Goal: Task Accomplishment & Management: Complete application form

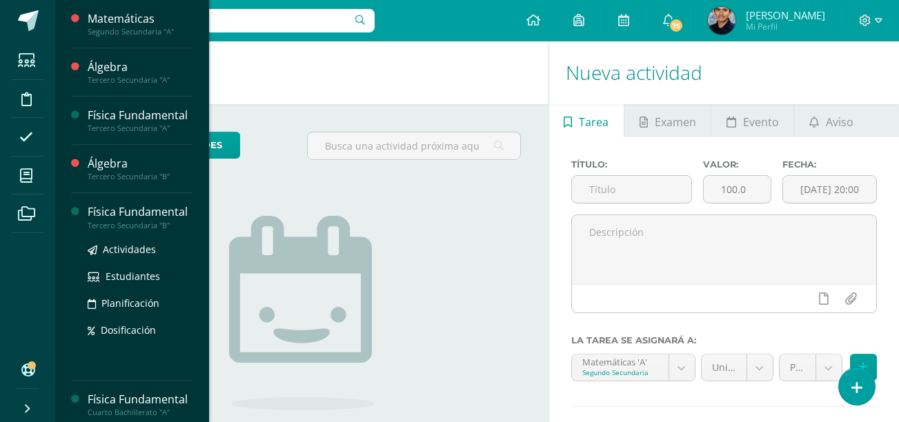
scroll to position [248, 0]
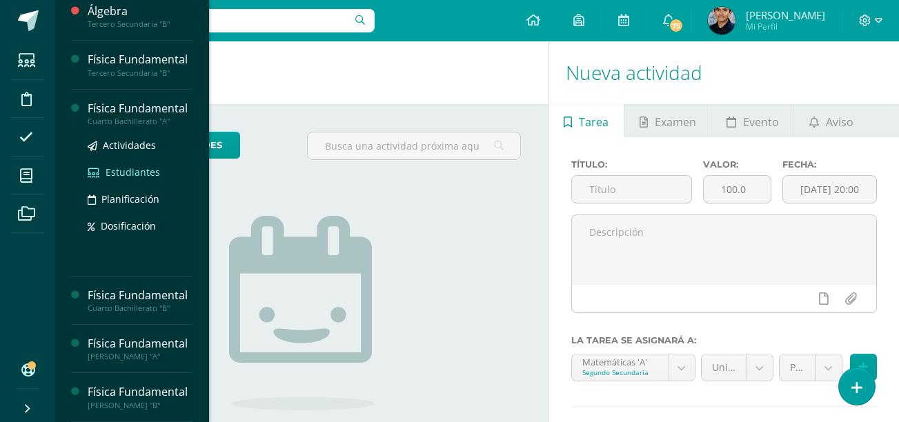
click at [144, 166] on span "Estudiantes" at bounding box center [133, 172] width 54 height 13
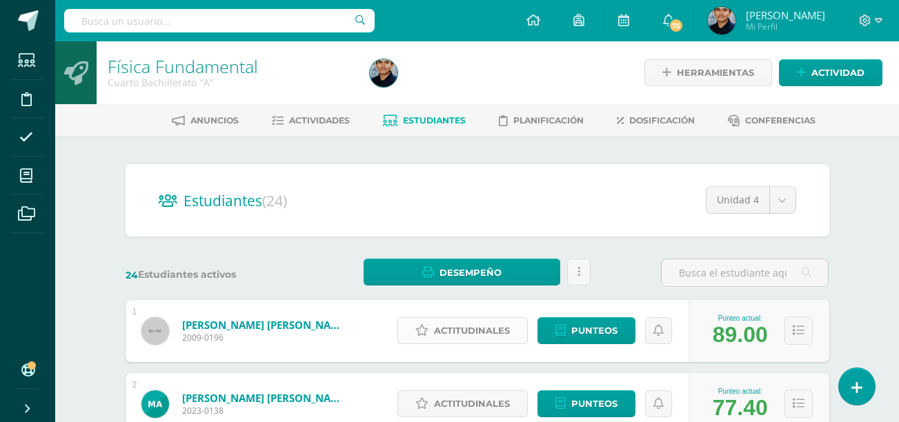
click at [428, 329] on icon at bounding box center [421, 331] width 13 height 12
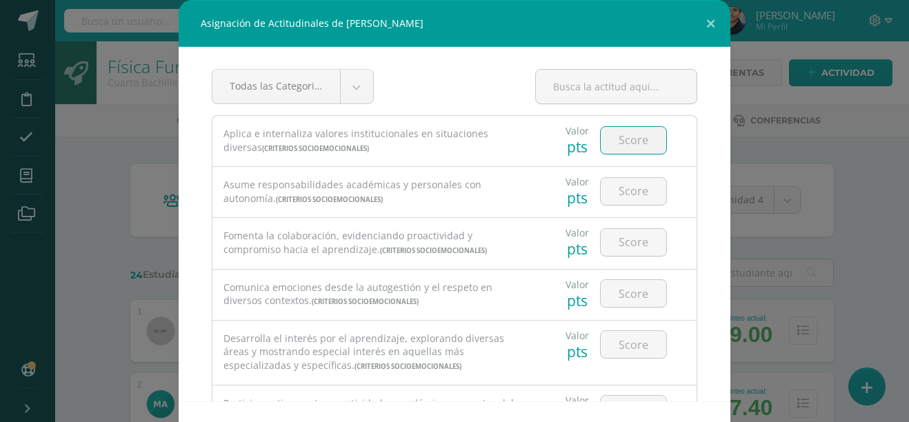
click at [619, 135] on input "number" at bounding box center [634, 140] width 66 height 27
click at [638, 143] on input "number" at bounding box center [634, 140] width 66 height 27
type input "5"
type input "4"
type input "5"
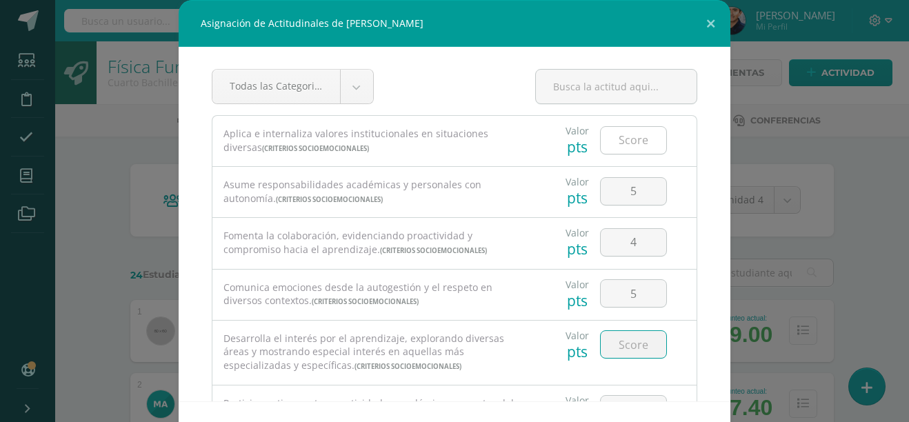
click at [638, 143] on input "number" at bounding box center [634, 140] width 66 height 27
type input "4"
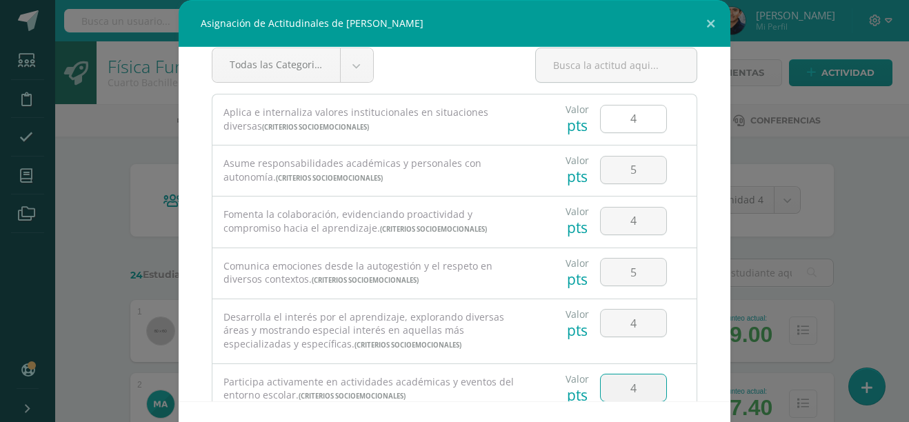
type input "4"
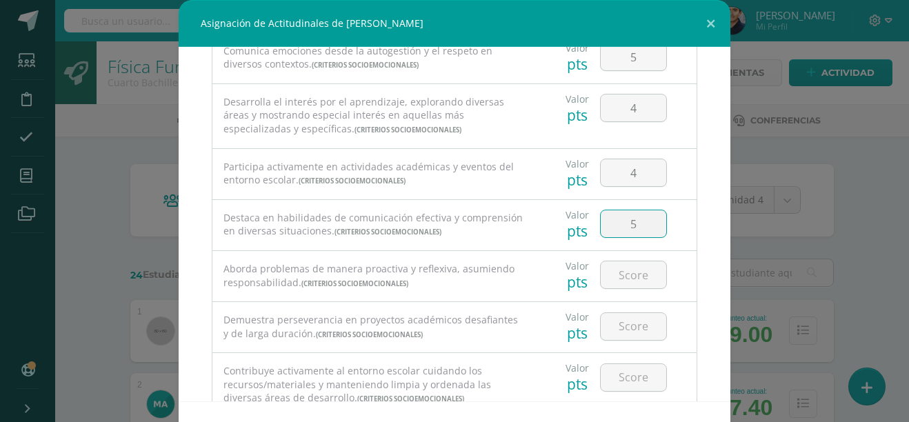
type input "5"
type input "4"
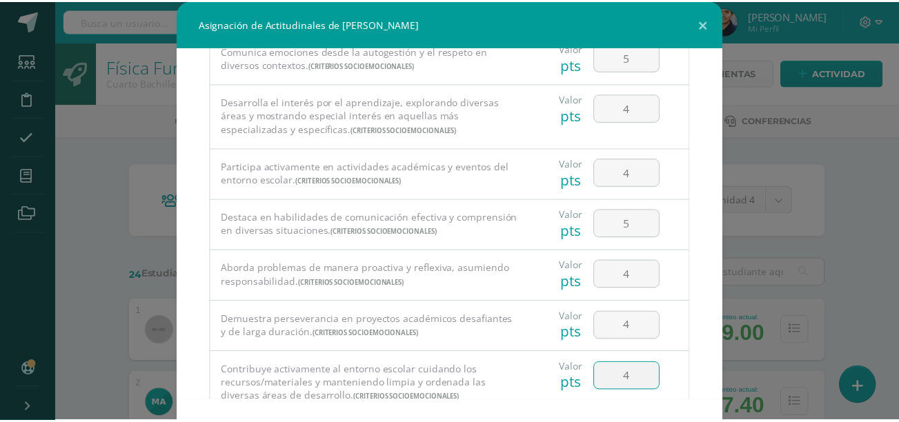
scroll to position [51, 0]
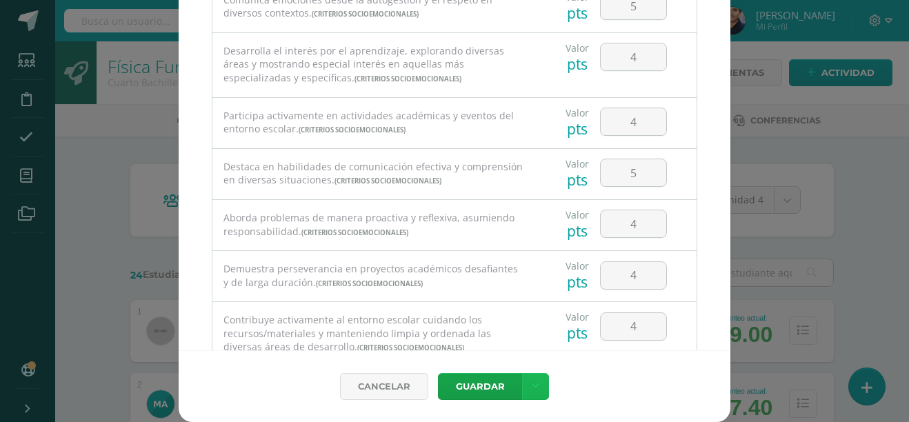
click at [532, 384] on icon at bounding box center [536, 387] width 8 height 12
click at [510, 334] on link "Guardar y poblar en todos mis cursos" at bounding box center [502, 334] width 152 height 33
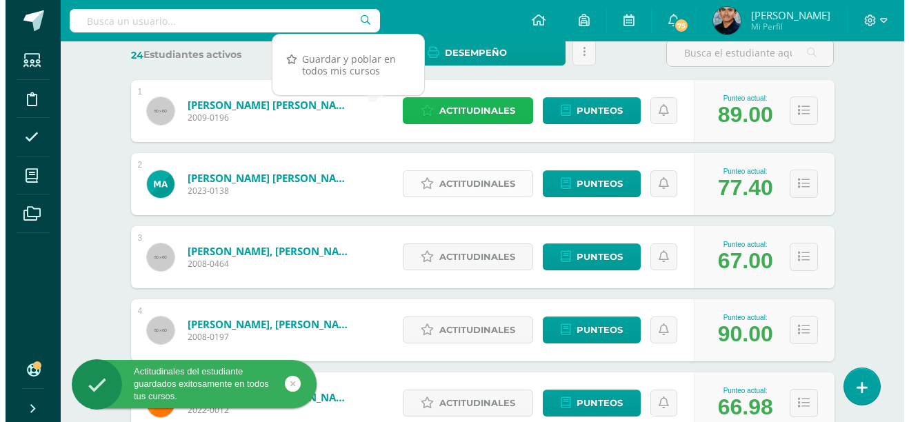
scroll to position [221, 0]
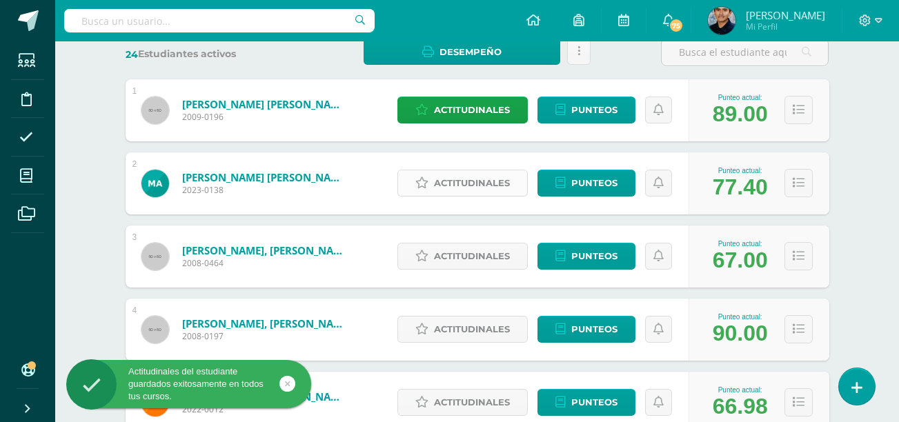
click at [484, 185] on span "Actitudinales" at bounding box center [472, 183] width 76 height 26
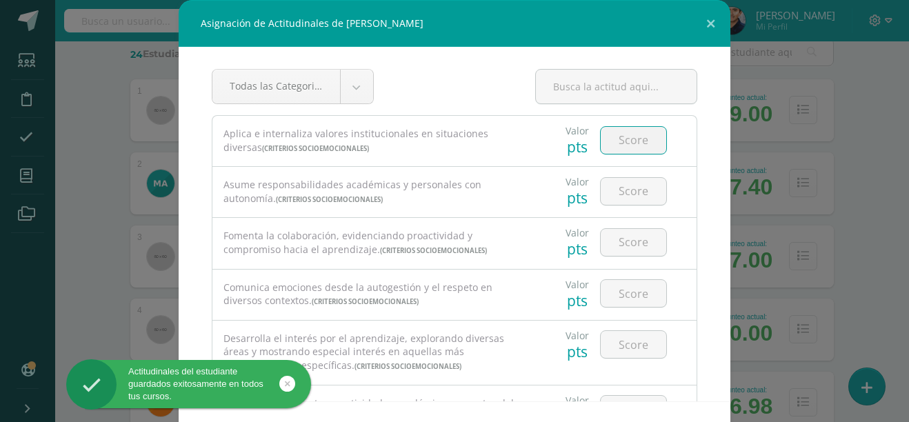
click at [631, 137] on input "number" at bounding box center [634, 140] width 66 height 27
type input "4"
type input "5"
type input "4"
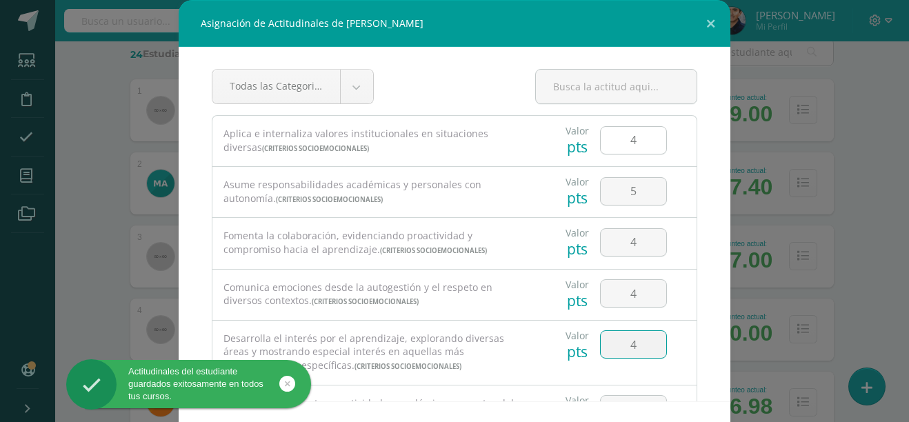
type input "4"
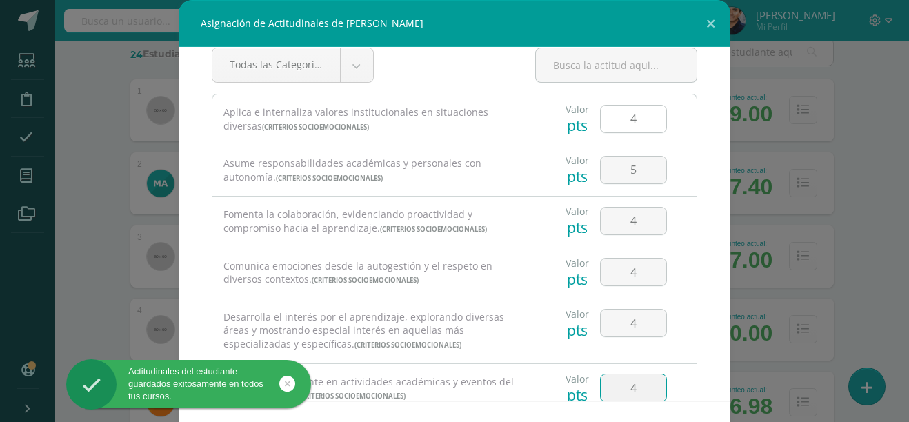
type input "4"
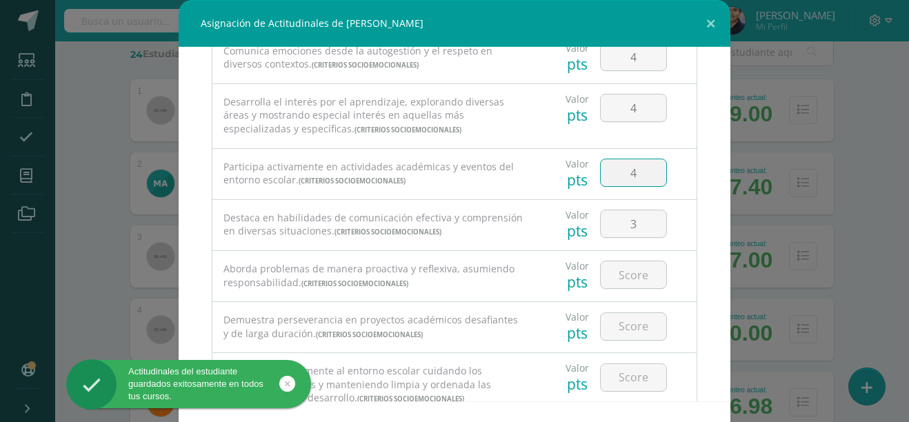
type input "3"
type input "4"
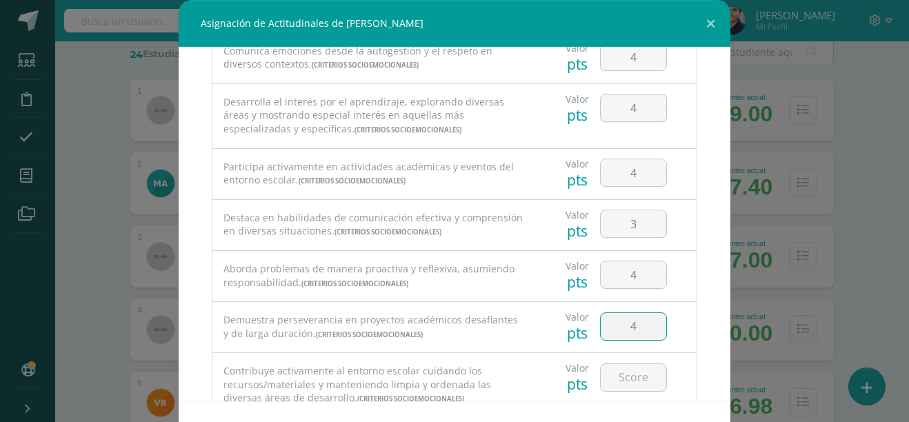
type input "4"
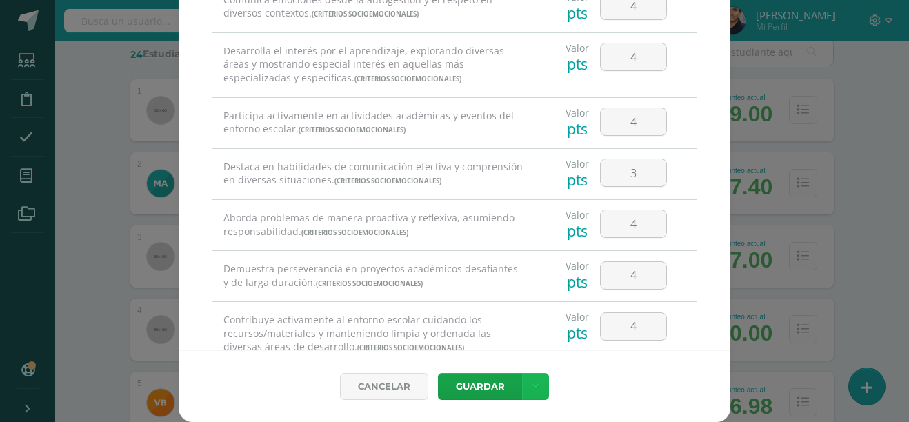
click at [539, 386] on link at bounding box center [535, 386] width 27 height 27
click at [490, 324] on link "Guardar y poblar en todos mis cursos" at bounding box center [502, 334] width 152 height 33
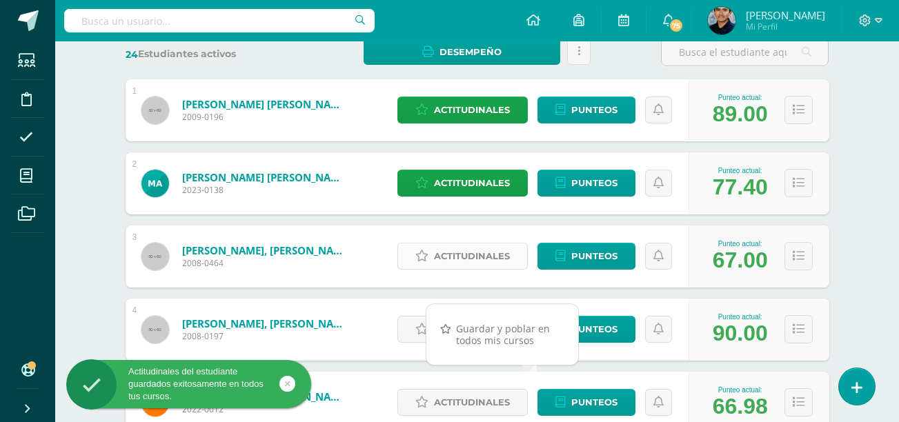
click at [466, 252] on span "Actitudinales" at bounding box center [472, 257] width 76 height 26
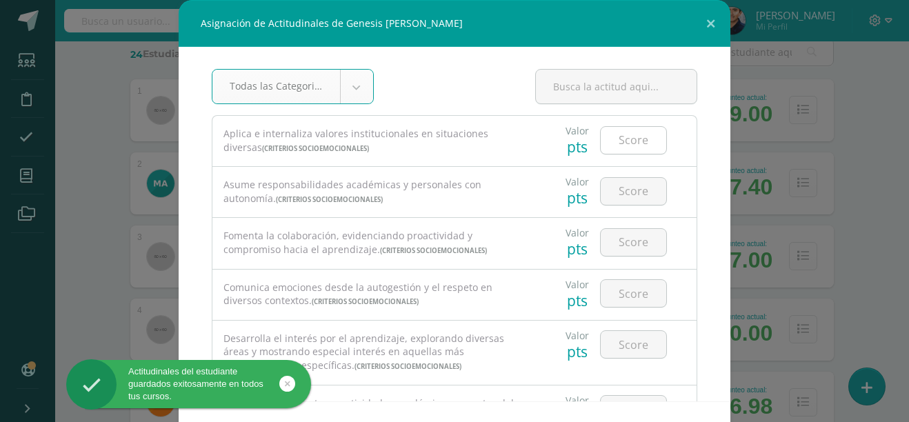
click at [622, 137] on input "number" at bounding box center [634, 140] width 66 height 27
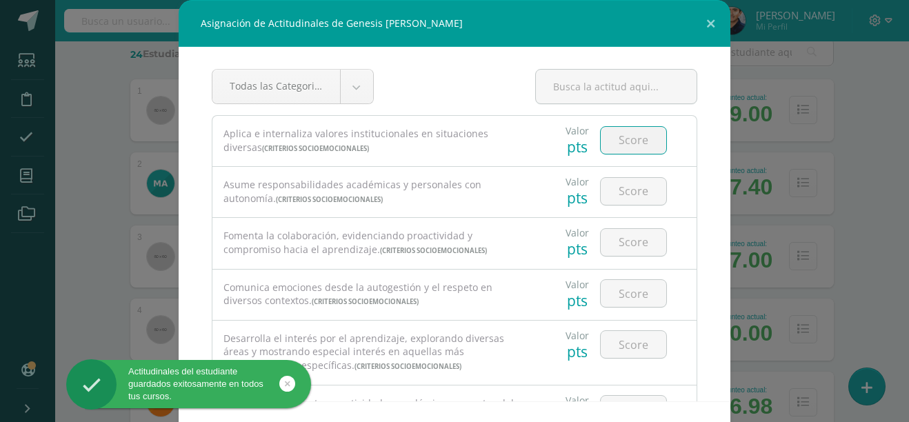
type input "4"
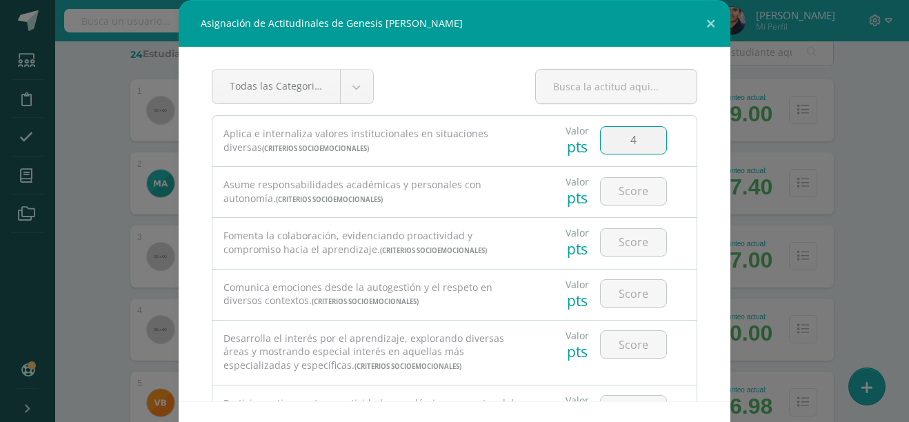
type input "4"
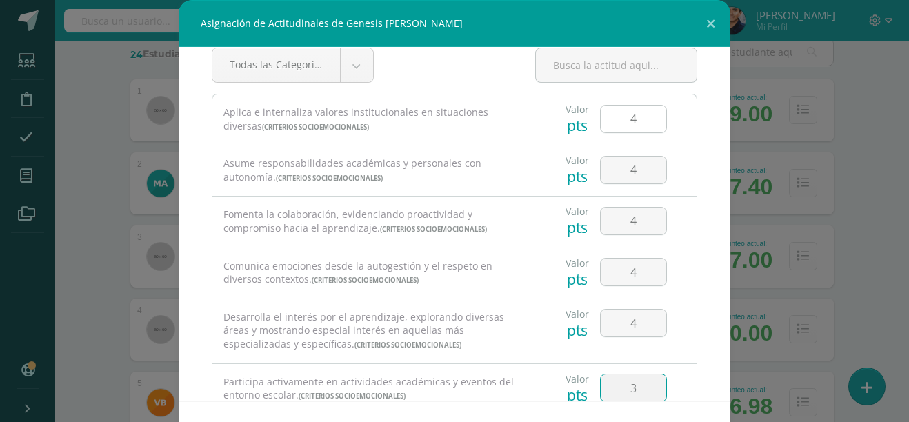
type input "3"
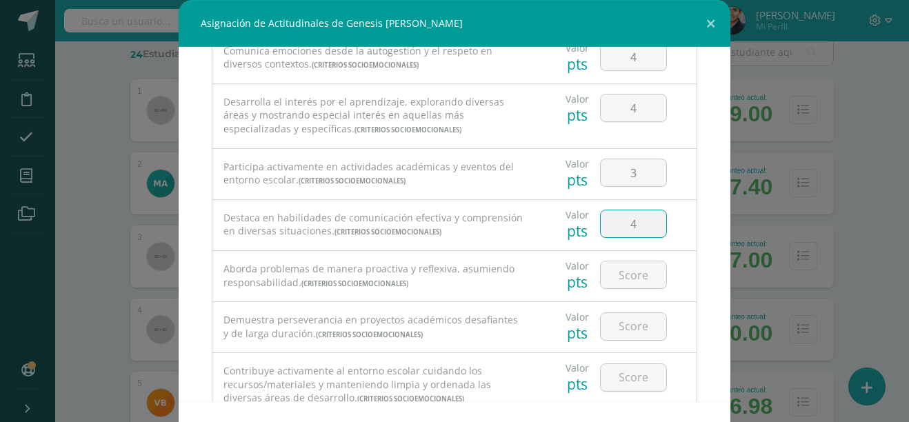
type input "4"
type input "3"
type input "4"
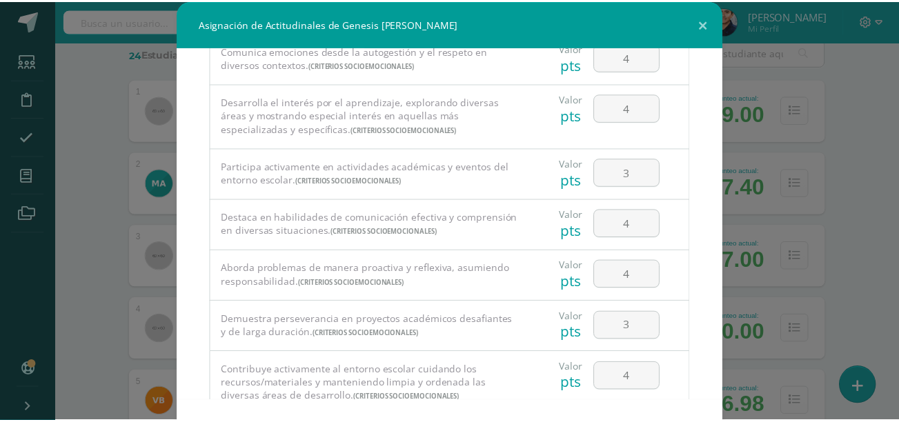
scroll to position [51, 0]
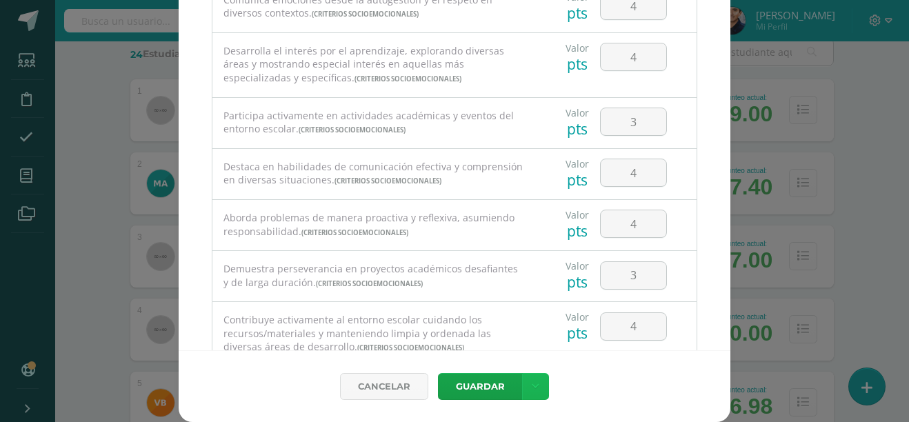
click at [524, 379] on link at bounding box center [535, 386] width 27 height 27
click at [488, 324] on link "Guardar y poblar en todos mis cursos" at bounding box center [502, 334] width 152 height 33
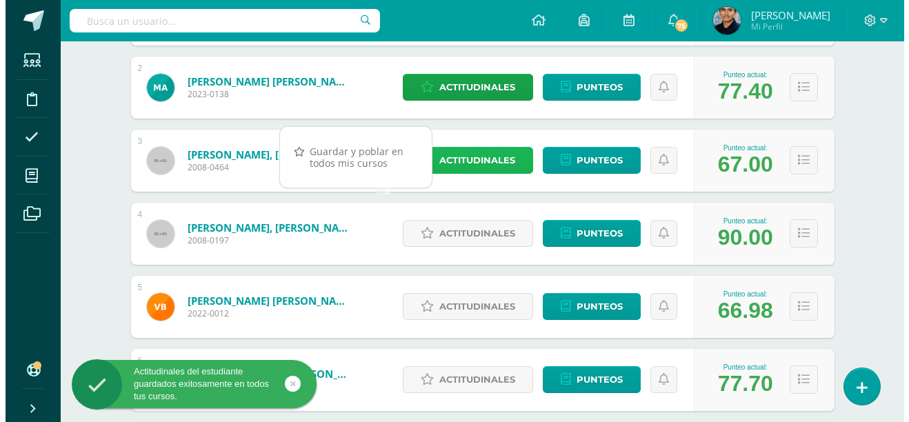
scroll to position [317, 0]
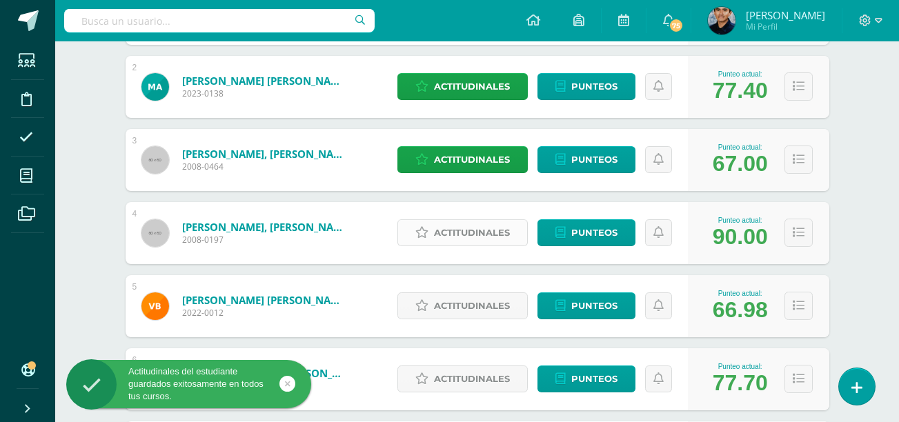
click at [497, 226] on span "Actitudinales" at bounding box center [472, 233] width 76 height 26
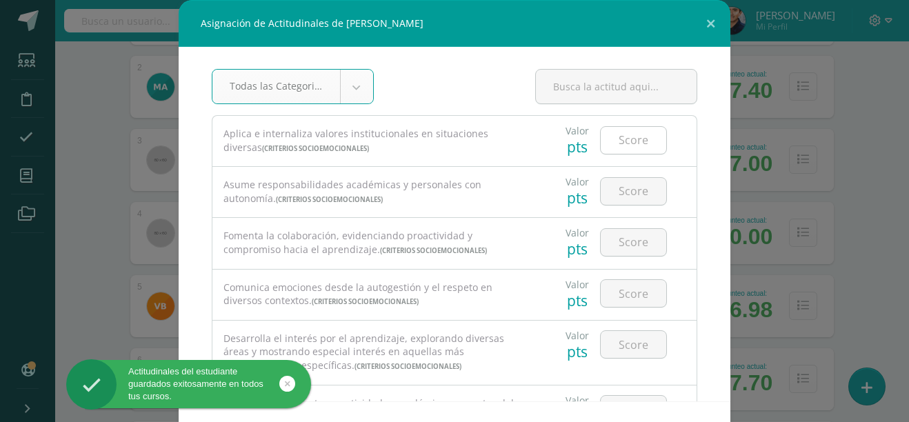
click at [605, 146] on input "number" at bounding box center [634, 140] width 66 height 27
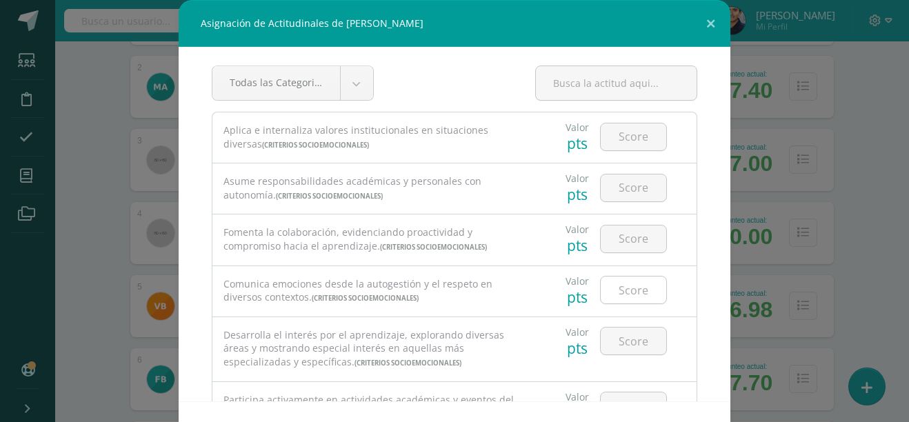
scroll to position [0, 0]
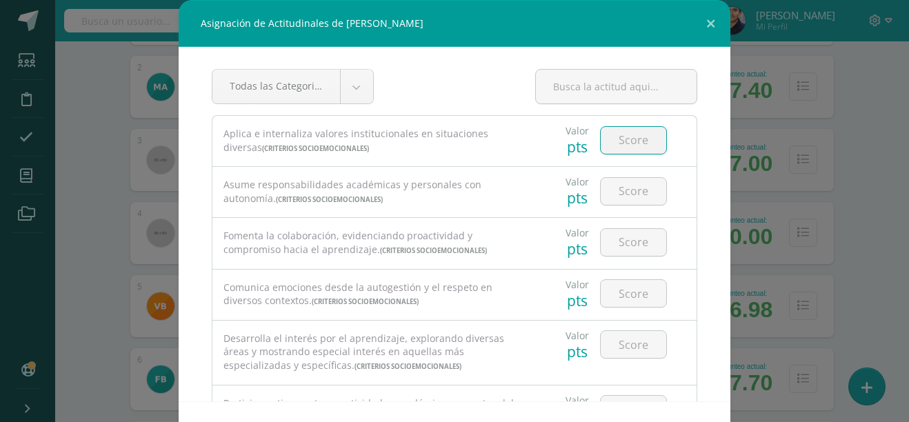
click at [615, 139] on input "number" at bounding box center [634, 140] width 66 height 27
type input "4"
type input "3"
type input "4"
type input "3"
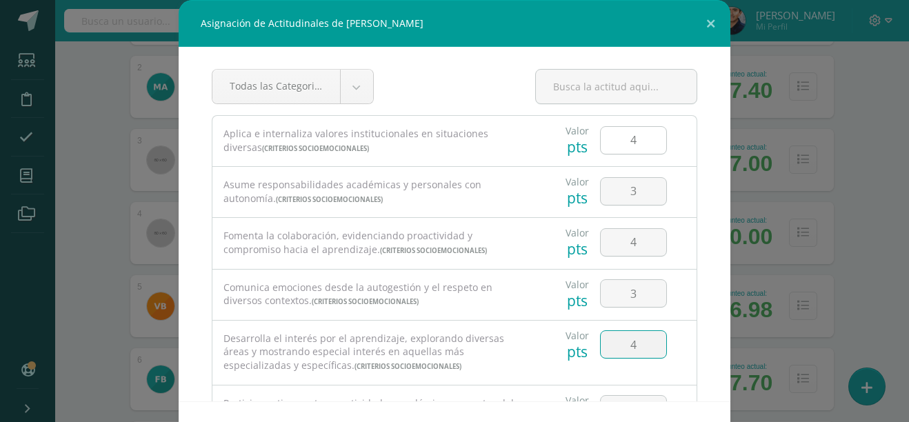
type input "4"
click at [620, 141] on input "4" at bounding box center [634, 140] width 66 height 27
type input "5"
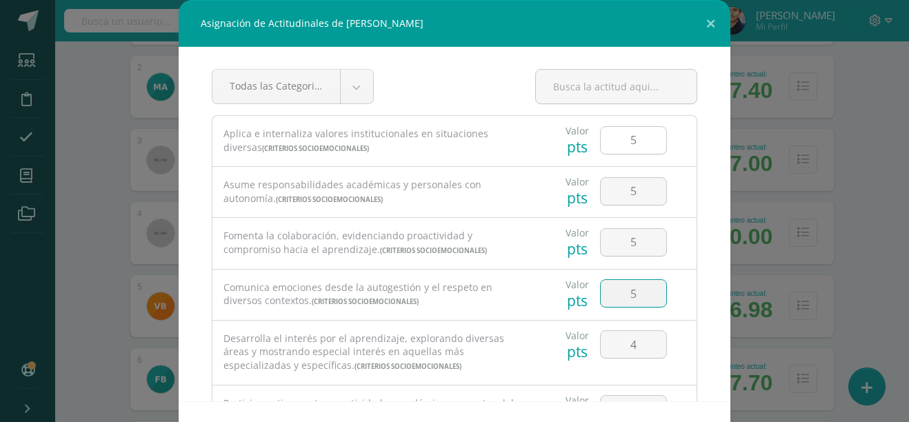
type input "5"
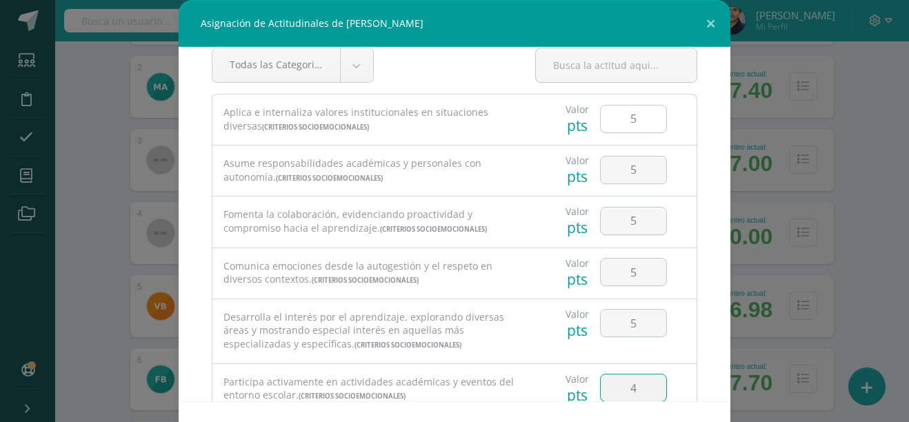
type input "4"
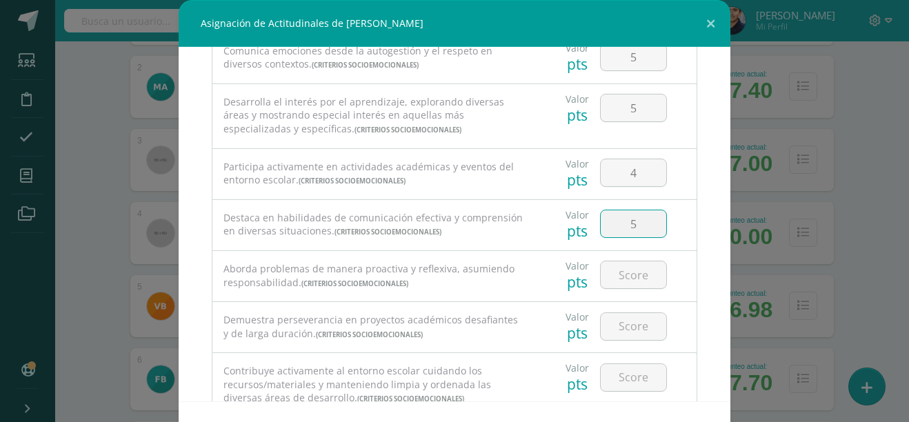
type input "5"
type input "4"
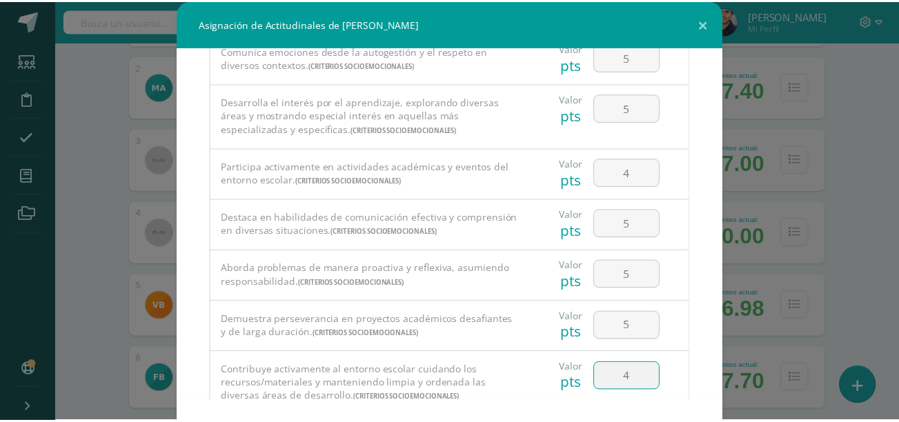
scroll to position [51, 0]
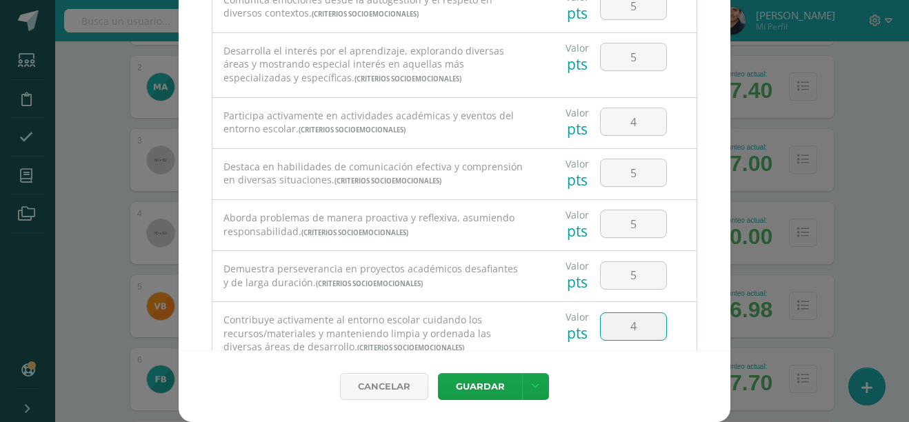
click at [639, 338] on input "4" at bounding box center [634, 326] width 66 height 27
type input "5"
click at [532, 390] on icon at bounding box center [536, 387] width 8 height 12
click at [506, 323] on link "Guardar y poblar en todos mis cursos" at bounding box center [502, 334] width 152 height 33
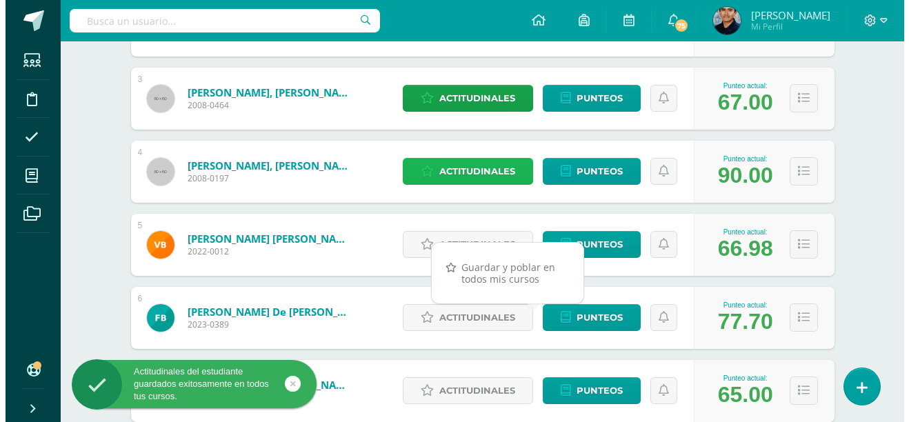
scroll to position [389, 0]
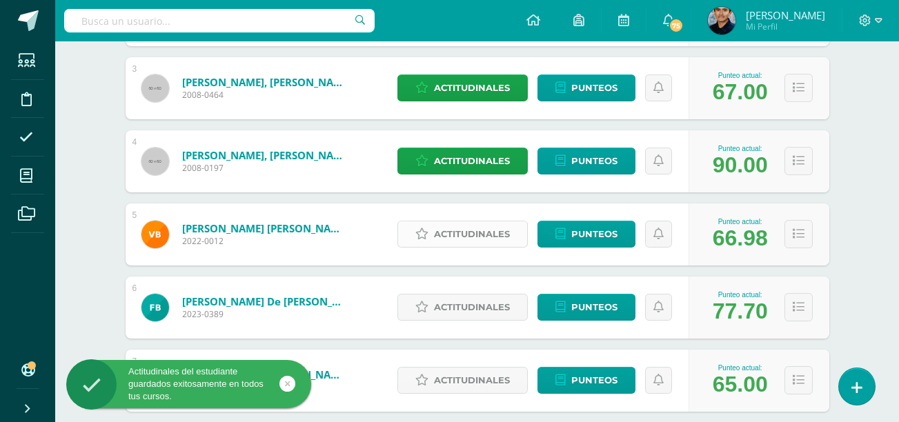
click at [464, 228] on span "Actitudinales" at bounding box center [472, 234] width 76 height 26
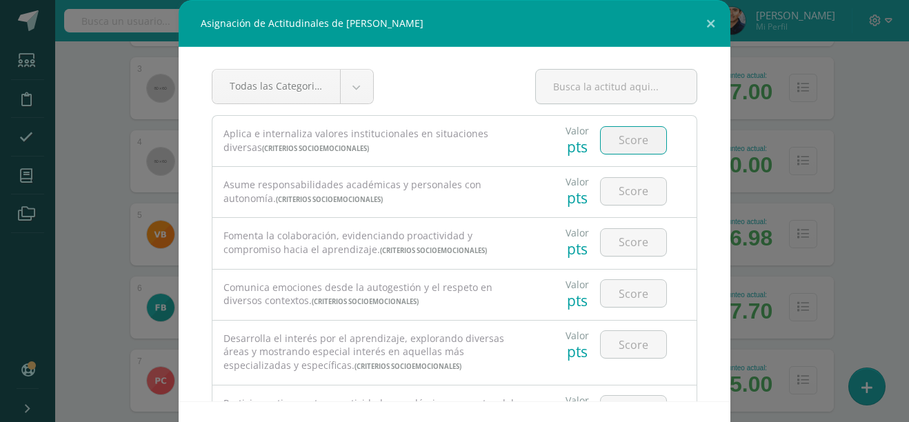
click at [613, 139] on input "number" at bounding box center [634, 140] width 66 height 27
click at [602, 148] on input "number" at bounding box center [634, 140] width 66 height 27
type input "4"
type input "3"
type input "4"
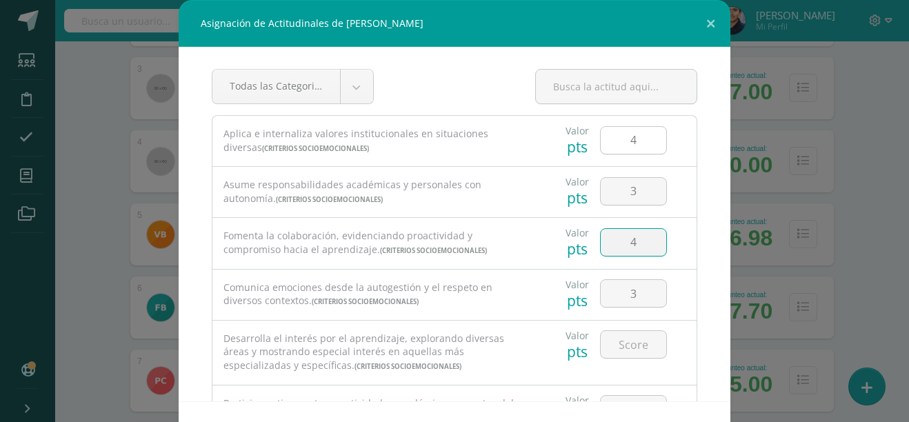
type input "3"
type input "4"
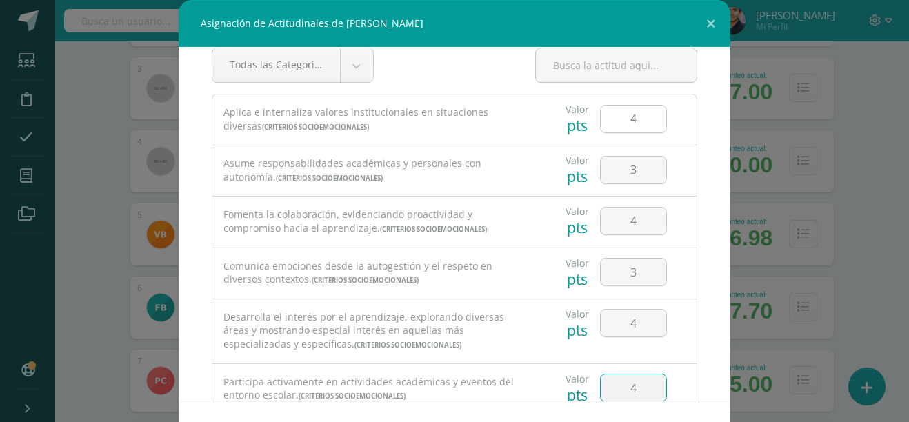
type input "4"
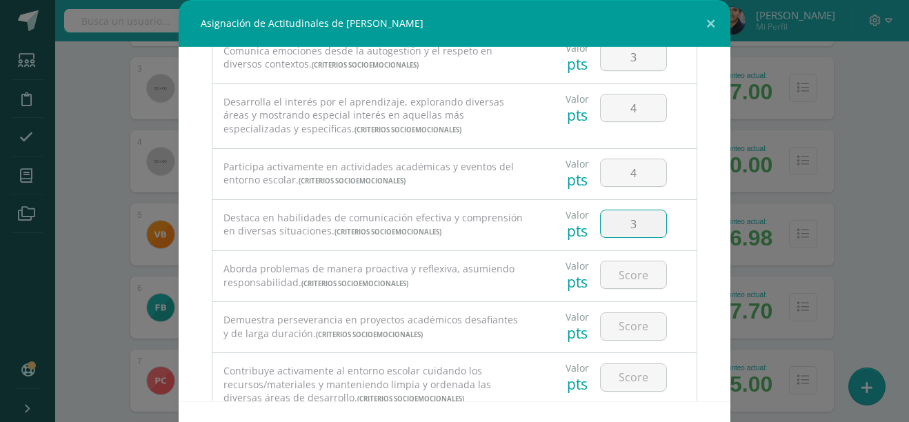
type input "3"
type input "4"
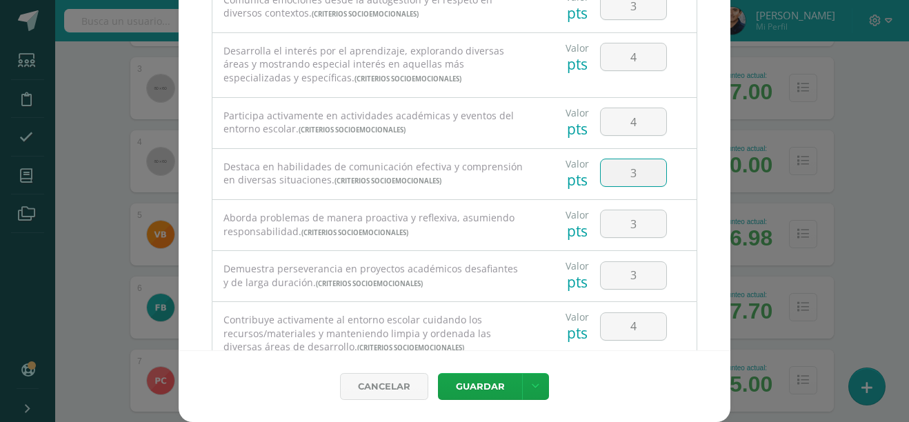
click at [628, 174] on input "3" at bounding box center [634, 172] width 66 height 27
type input "4"
click at [525, 390] on link at bounding box center [535, 386] width 27 height 27
click at [494, 342] on link "Guardar y poblar en todos mis cursos" at bounding box center [502, 334] width 152 height 33
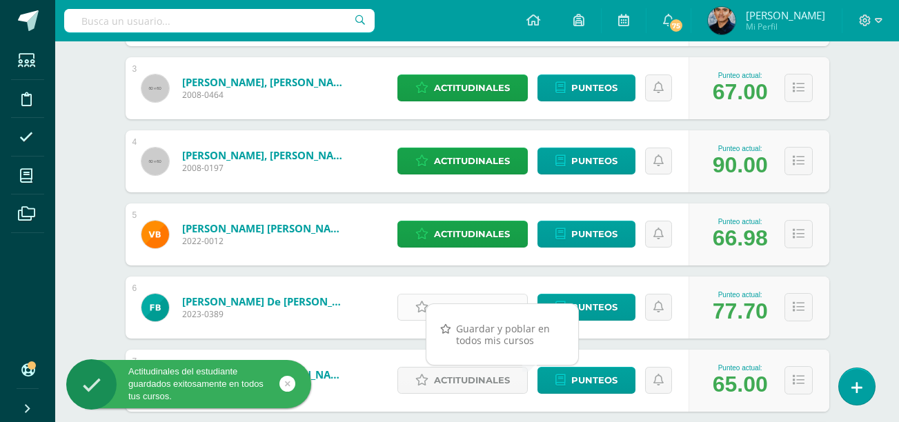
click at [414, 304] on link "Actitudinales" at bounding box center [462, 307] width 130 height 27
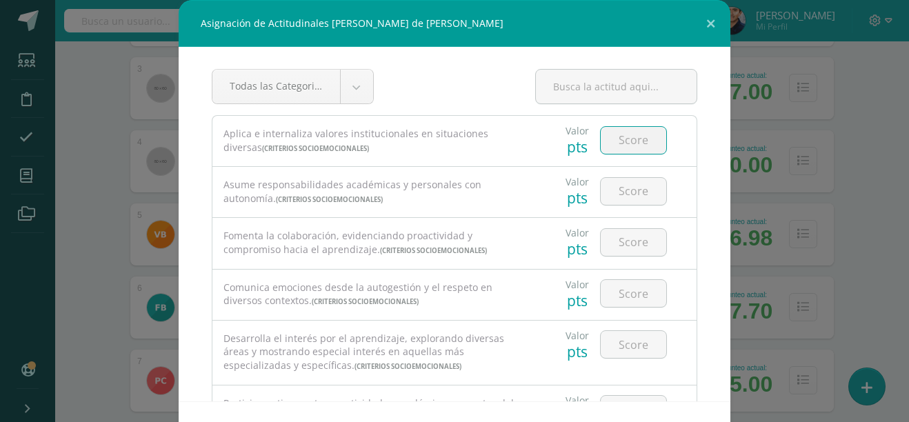
click at [613, 142] on input "number" at bounding box center [634, 140] width 66 height 27
type input "4"
type input "3"
type input "4"
type input "3"
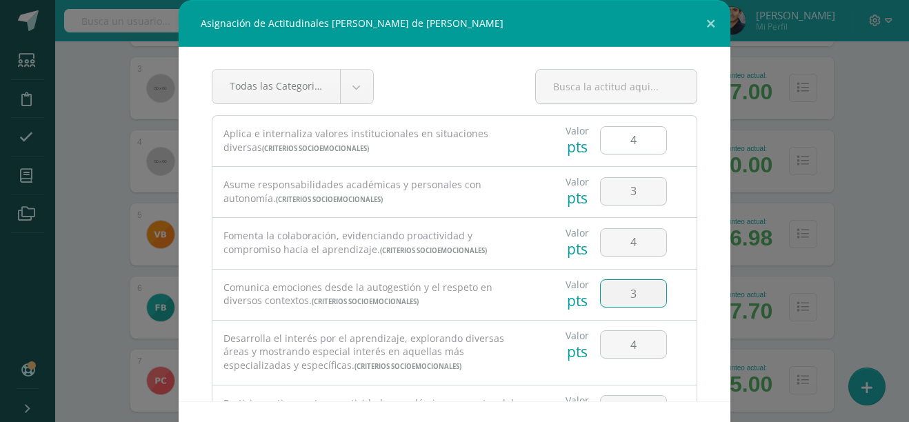
type input "4"
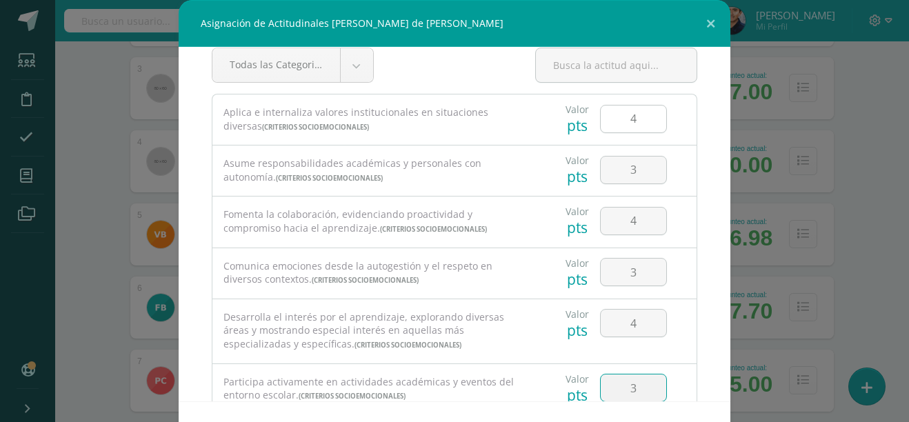
type input "3"
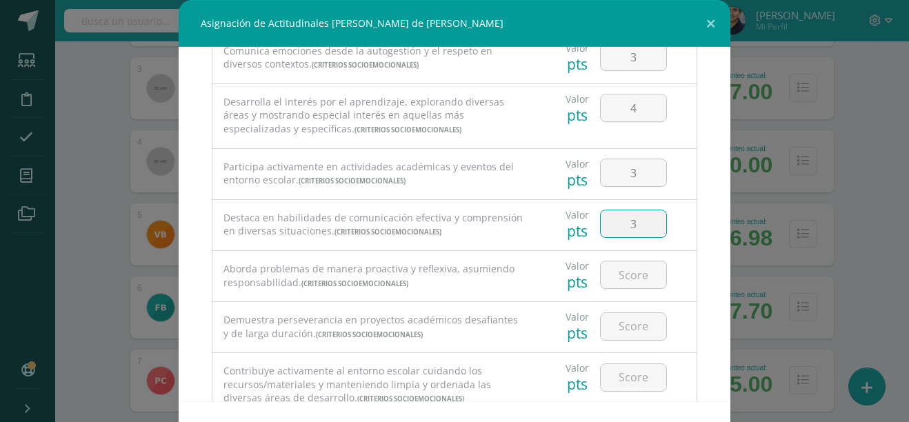
type input "3"
type input "4"
type input "5"
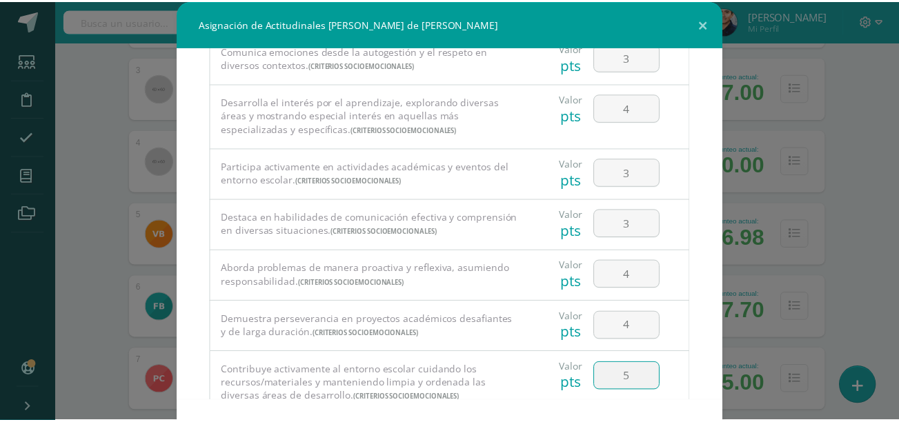
scroll to position [51, 0]
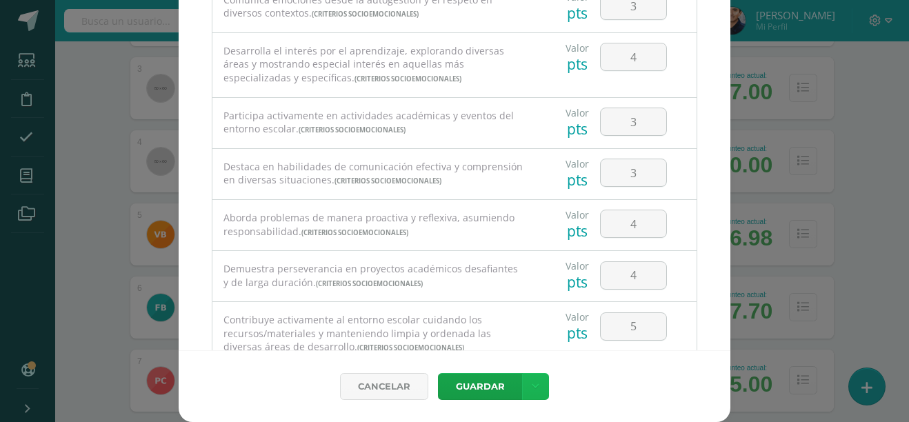
click at [538, 379] on link at bounding box center [535, 386] width 27 height 27
click at [515, 334] on link "Guardar y poblar en todos mis cursos" at bounding box center [502, 334] width 152 height 33
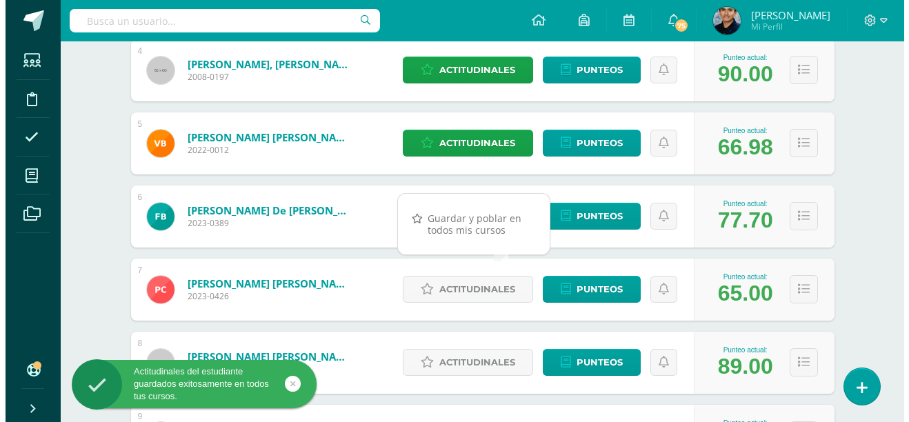
scroll to position [481, 0]
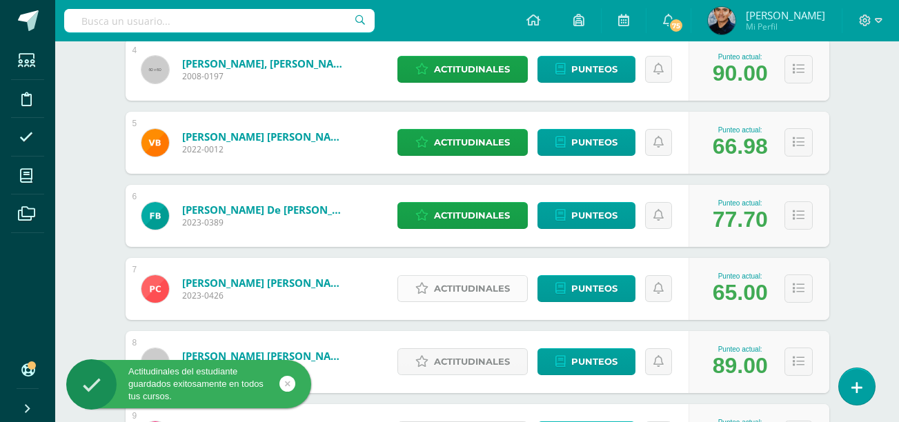
click at [479, 291] on span "Actitudinales" at bounding box center [472, 289] width 76 height 26
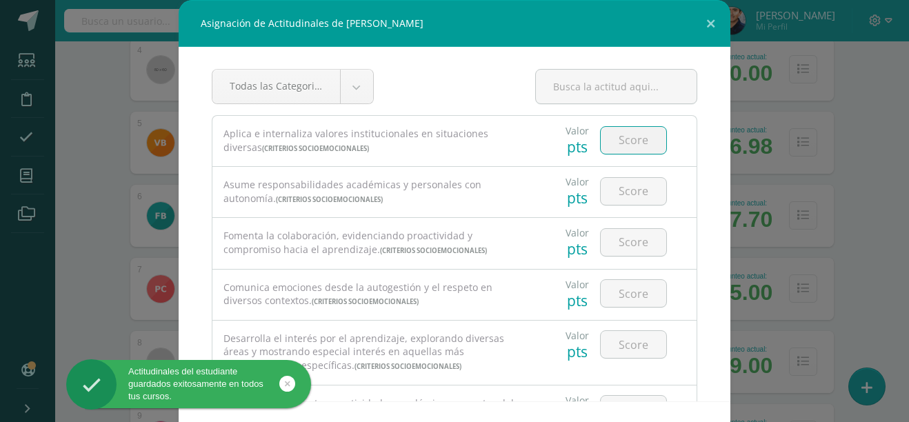
click at [610, 146] on input "number" at bounding box center [634, 140] width 66 height 27
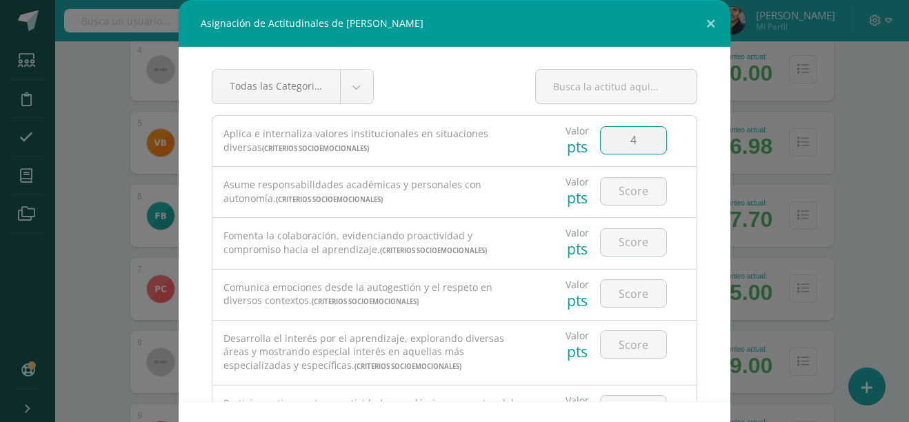
type input "4"
type input "5"
type input "4"
type input "5"
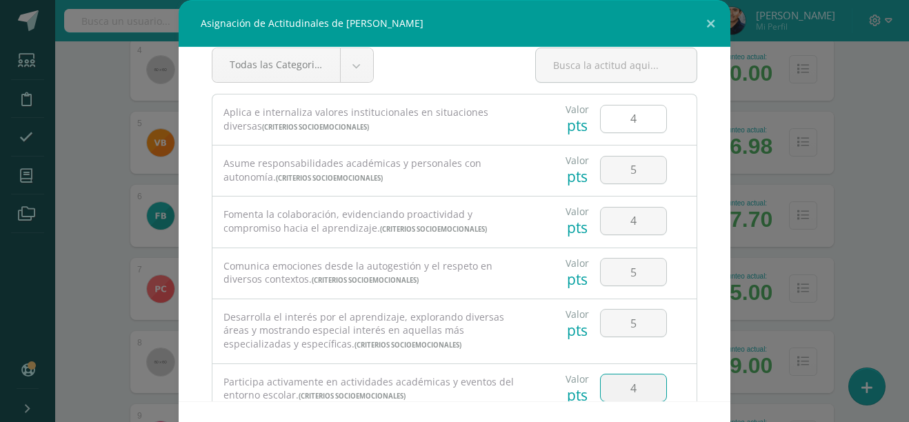
type input "4"
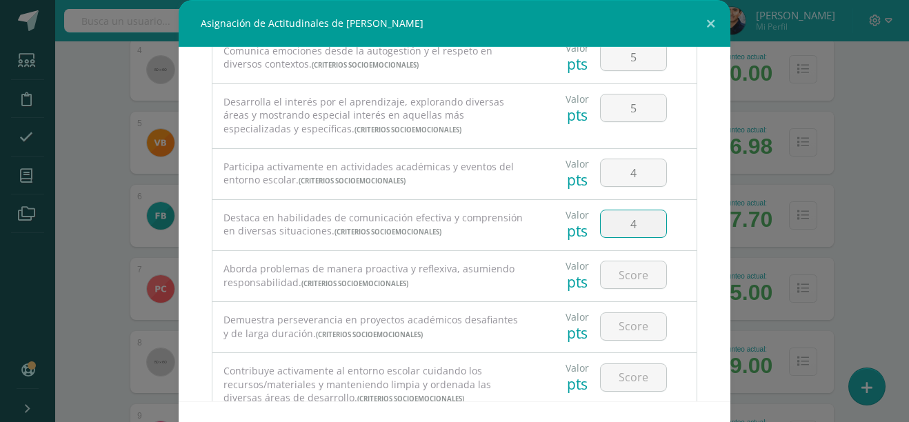
type input "4"
type input "3"
type input "4"
type input "5"
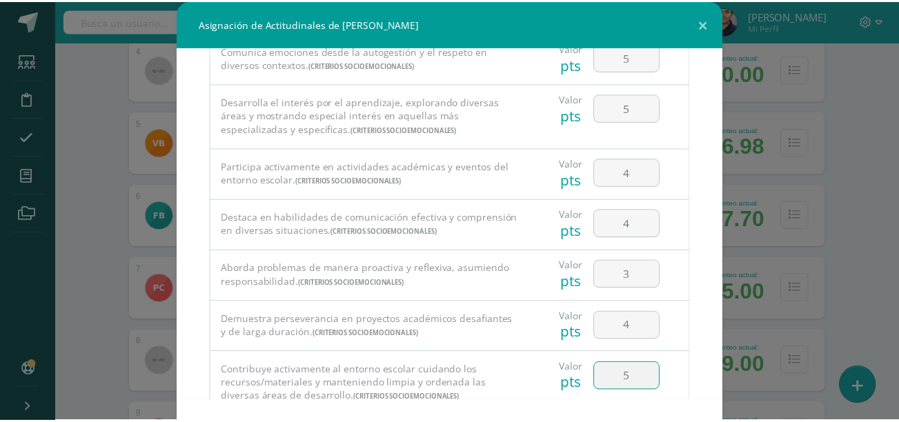
scroll to position [51, 0]
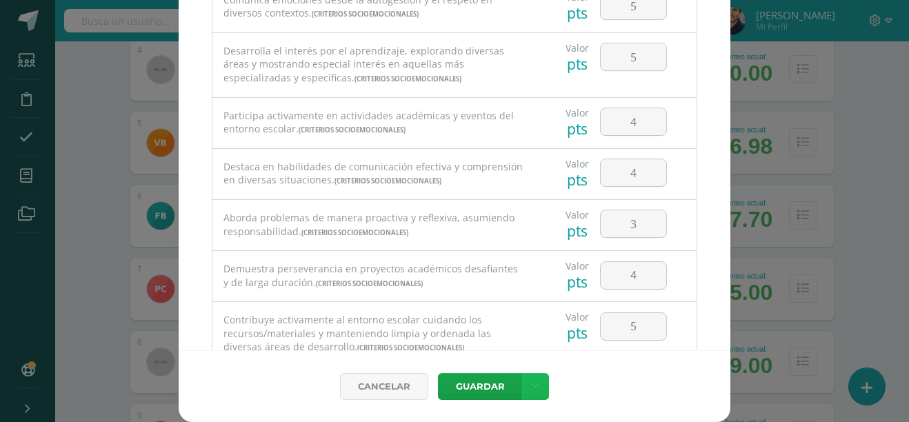
click at [532, 388] on icon at bounding box center [536, 387] width 8 height 12
click at [503, 333] on link "Guardar y poblar en todos mis cursos" at bounding box center [502, 334] width 152 height 33
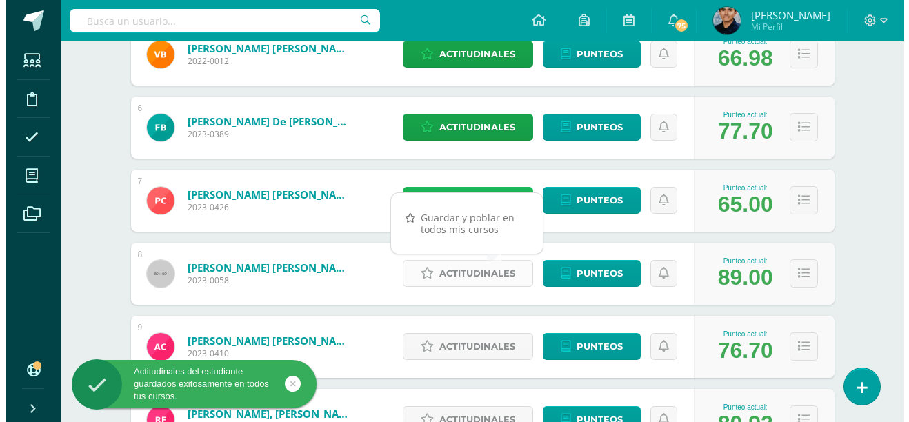
scroll to position [570, 0]
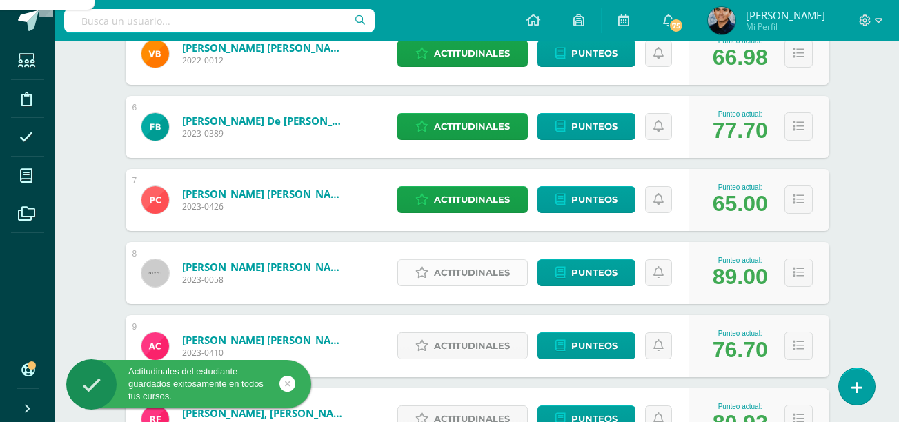
click at [413, 272] on link "Actitudinales" at bounding box center [462, 272] width 130 height 27
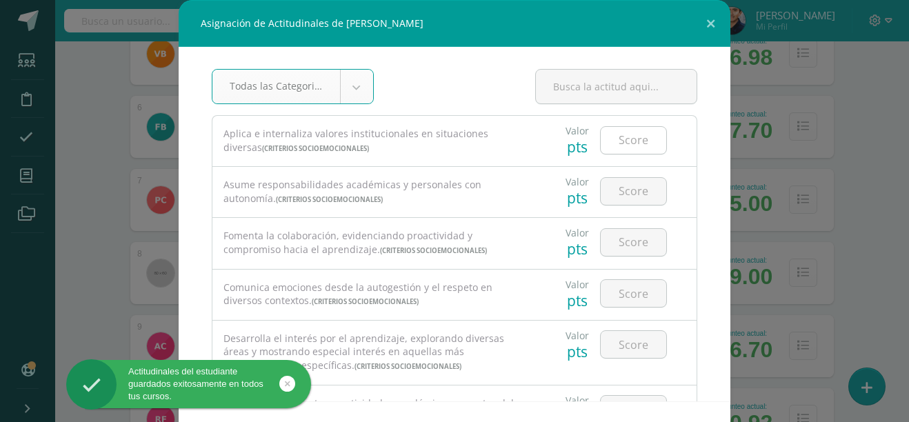
click at [615, 143] on input "number" at bounding box center [634, 140] width 66 height 27
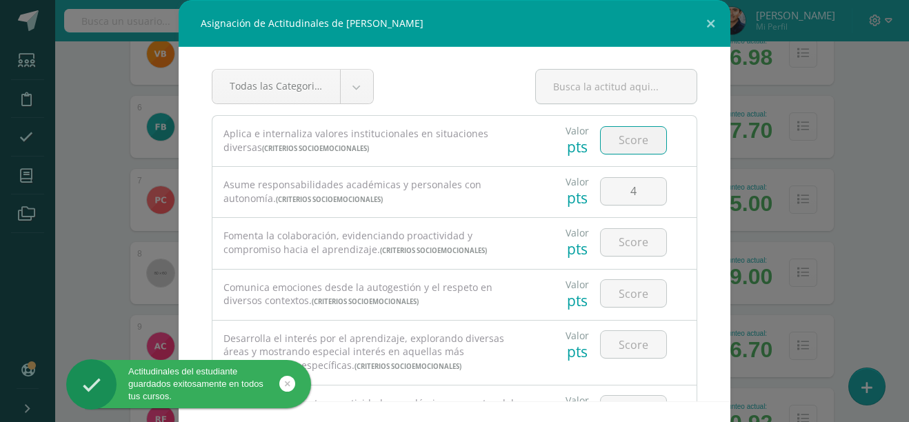
type input "4"
type input "5"
type input "4"
type input "5"
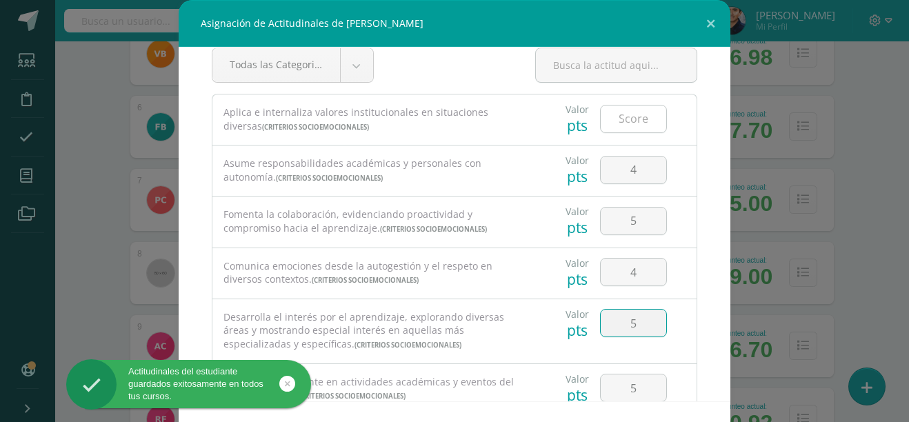
type input "5"
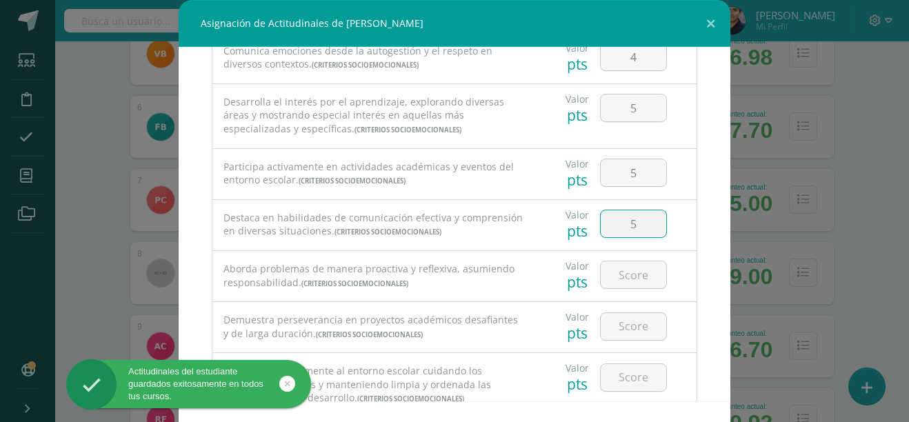
type input "5"
type input "4"
type input "5"
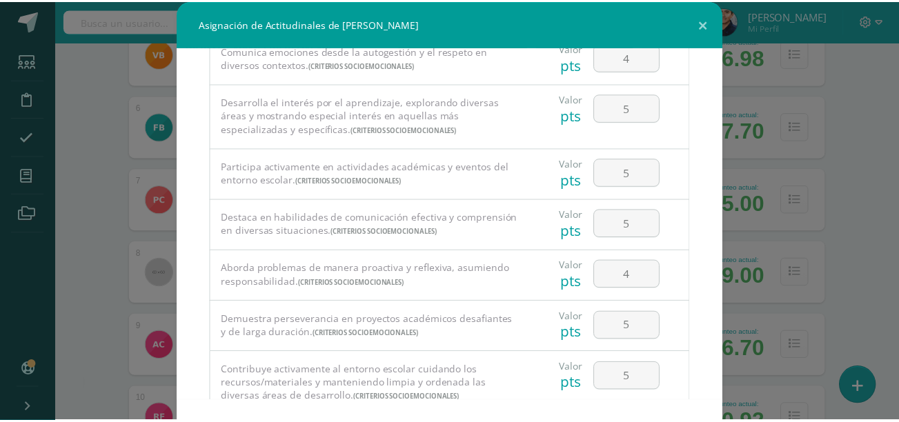
scroll to position [51, 0]
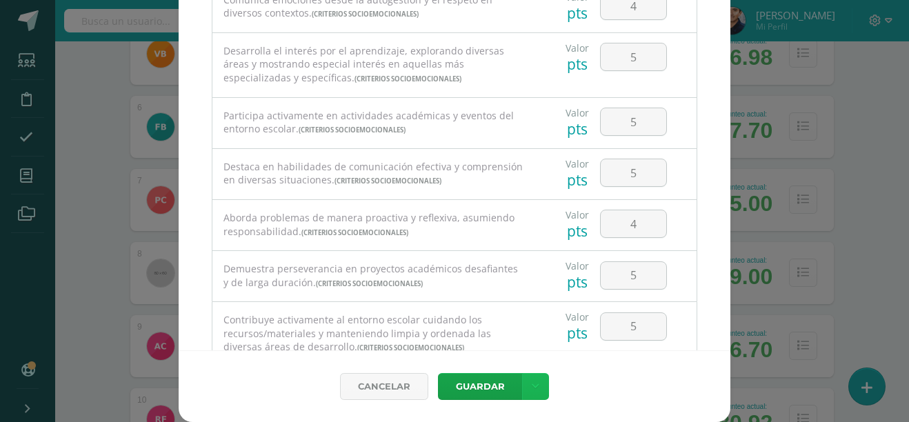
click at [537, 377] on link at bounding box center [535, 386] width 27 height 27
click at [508, 340] on link "Guardar y poblar en todos mis cursos" at bounding box center [502, 334] width 152 height 33
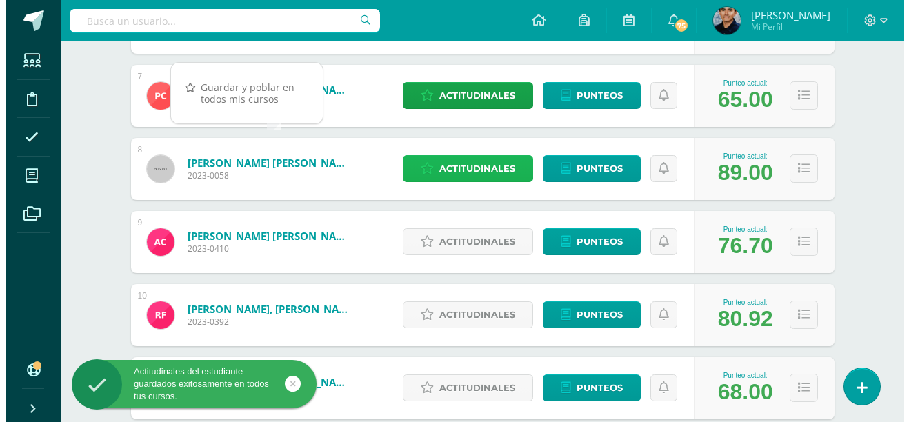
scroll to position [675, 0]
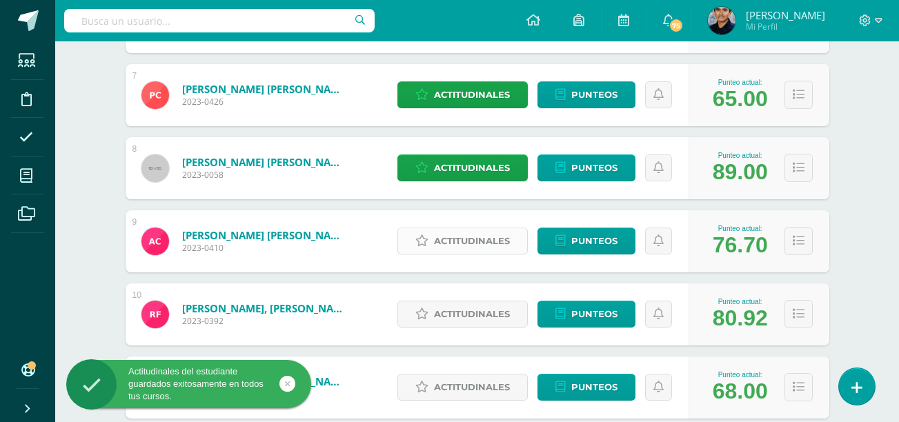
click at [452, 244] on span "Actitudinales" at bounding box center [472, 241] width 76 height 26
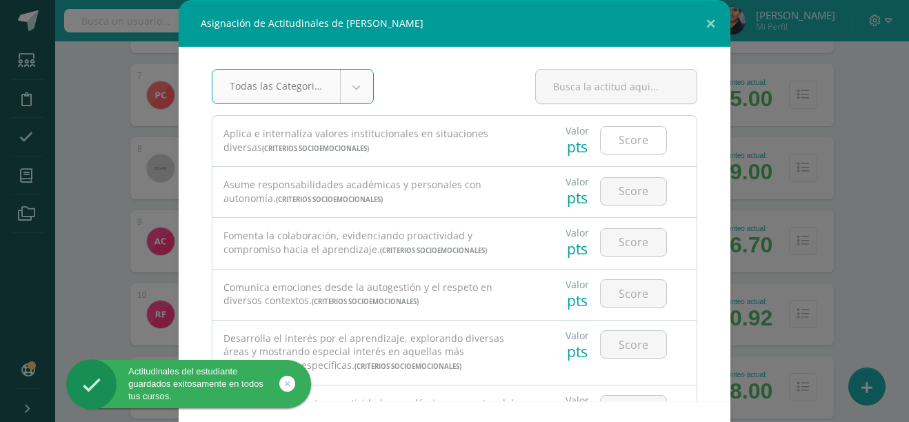
click at [611, 143] on input "number" at bounding box center [634, 140] width 66 height 27
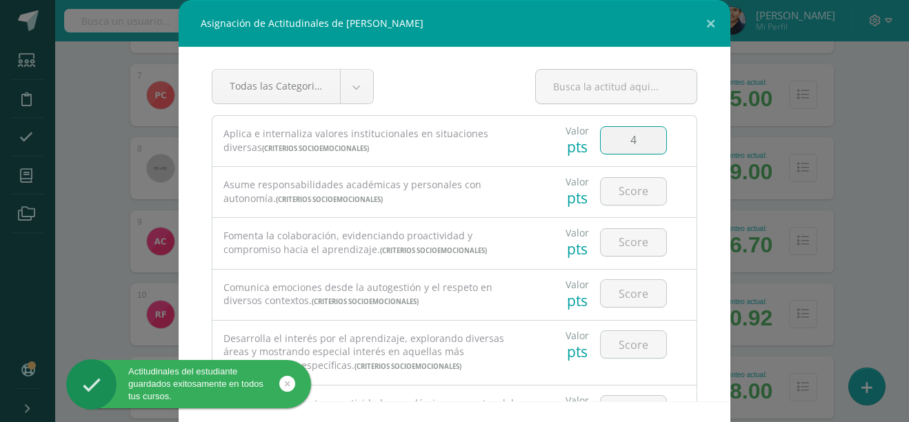
type input "4"
type input "5"
type input "4"
type input "5"
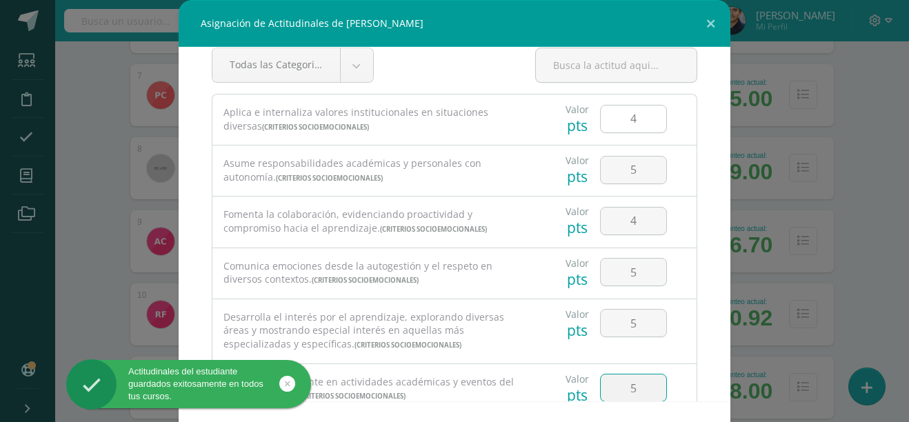
type input "5"
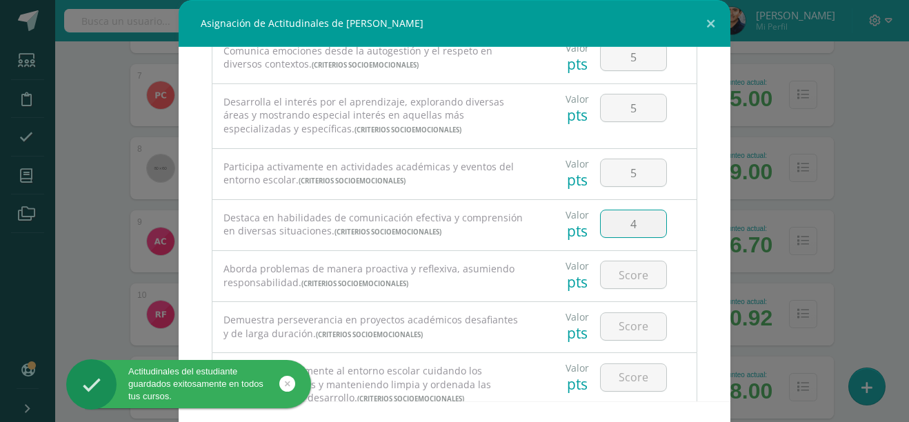
type input "4"
type input "5"
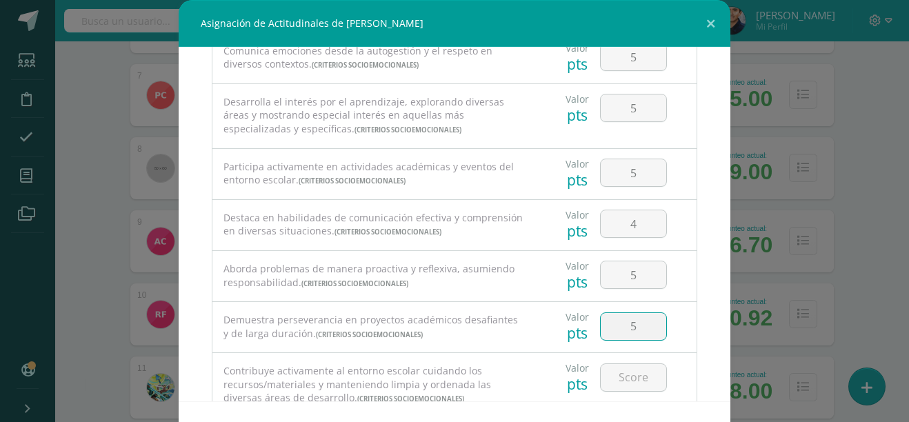
type input "5"
type input "4"
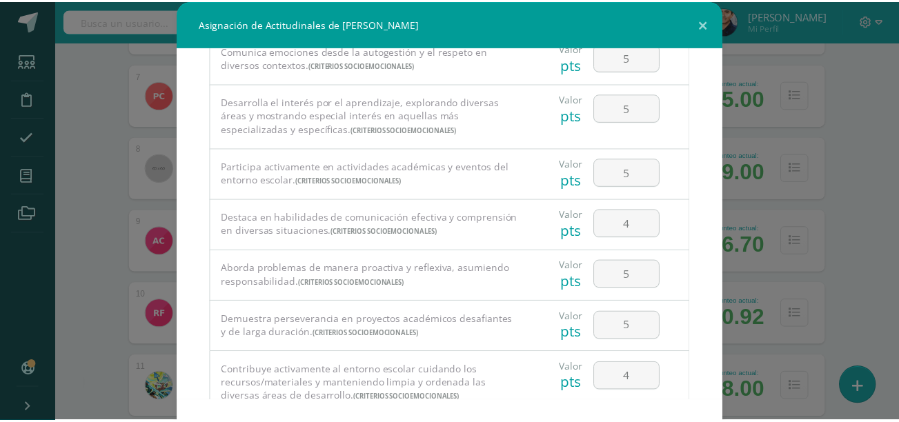
scroll to position [51, 0]
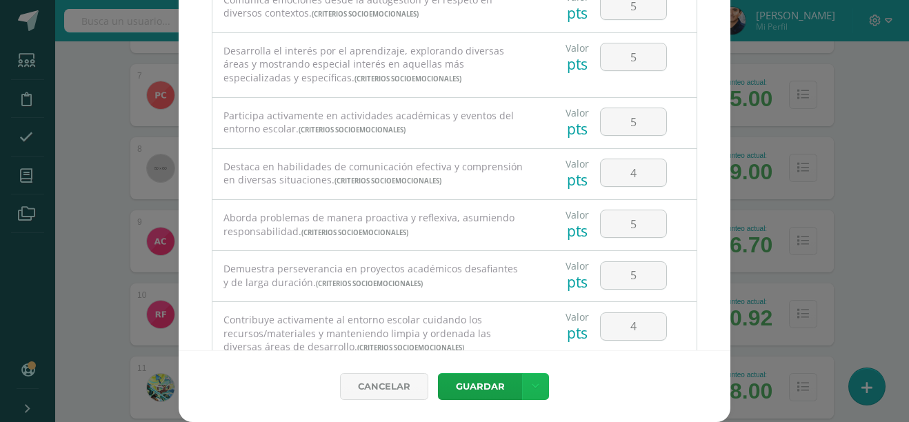
click at [526, 379] on link at bounding box center [535, 386] width 27 height 27
click at [510, 348] on link "Guardar y poblar en todos mis cursos" at bounding box center [502, 334] width 152 height 33
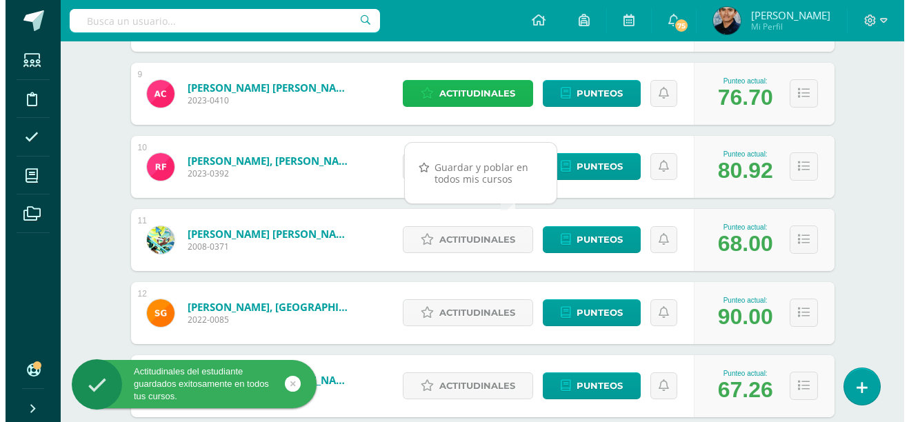
scroll to position [825, 0]
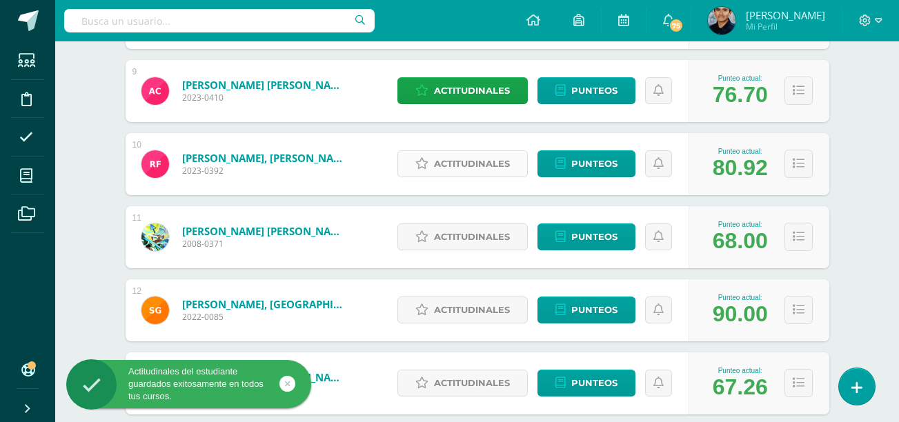
click at [430, 155] on link "Actitudinales" at bounding box center [462, 163] width 130 height 27
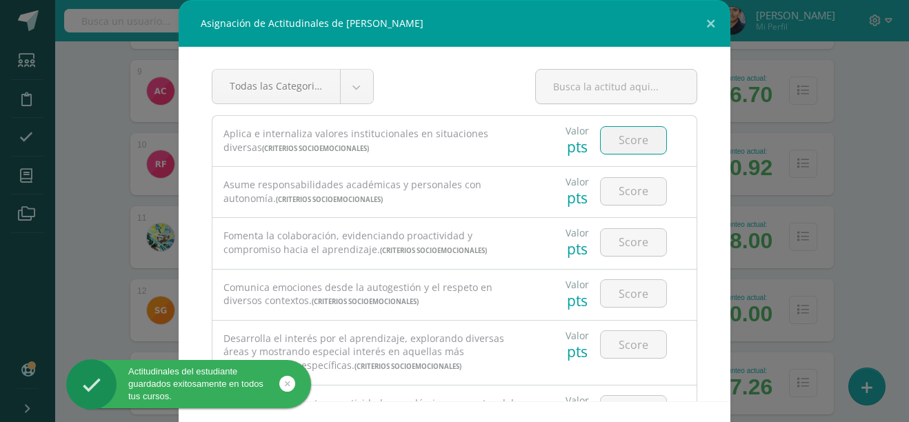
click at [601, 145] on input "number" at bounding box center [634, 140] width 66 height 27
type input "4"
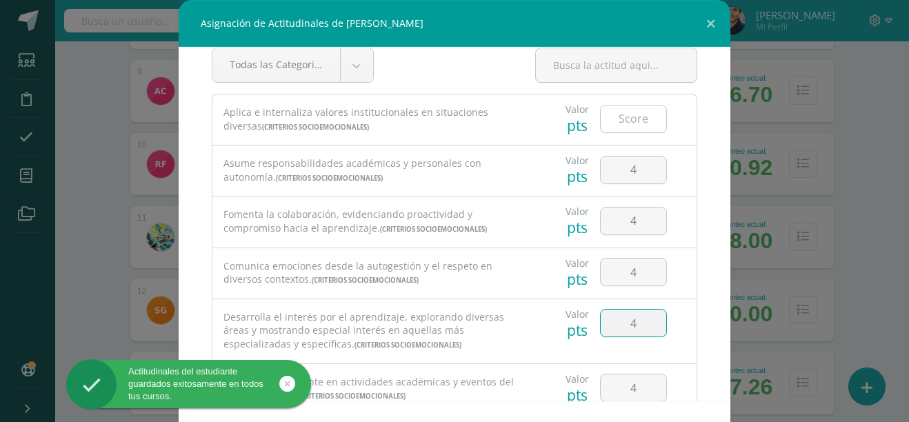
type input "4"
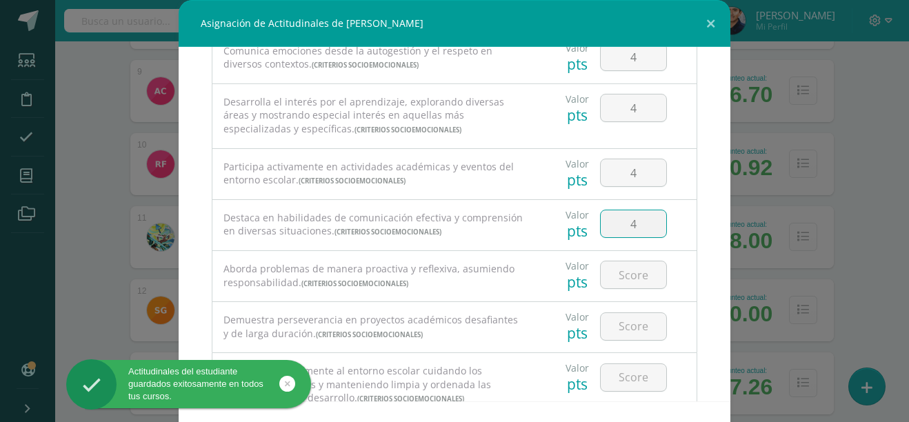
type input "4"
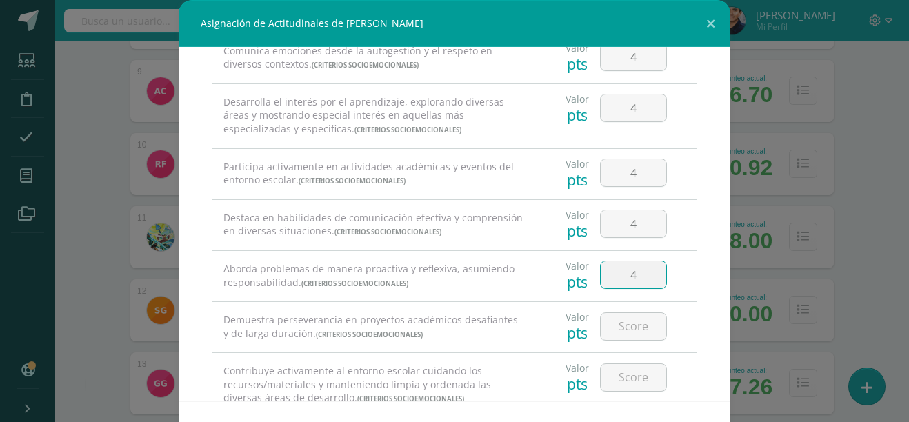
type input "4"
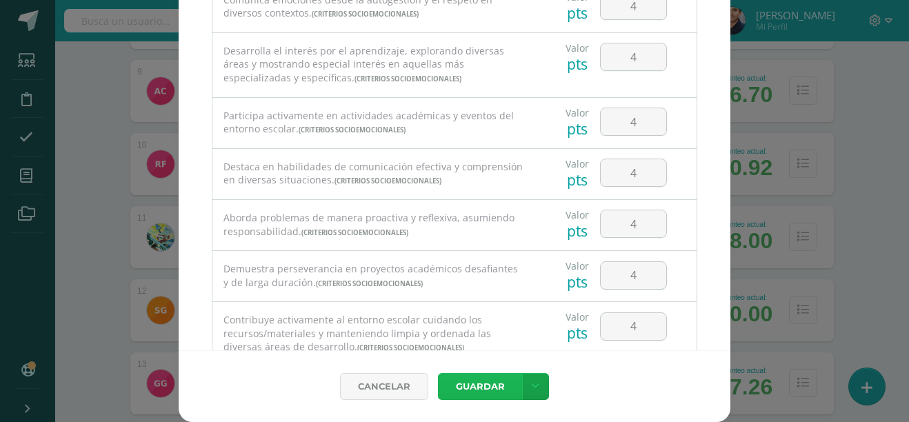
scroll to position [0, 0]
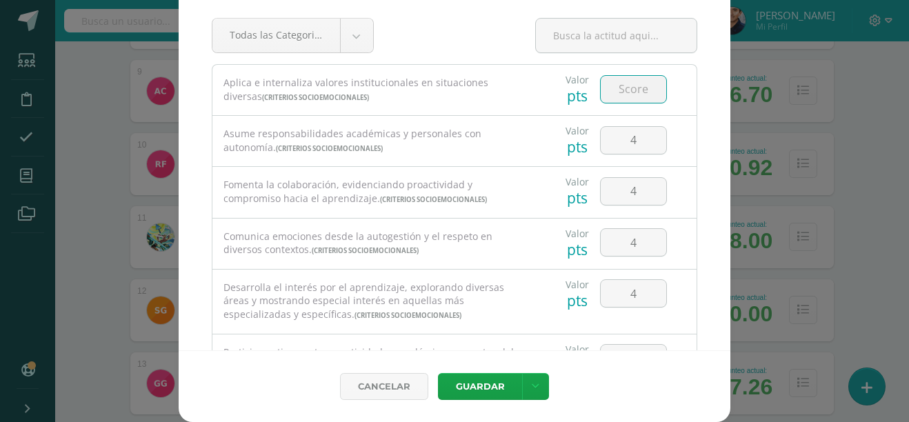
click at [629, 89] on input "number" at bounding box center [634, 89] width 66 height 27
type input "4"
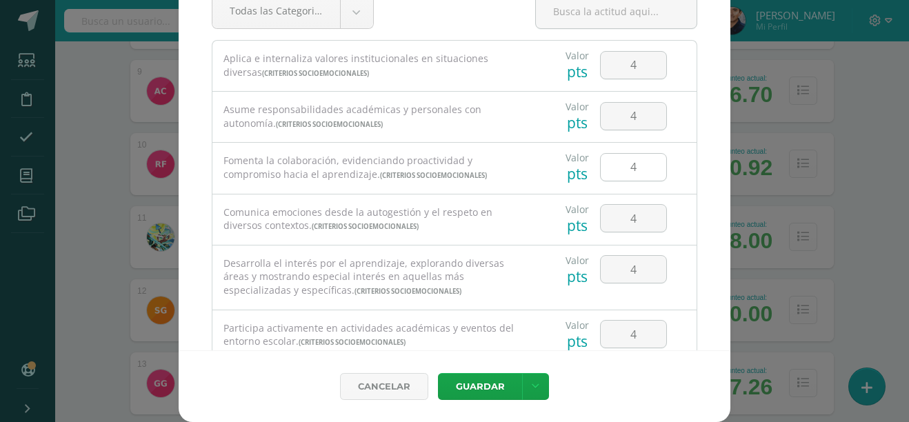
scroll to position [25, 0]
click at [615, 161] on input "4" at bounding box center [634, 166] width 66 height 27
click at [620, 113] on input "4" at bounding box center [634, 115] width 66 height 27
type input "5"
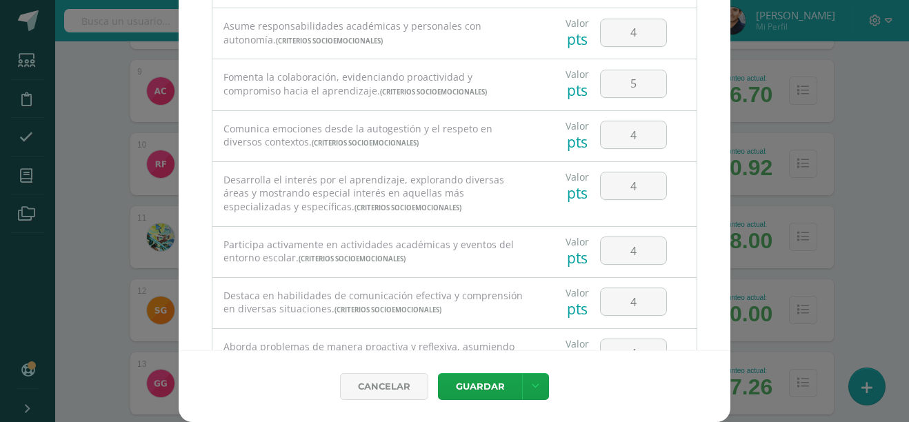
scroll to position [0, 0]
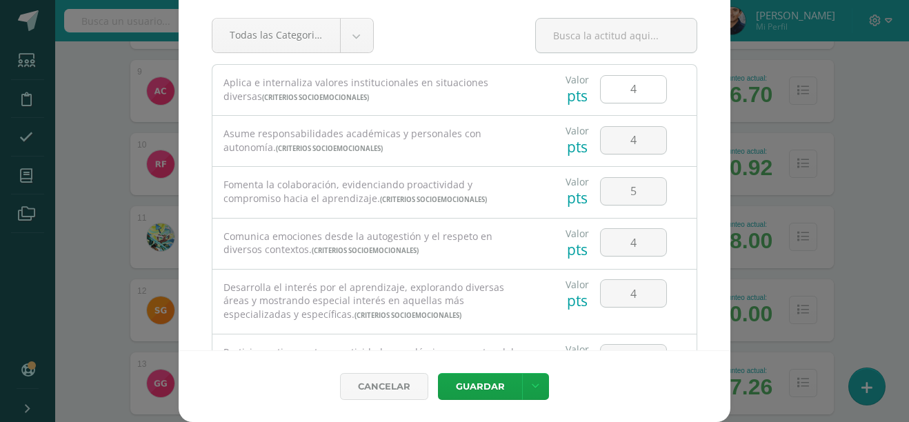
click at [619, 96] on input "4" at bounding box center [634, 89] width 66 height 27
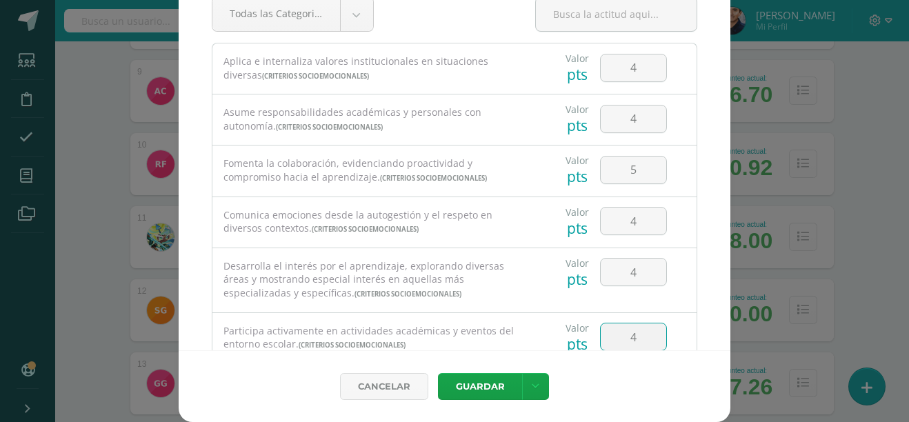
scroll to position [237, 0]
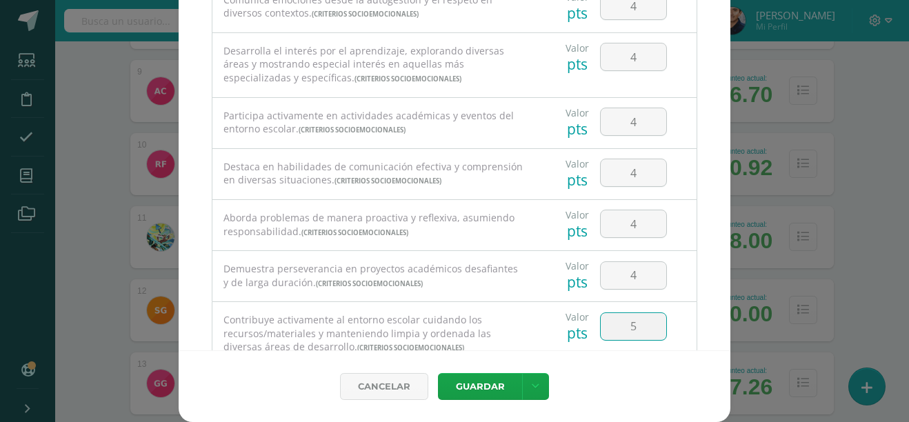
type input "5"
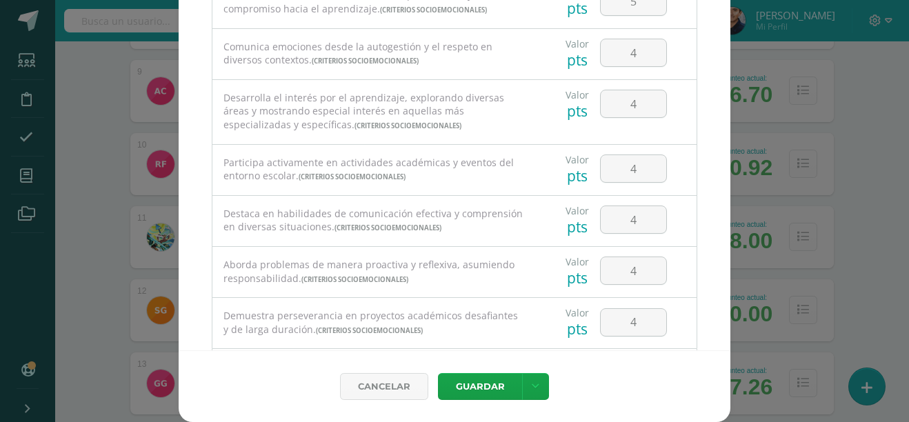
scroll to position [185, 0]
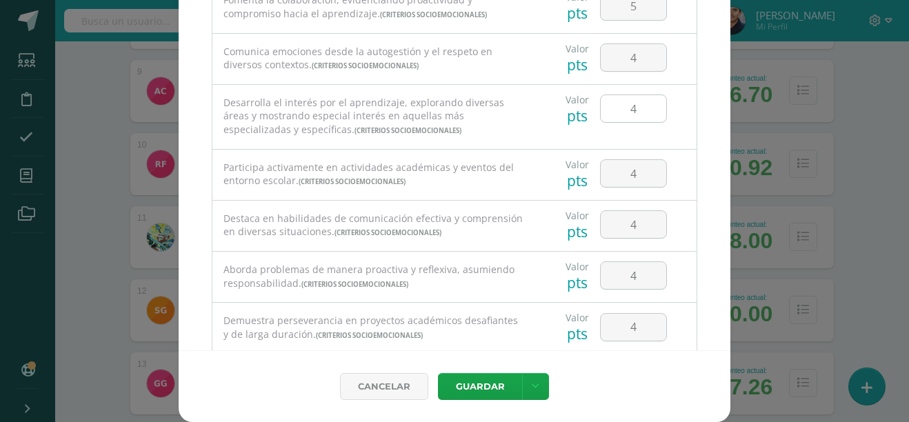
click at [628, 102] on input "4" at bounding box center [634, 108] width 66 height 27
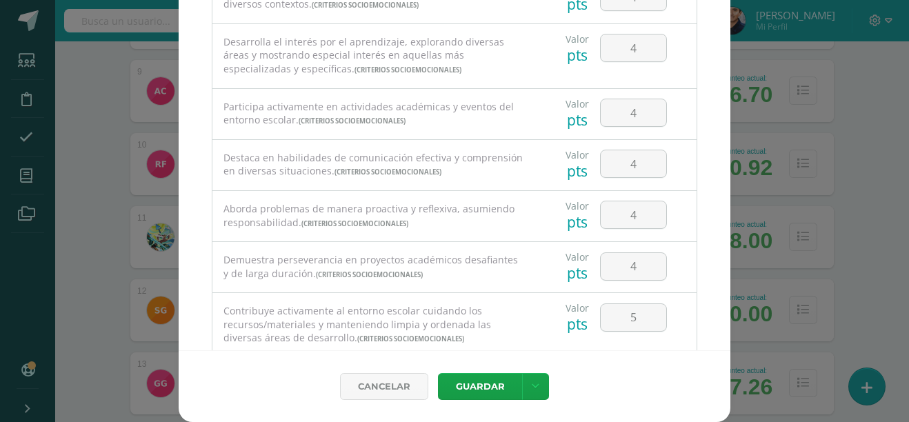
scroll to position [288, 0]
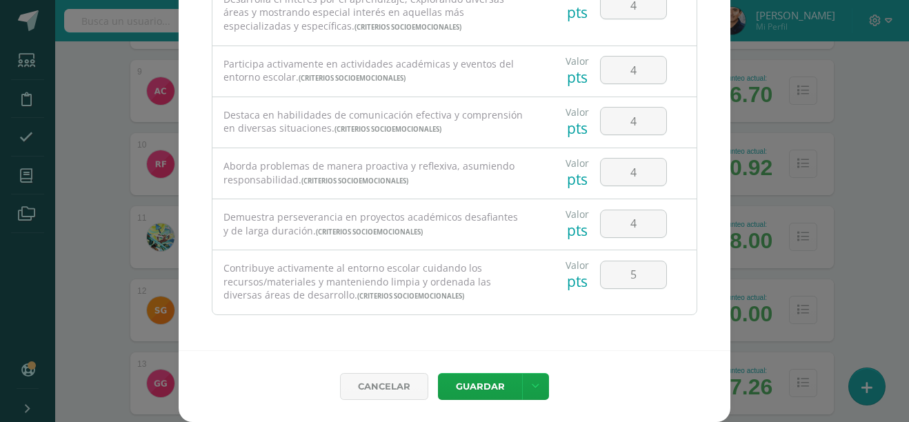
click at [357, 352] on div "Cancelar [GEOGRAPHIC_DATA] Guardar y poblar en todos mis cursos" at bounding box center [455, 386] width 552 height 72
click at [532, 385] on icon at bounding box center [536, 387] width 8 height 12
click at [493, 332] on link "Guardar y poblar en todos mis cursos" at bounding box center [502, 334] width 152 height 33
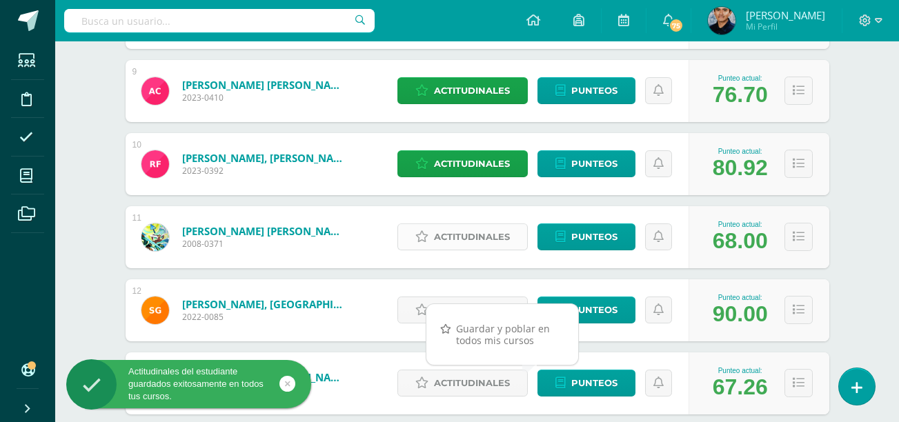
click at [463, 236] on span "Actitudinales" at bounding box center [472, 237] width 76 height 26
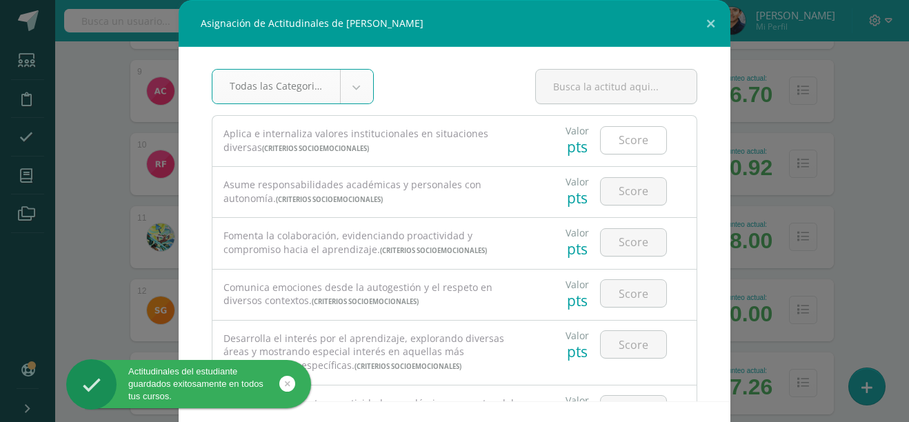
click at [621, 149] on input "number" at bounding box center [634, 140] width 66 height 27
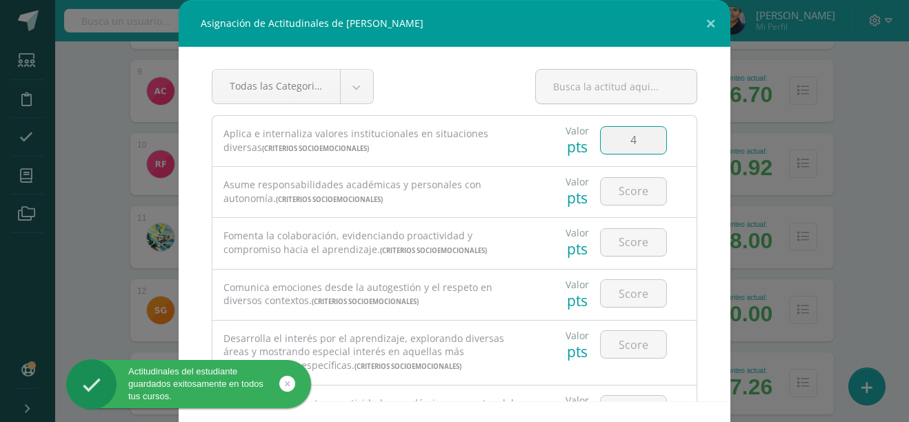
type input "4"
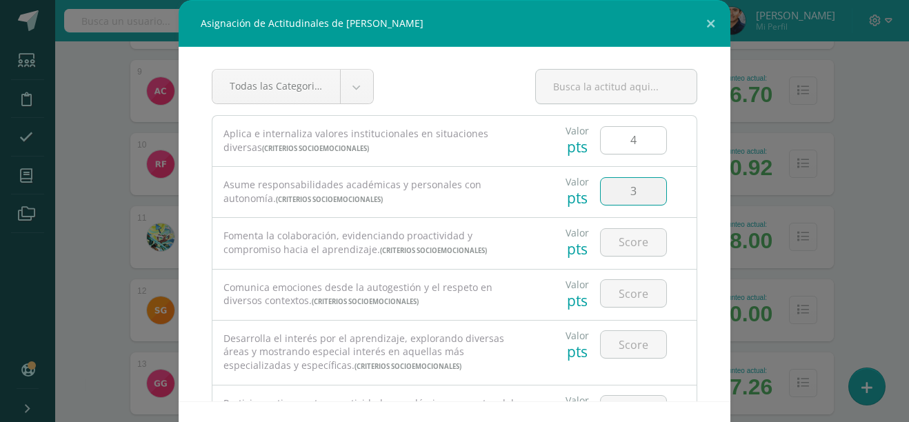
type input "3"
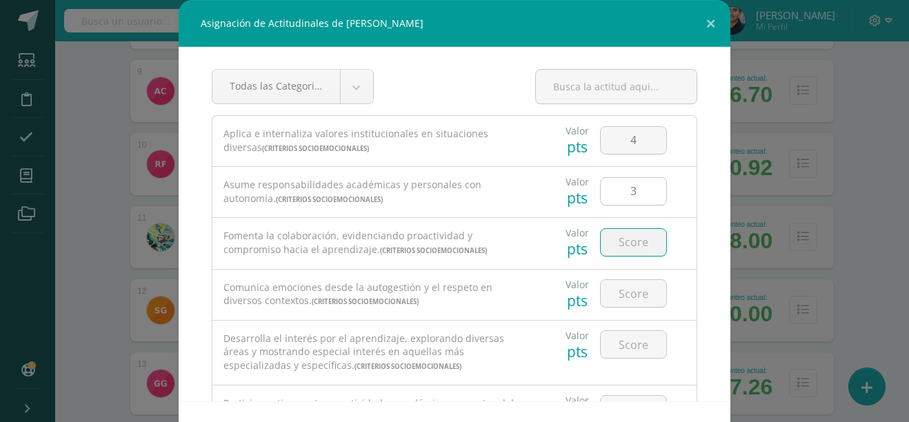
click at [624, 197] on input "3" at bounding box center [634, 191] width 66 height 27
type input "4"
type input "3"
type input "4"
type input "3"
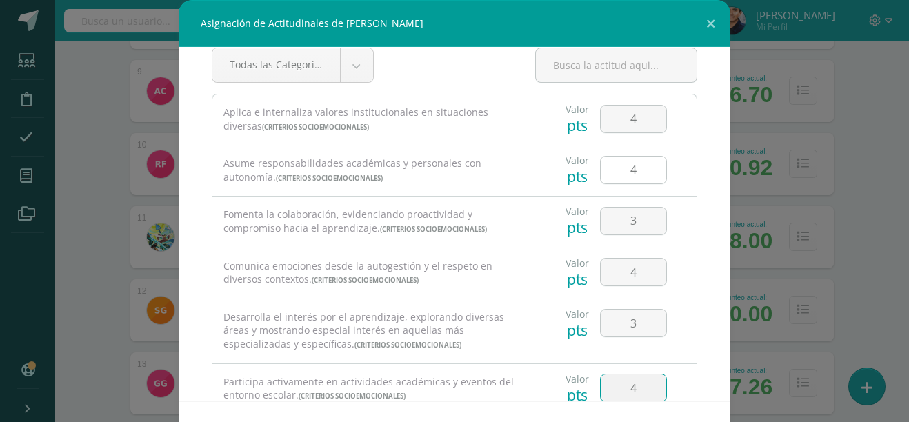
type input "4"
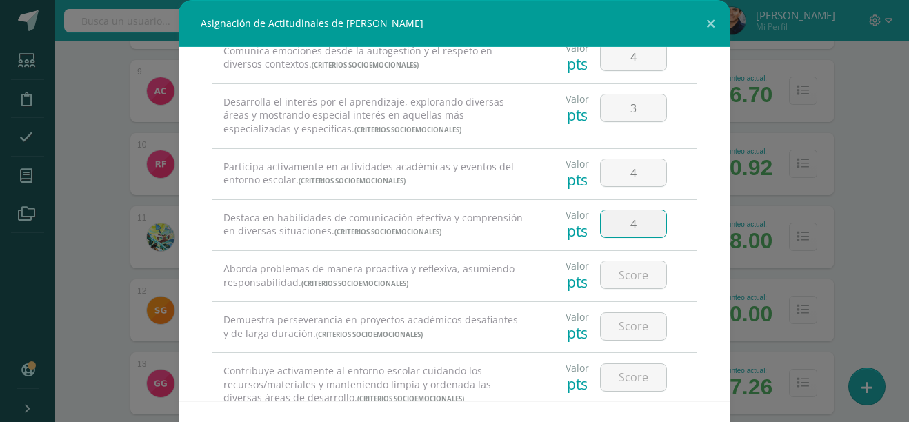
type input "4"
type input "5"
type input "3"
type input "4"
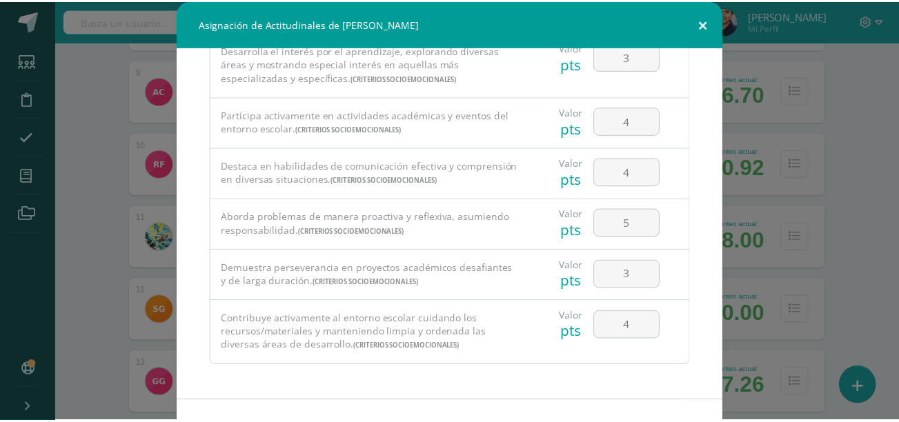
scroll to position [51, 0]
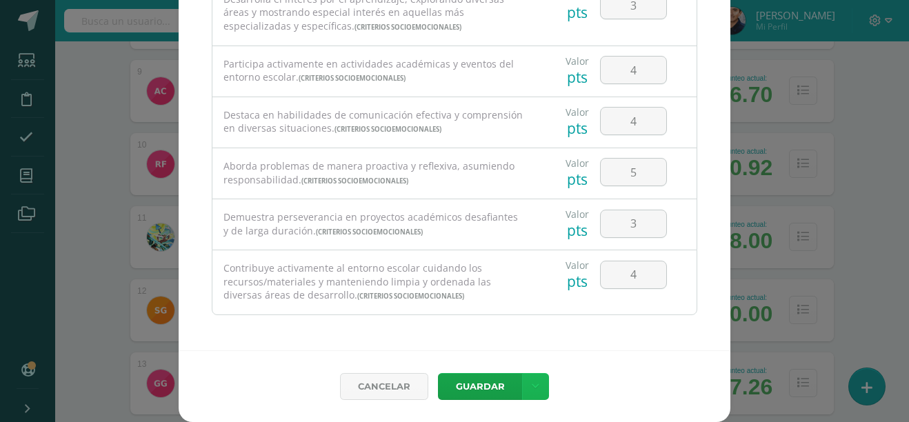
click at [542, 384] on link at bounding box center [535, 386] width 27 height 27
click at [538, 386] on link at bounding box center [535, 386] width 27 height 27
click at [495, 347] on link "Guardar y poblar en todos mis cursos" at bounding box center [502, 334] width 152 height 33
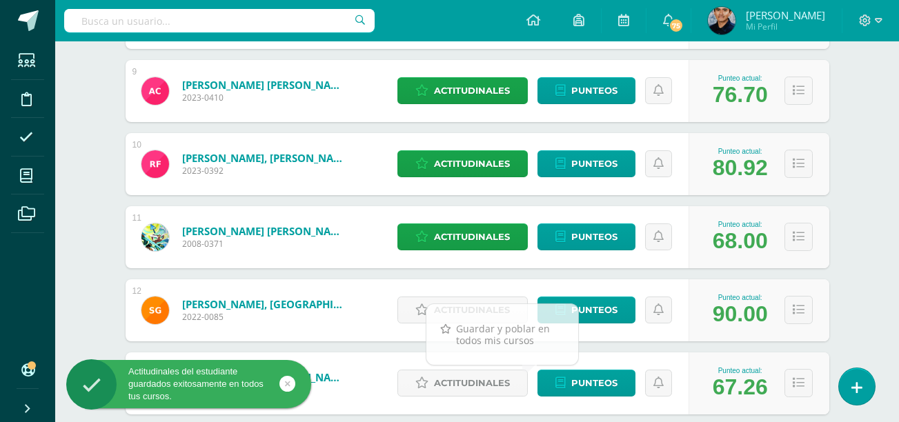
click at [93, 309] on div "Física Fundamental Cuarto Bachillerato "A" Herramientas Detalle de asistencias …" at bounding box center [477, 263] width 844 height 2094
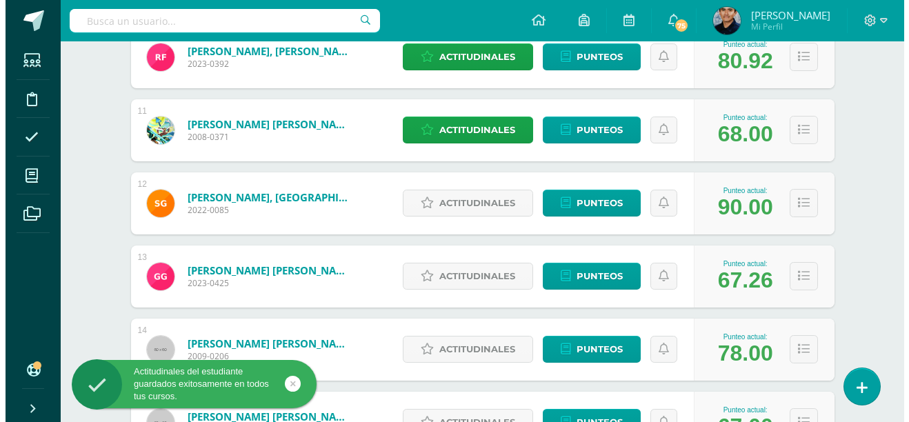
scroll to position [951, 0]
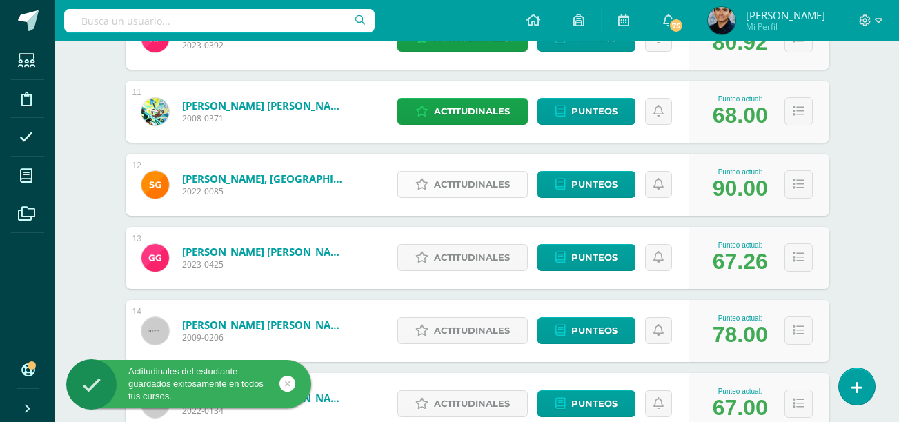
click at [440, 183] on span "Actitudinales" at bounding box center [472, 185] width 76 height 26
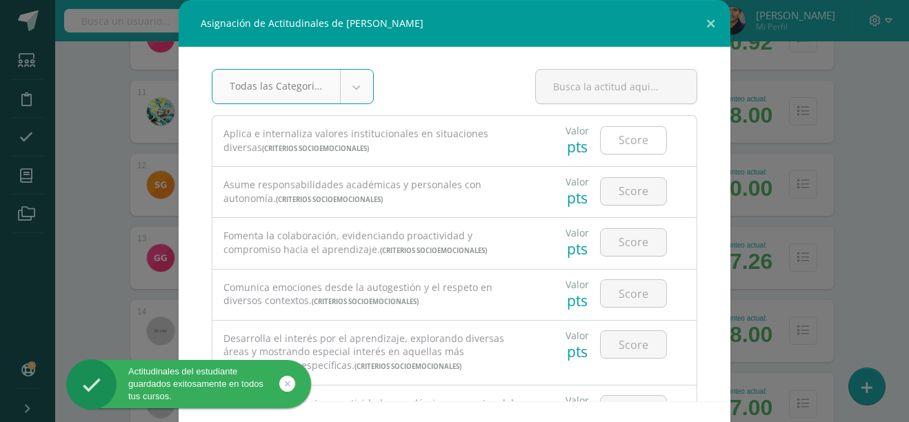
click at [601, 148] on input "number" at bounding box center [634, 140] width 66 height 27
type input "5"
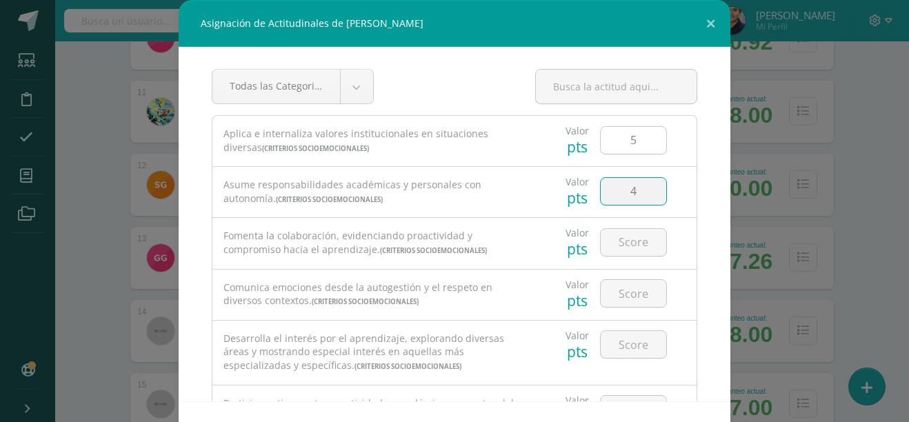
type input "4"
type input "5"
type input "4"
type input "3"
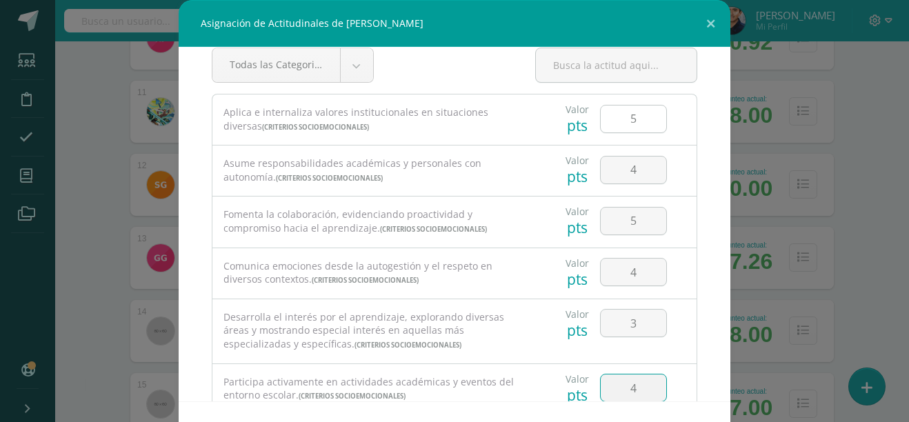
type input "4"
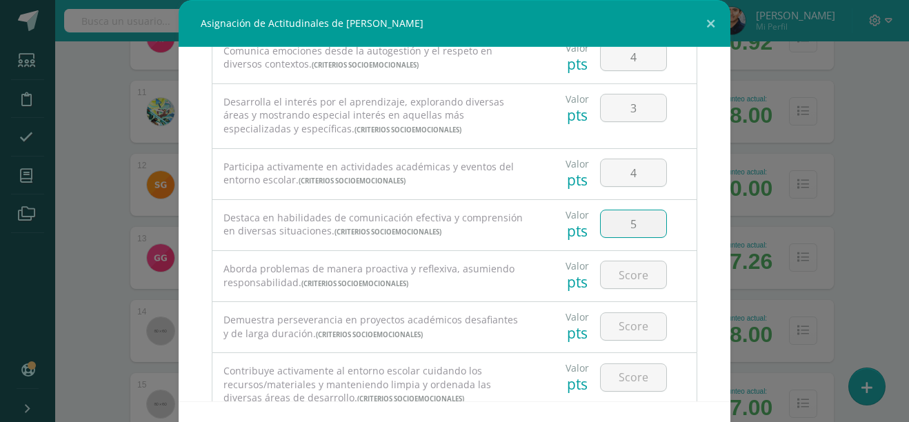
type input "5"
type input "4"
type input "5"
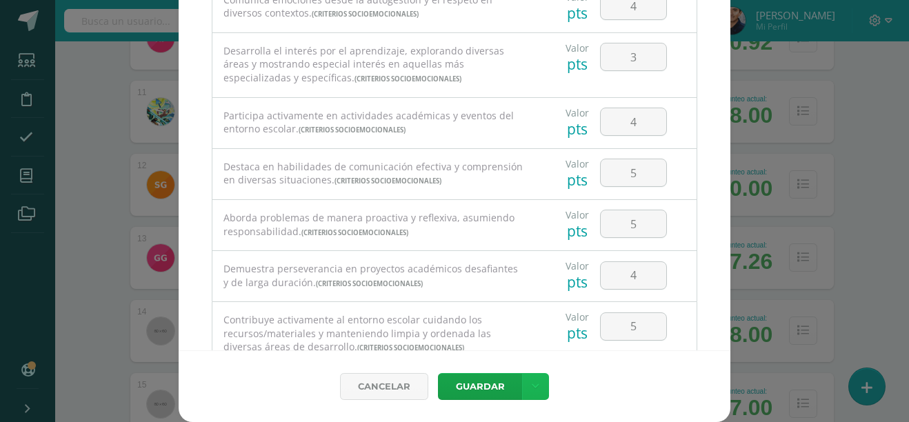
scroll to position [288, 0]
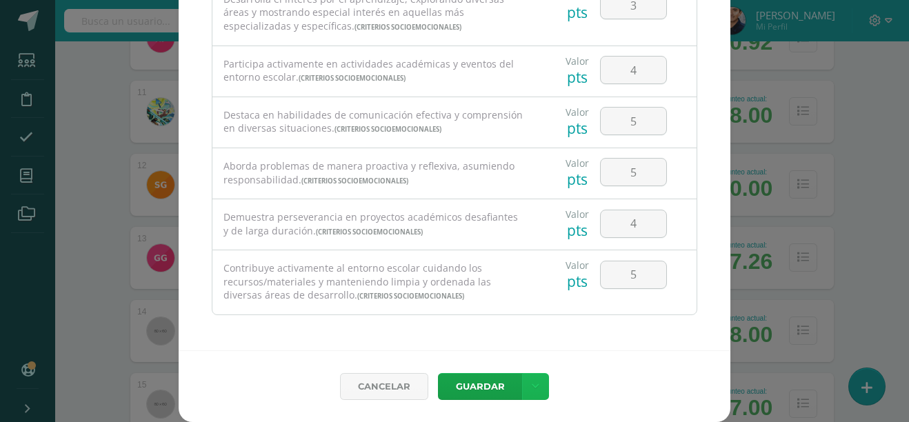
click at [535, 381] on link at bounding box center [535, 386] width 27 height 27
click at [514, 336] on link "Guardar y poblar en todos mis cursos" at bounding box center [502, 334] width 152 height 33
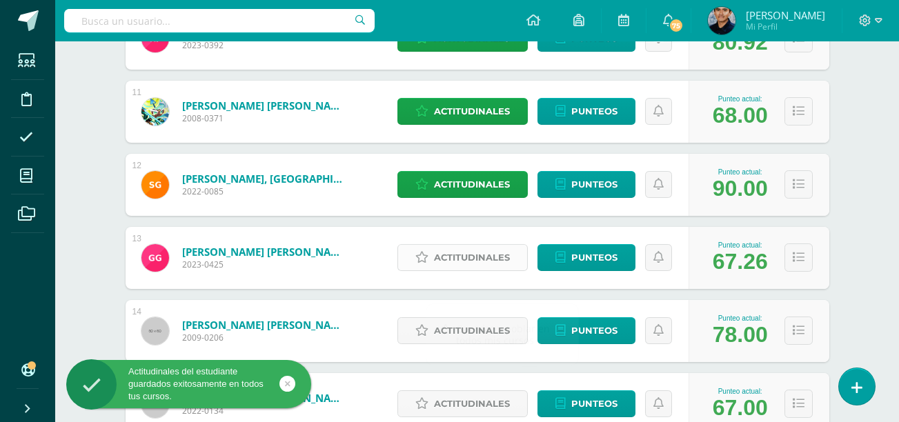
click at [436, 263] on span "Actitudinales" at bounding box center [472, 258] width 76 height 26
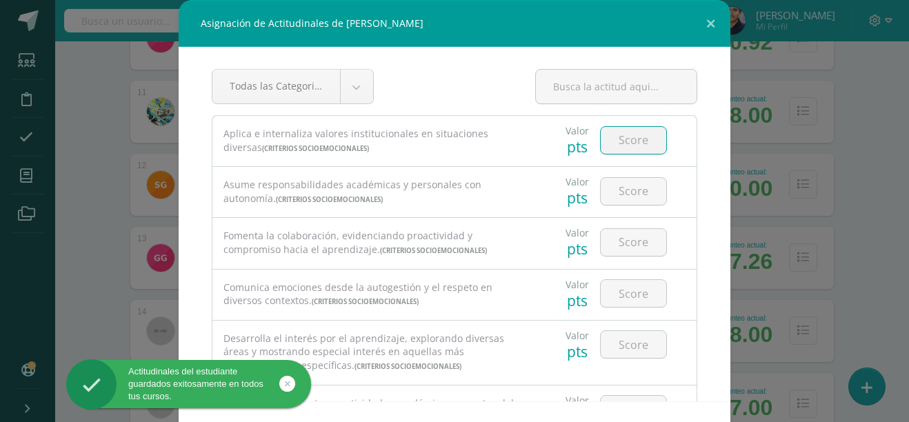
click at [638, 144] on input "number" at bounding box center [634, 140] width 66 height 27
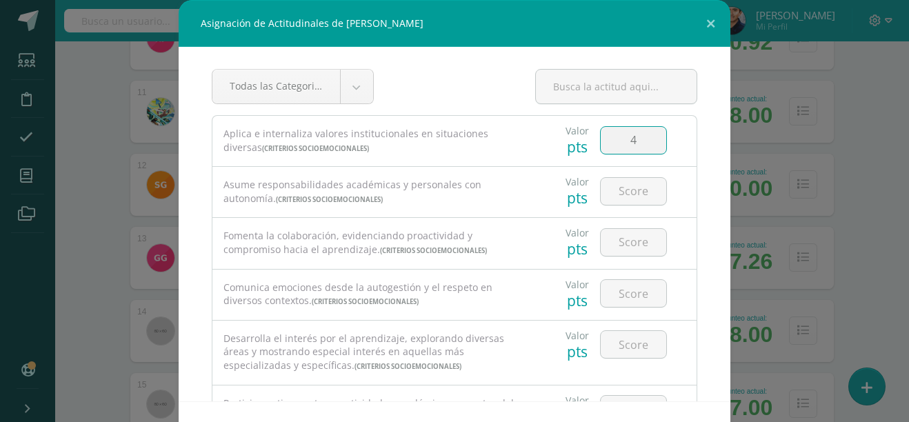
type input "4"
type input "3"
type input "4"
type input "3"
type input "4"
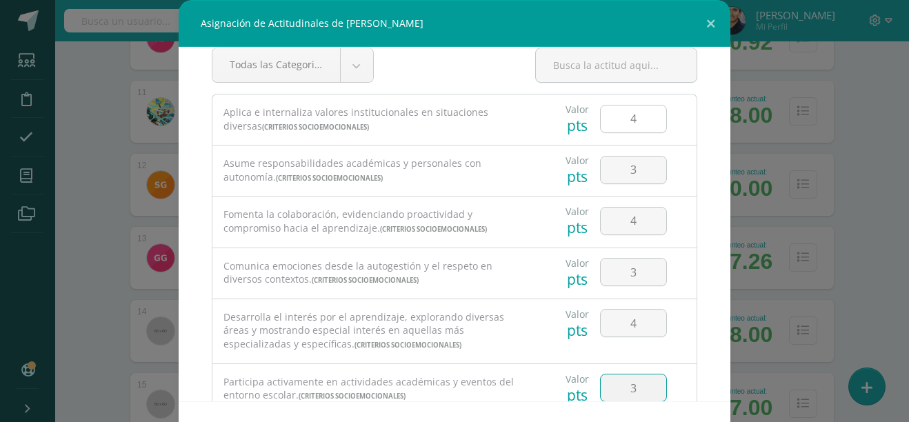
type input "3"
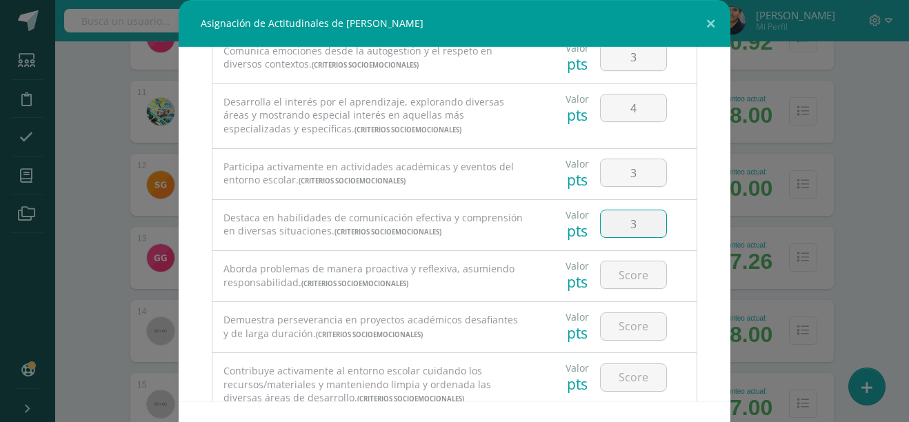
type input "3"
type input "4"
type input "5"
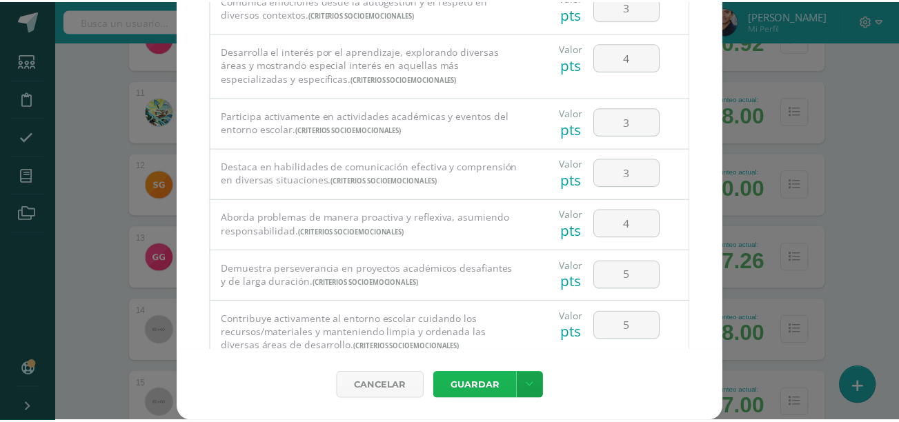
scroll to position [288, 0]
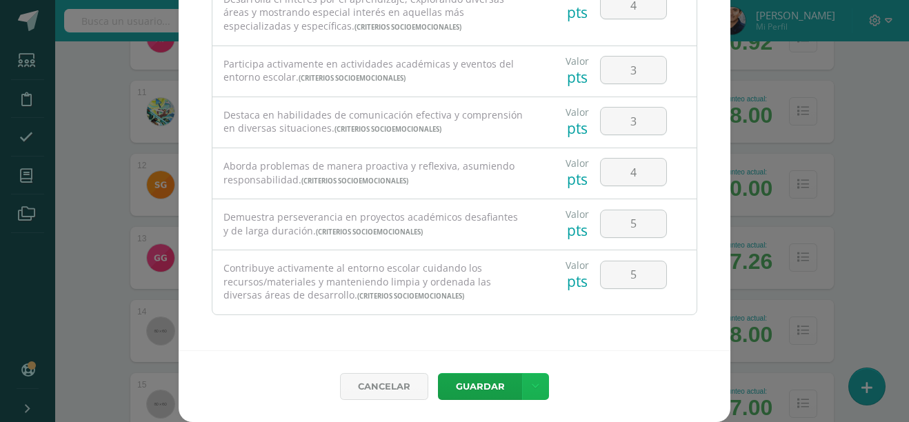
click at [535, 387] on link at bounding box center [535, 386] width 27 height 27
click at [483, 326] on link "Guardar y poblar en todos mis cursos" at bounding box center [502, 334] width 152 height 33
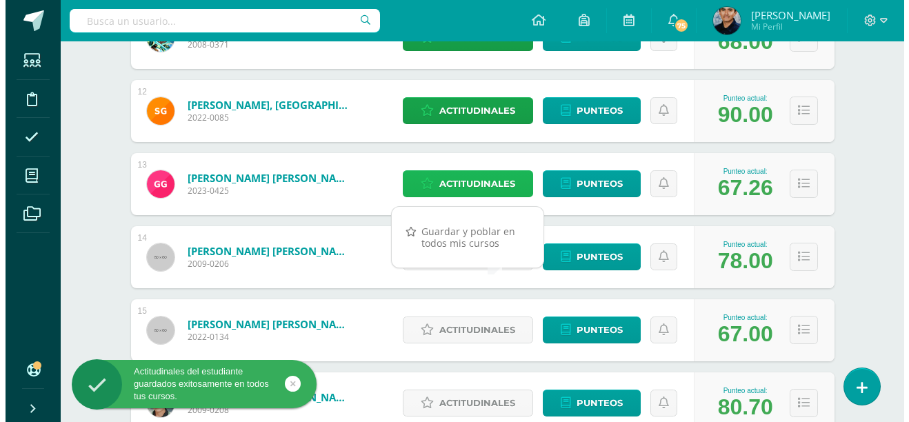
scroll to position [1030, 0]
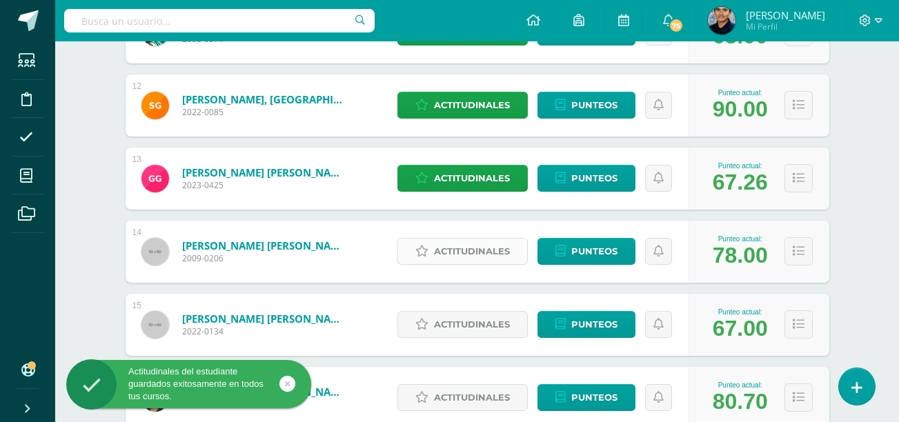
click at [449, 260] on span "Actitudinales" at bounding box center [472, 252] width 76 height 26
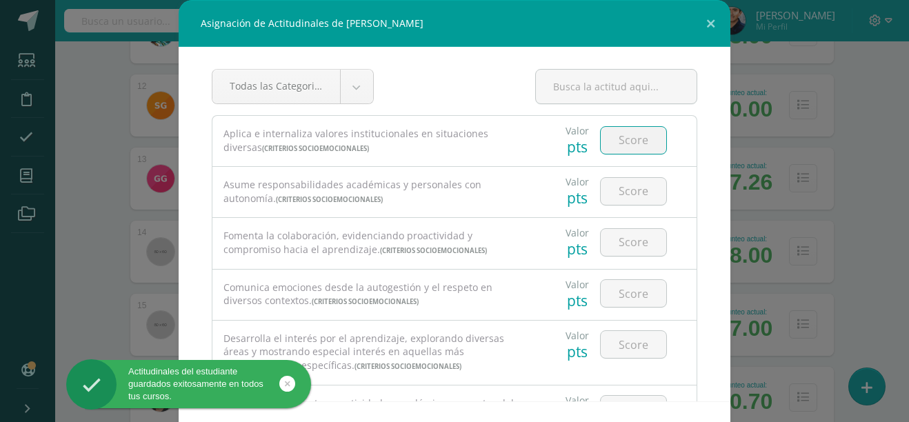
click at [607, 138] on input "number" at bounding box center [634, 140] width 66 height 27
type input "5"
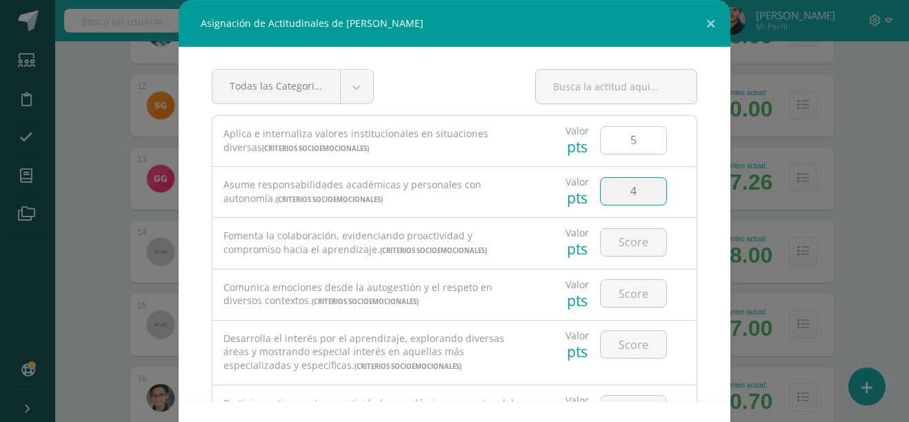
type input "4"
type input "5"
type input "4"
type input "5"
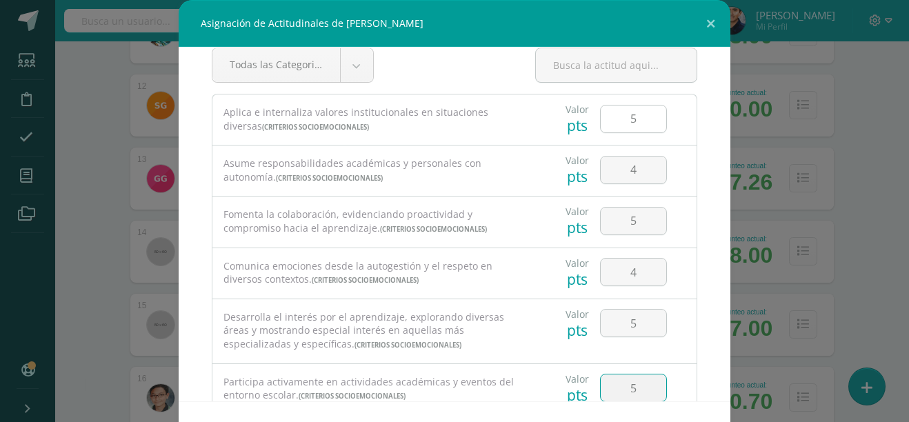
type input "5"
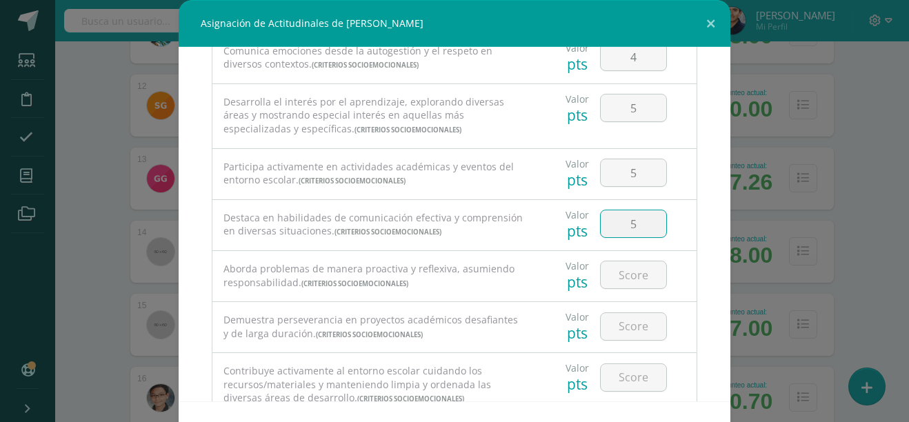
type input "5"
type input "4"
type input "3"
type input "4"
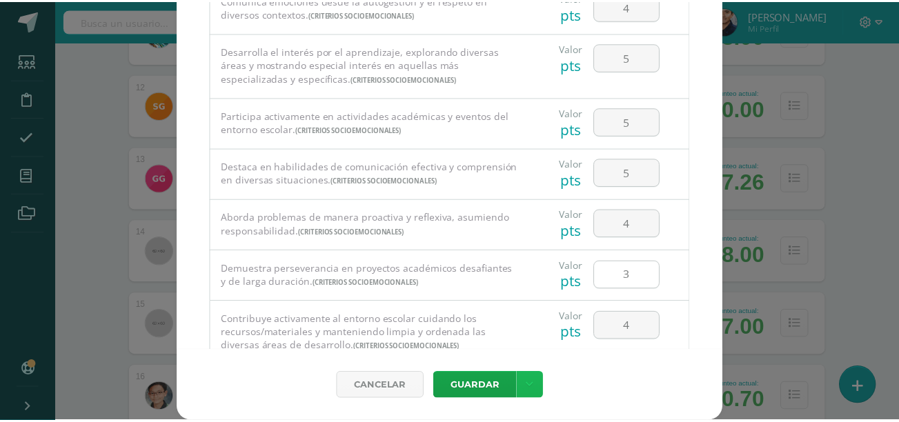
scroll to position [288, 0]
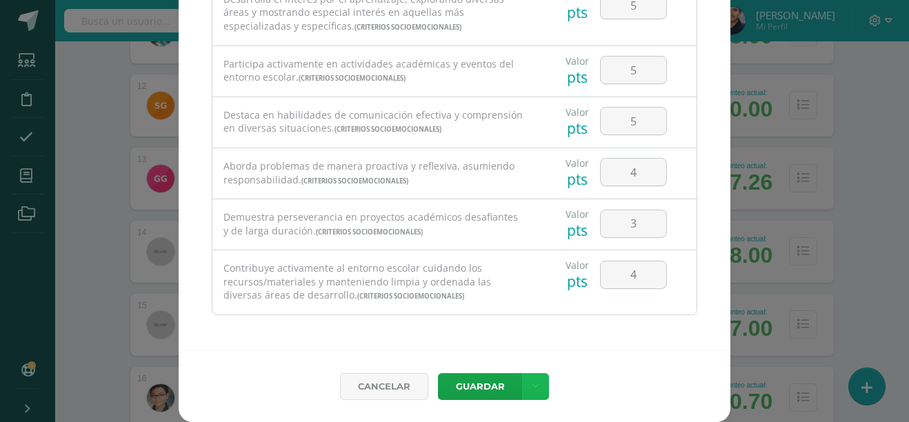
click at [539, 377] on link at bounding box center [535, 386] width 27 height 27
click at [502, 333] on link "Guardar y poblar en todos mis cursos" at bounding box center [502, 334] width 152 height 33
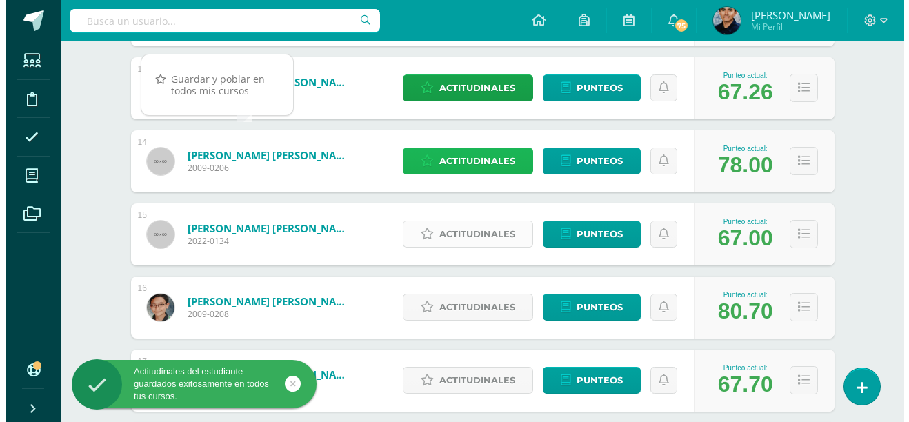
scroll to position [1121, 0]
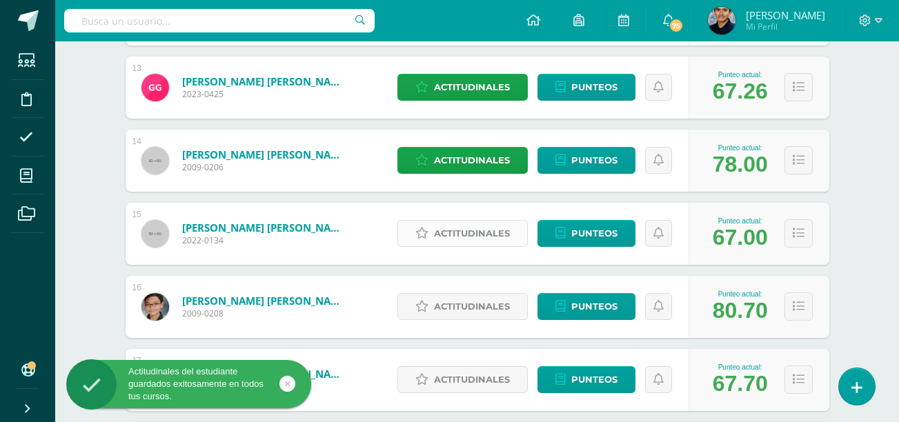
click at [443, 238] on span "Actitudinales" at bounding box center [472, 234] width 76 height 26
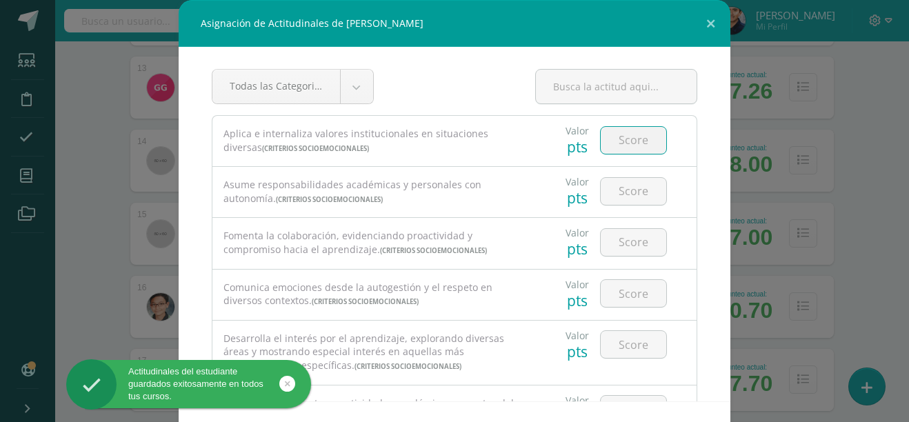
click at [613, 145] on input "number" at bounding box center [634, 140] width 66 height 27
type input "4"
type input "3"
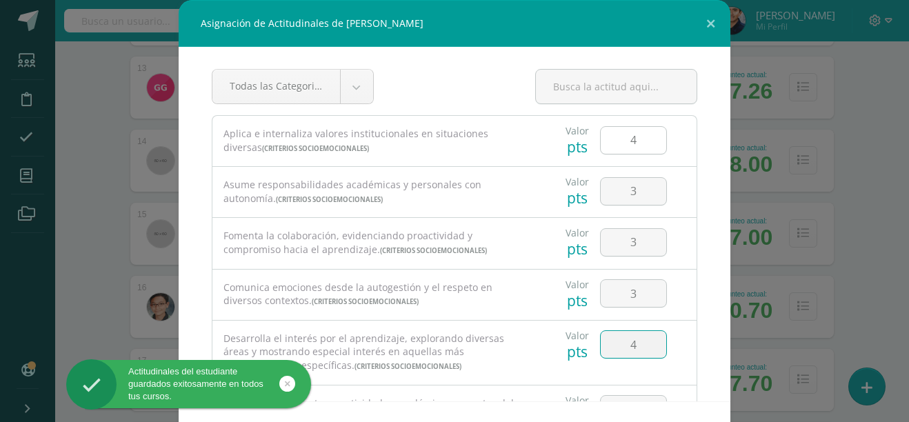
type input "4"
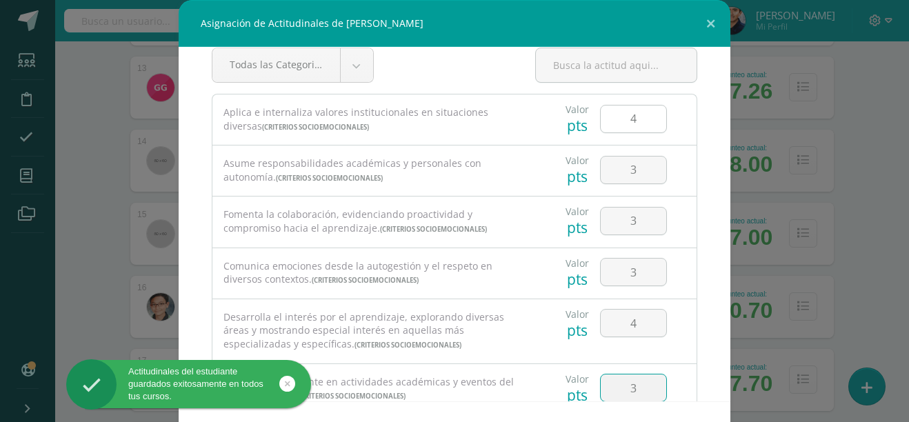
type input "3"
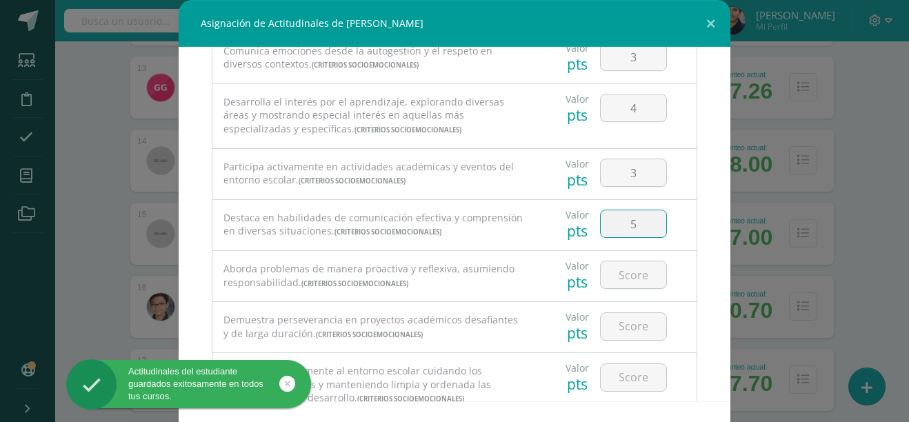
type input "5"
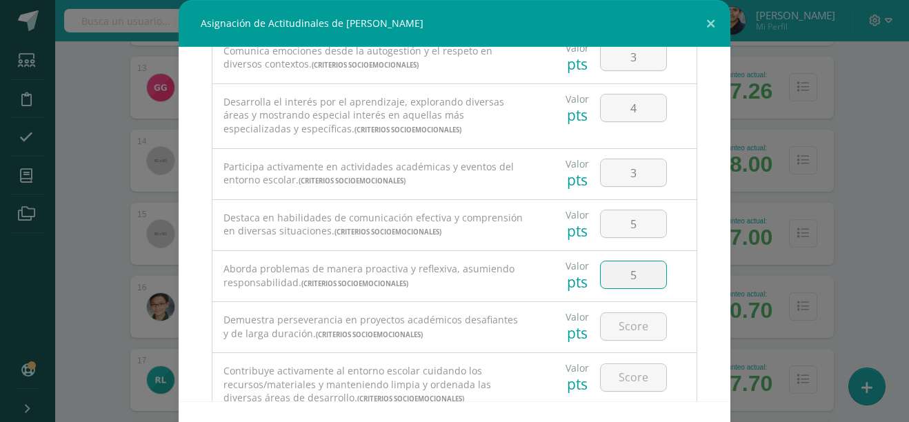
type input "5"
type input "4"
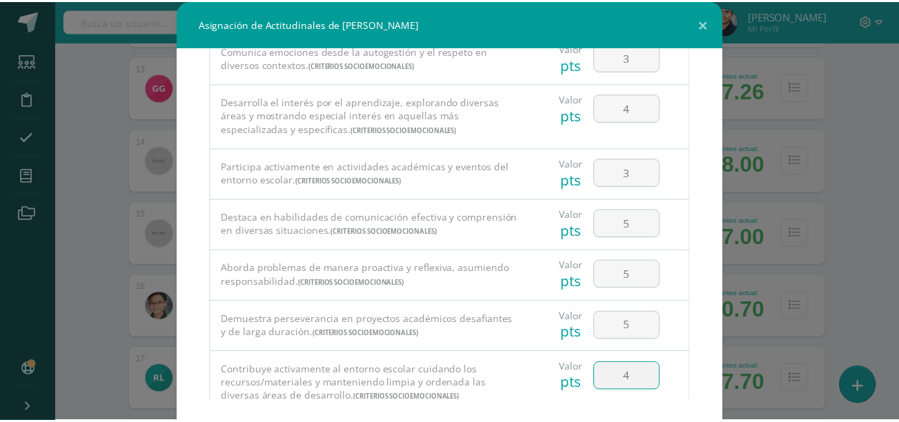
scroll to position [51, 0]
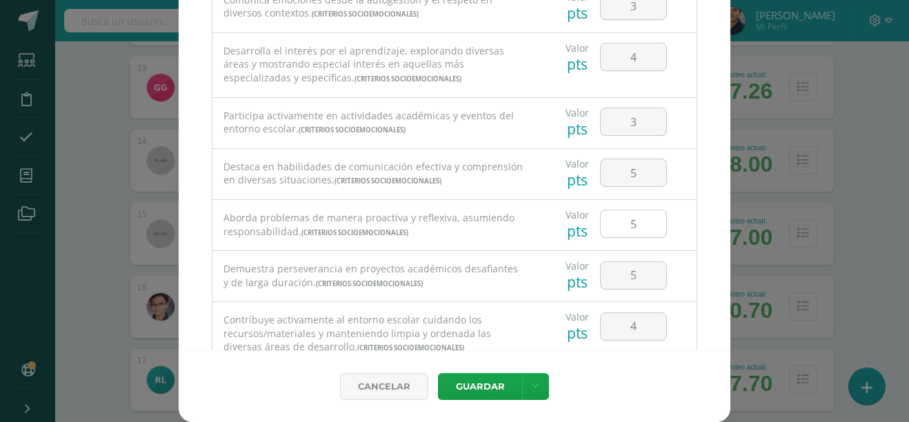
click at [631, 224] on input "5" at bounding box center [634, 223] width 66 height 27
type input "3"
click at [532, 390] on icon at bounding box center [536, 387] width 8 height 12
click at [506, 311] on div "Guardar y poblar en todos mis cursos" at bounding box center [502, 335] width 153 height 62
click at [508, 328] on link "Guardar y poblar en todos mis cursos" at bounding box center [502, 334] width 152 height 33
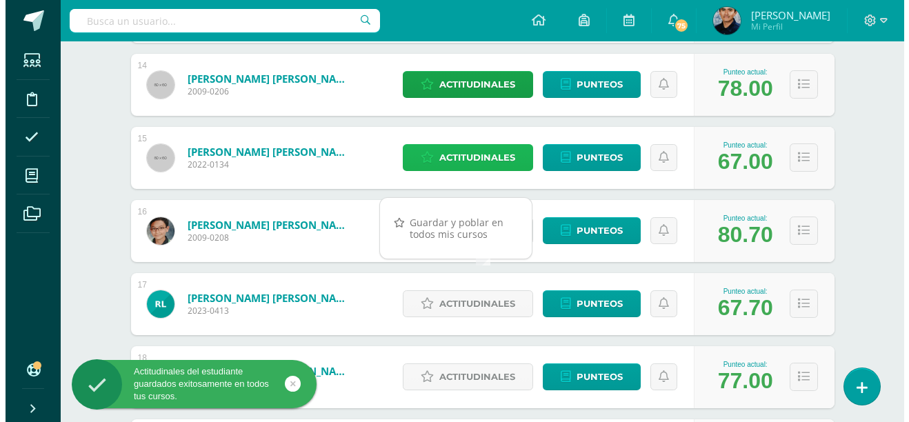
scroll to position [1215, 0]
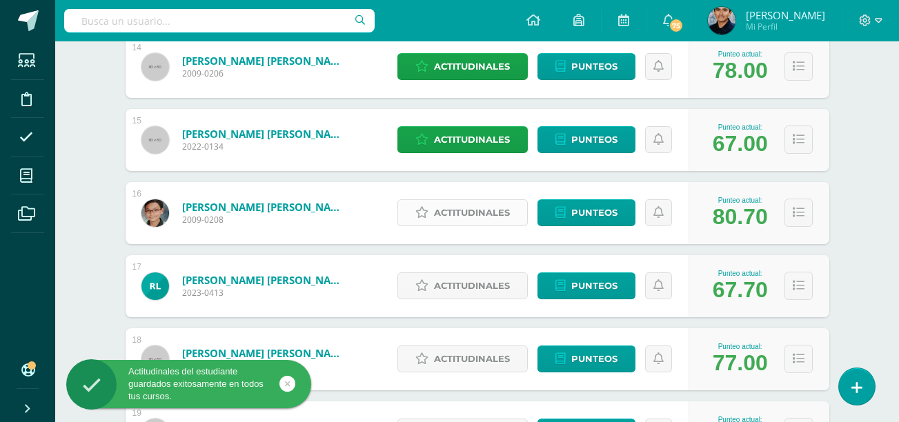
click at [472, 222] on span "Actitudinales" at bounding box center [472, 213] width 76 height 26
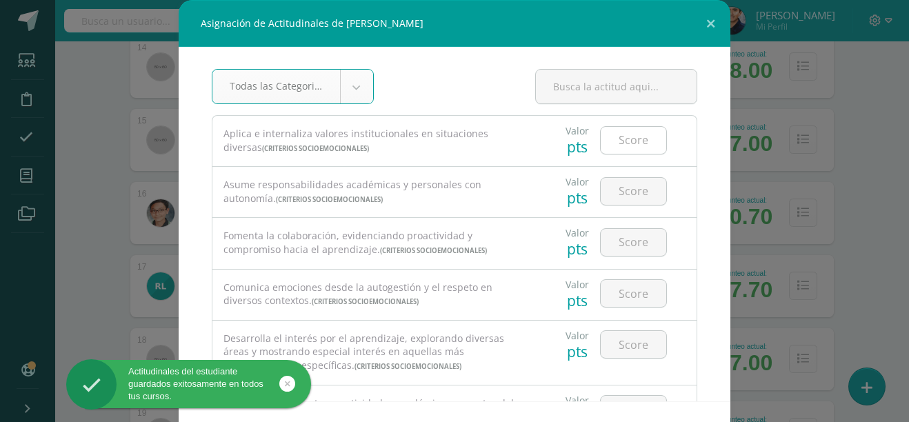
click at [606, 150] on input "number" at bounding box center [634, 140] width 66 height 27
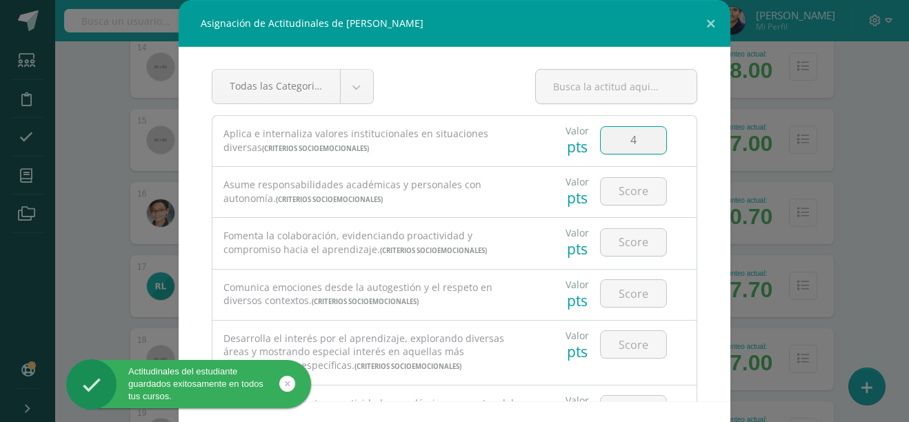
type input "4"
type input "5"
type input "4"
type input "5"
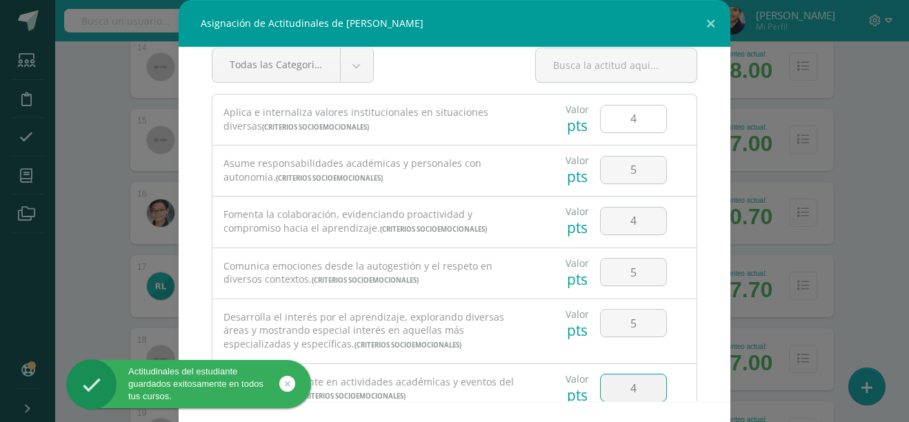
type input "4"
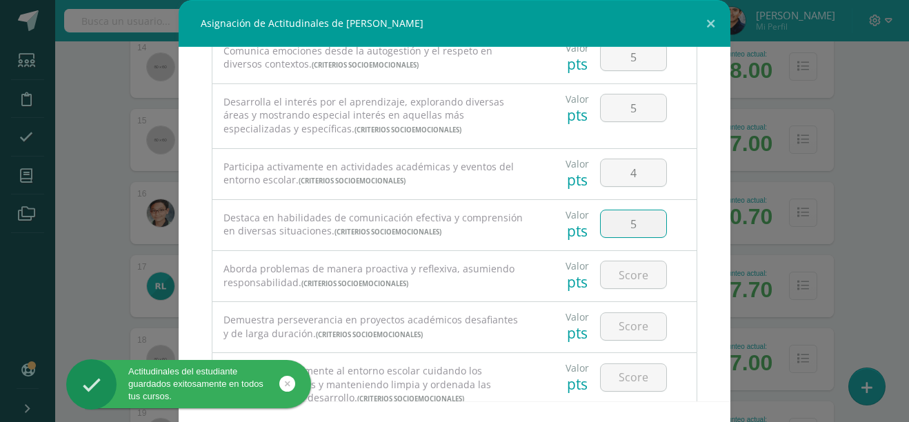
type input "5"
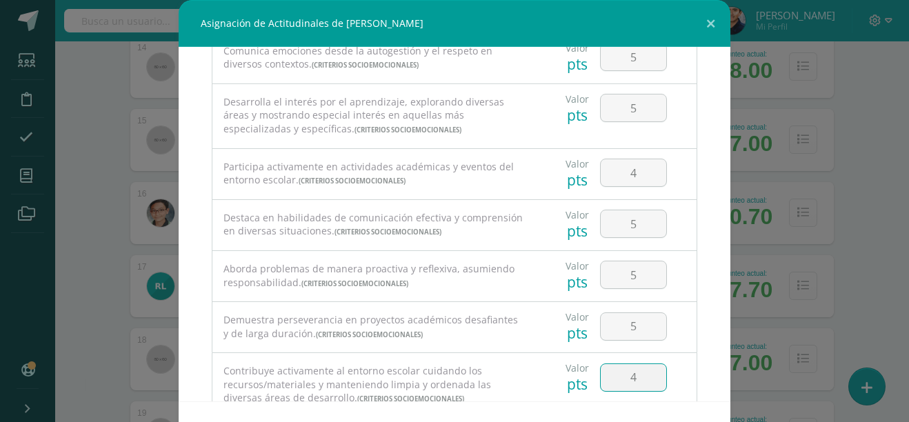
type input "4"
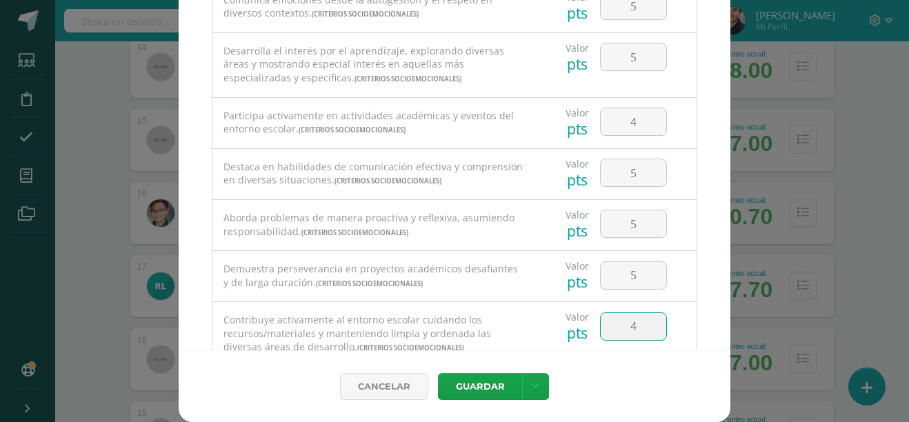
click at [636, 326] on input "4" at bounding box center [634, 326] width 66 height 27
type input "5"
click at [532, 390] on icon at bounding box center [536, 387] width 8 height 12
click at [479, 344] on link "Guardar y poblar en todos mis cursos" at bounding box center [502, 334] width 152 height 33
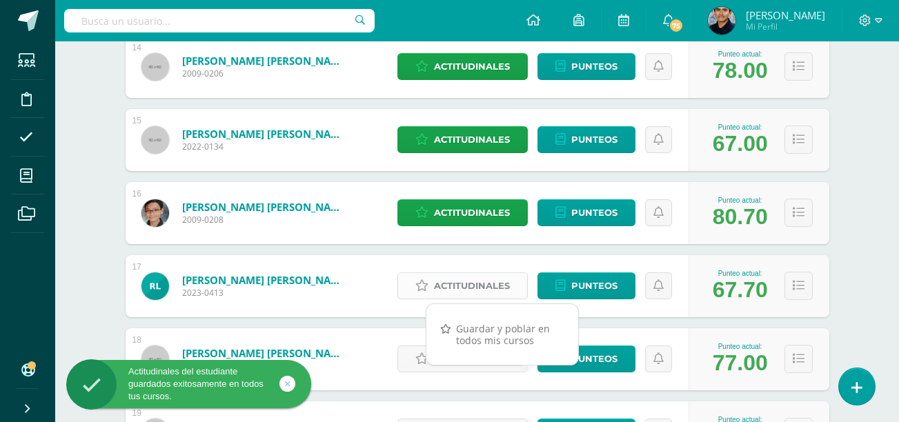
click at [461, 283] on span "Actitudinales" at bounding box center [472, 286] width 76 height 26
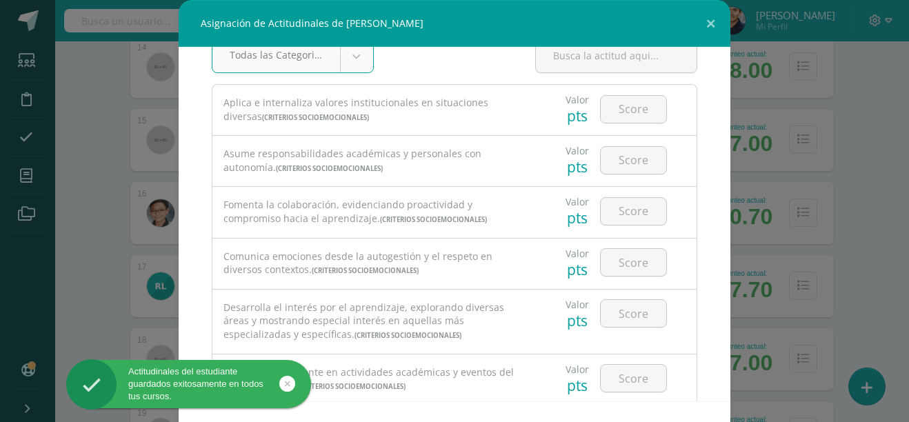
scroll to position [0, 0]
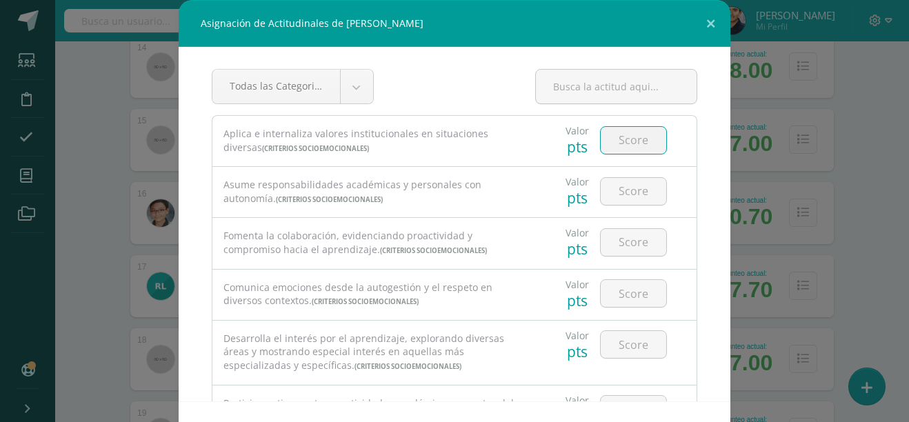
click at [619, 139] on input "number" at bounding box center [634, 140] width 66 height 27
type input "4"
type input "3"
type input "4"
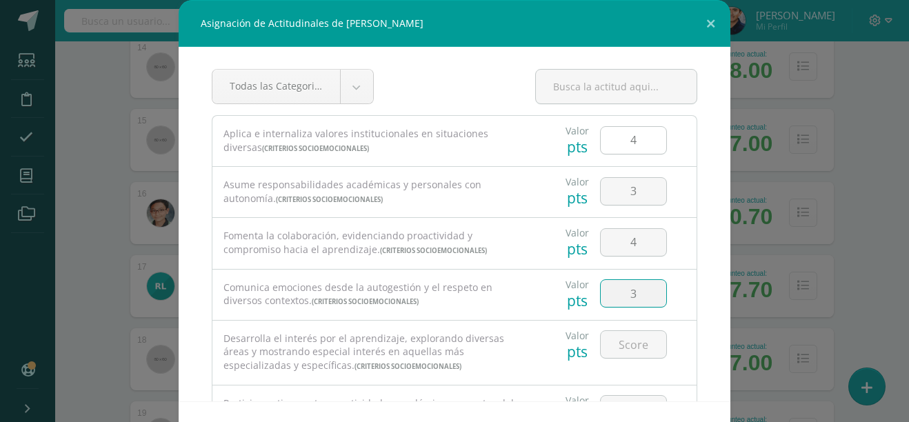
type input "3"
type input "4"
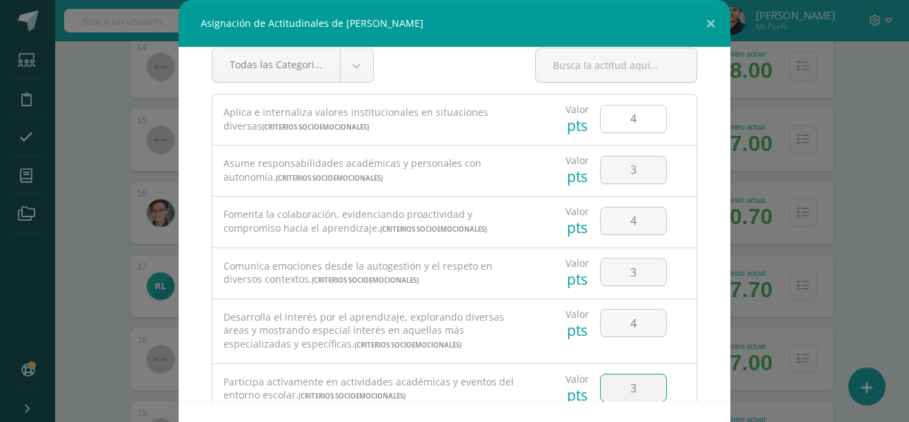
type input "3"
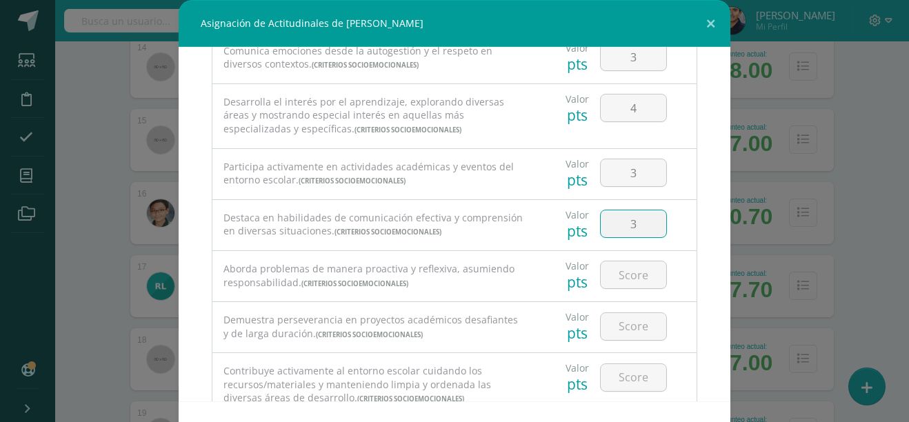
type input "3"
type input "4"
type input "3"
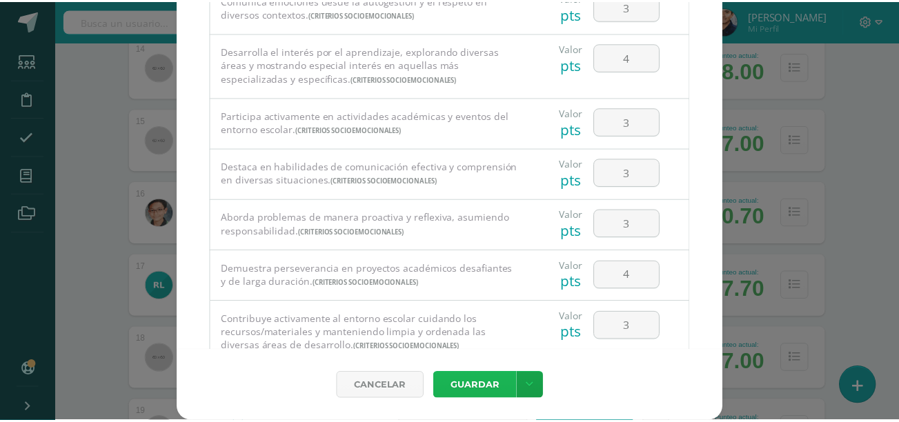
scroll to position [288, 0]
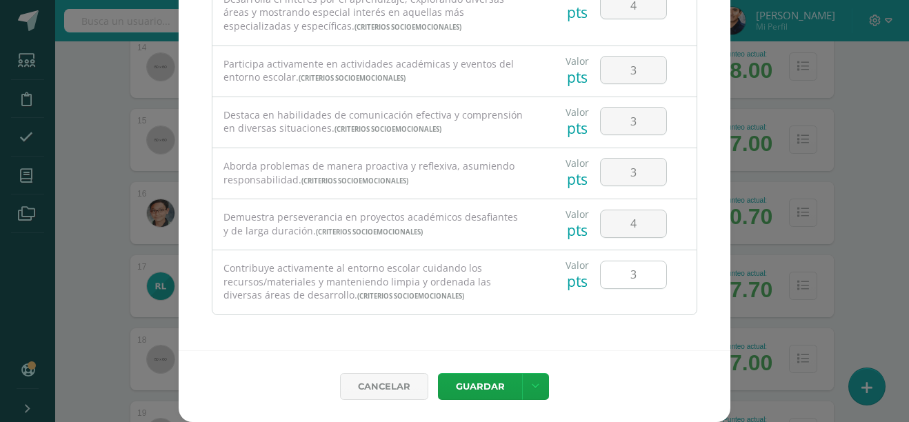
click at [622, 272] on input "3" at bounding box center [634, 274] width 66 height 27
click at [621, 75] on input "3" at bounding box center [634, 70] width 66 height 27
click at [617, 115] on input "3" at bounding box center [634, 121] width 66 height 27
click at [522, 382] on link at bounding box center [535, 386] width 27 height 27
click at [508, 336] on link "Guardar y poblar en todos mis cursos" at bounding box center [502, 334] width 152 height 33
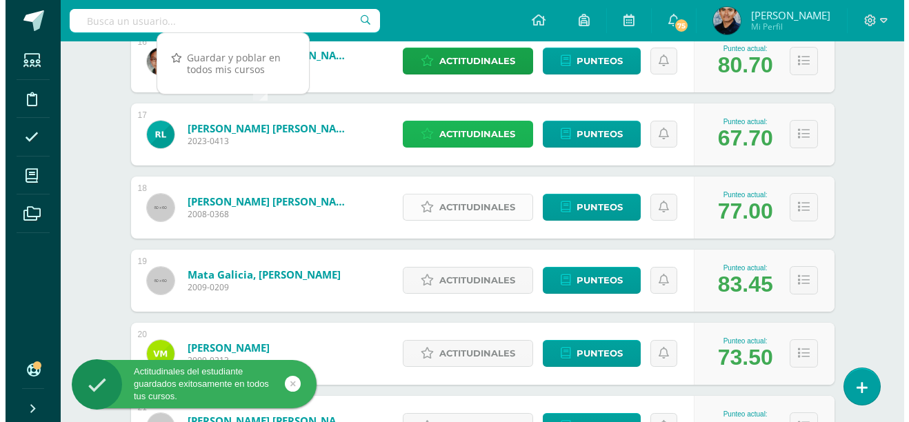
scroll to position [1367, 0]
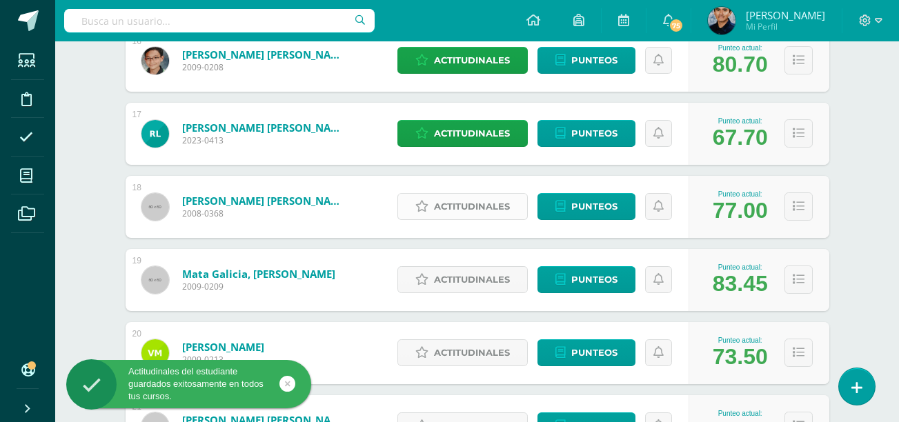
click at [450, 207] on span "Actitudinales" at bounding box center [472, 207] width 76 height 26
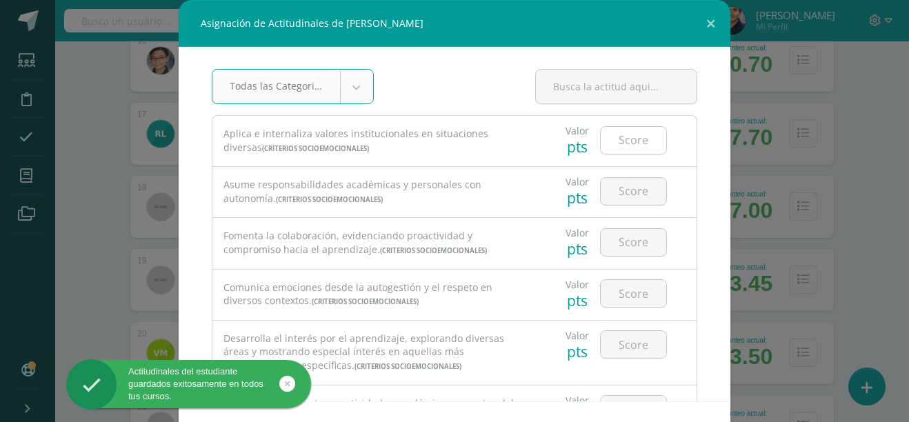
click at [619, 137] on input "number" at bounding box center [634, 140] width 66 height 27
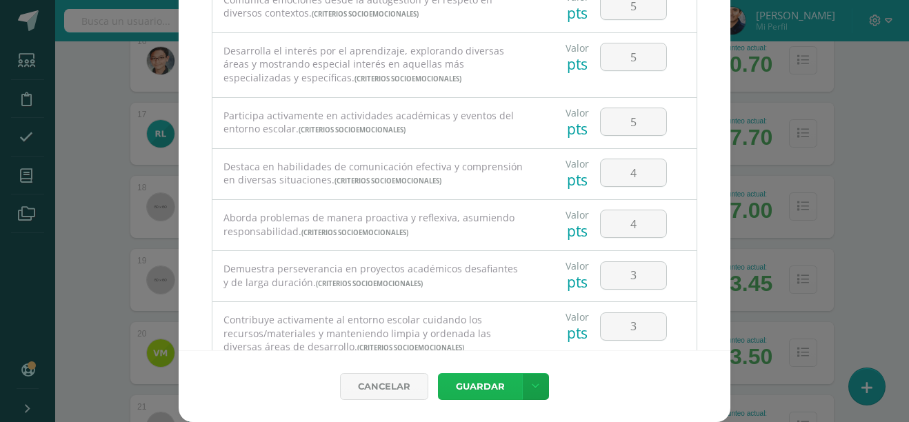
scroll to position [288, 0]
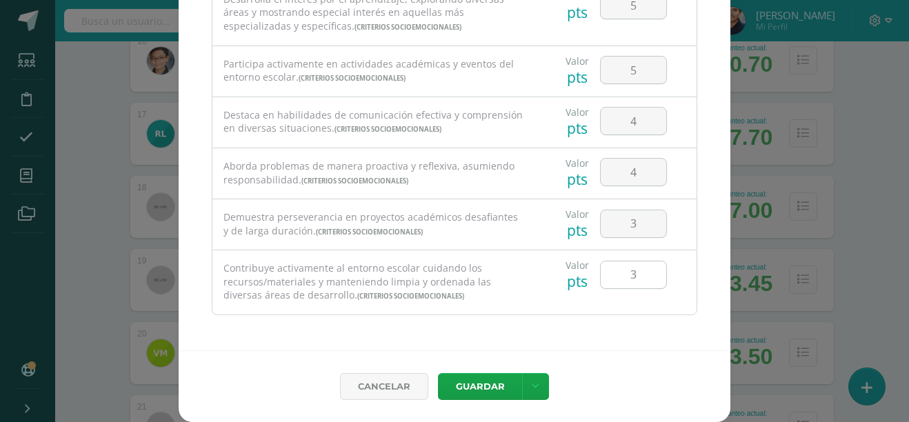
click at [633, 284] on input "3" at bounding box center [634, 274] width 66 height 27
click at [533, 381] on link at bounding box center [535, 386] width 27 height 27
click at [501, 324] on link "Guardar y poblar en todos mis cursos" at bounding box center [502, 334] width 152 height 33
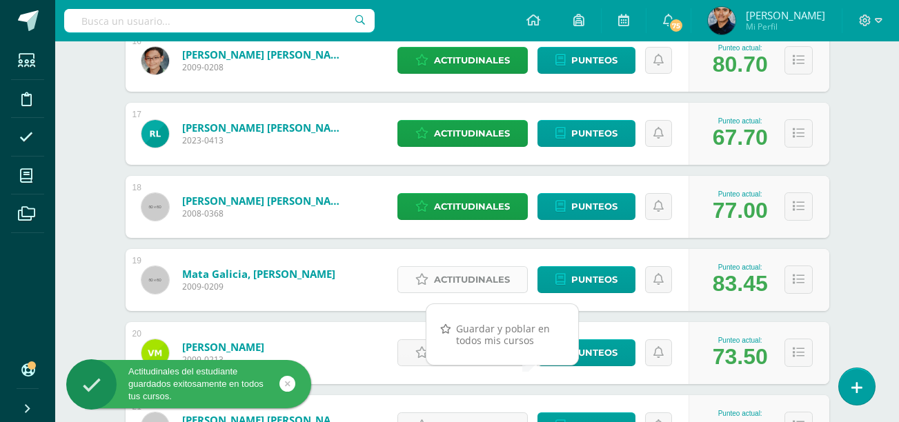
click at [443, 276] on span "Actitudinales" at bounding box center [472, 280] width 76 height 26
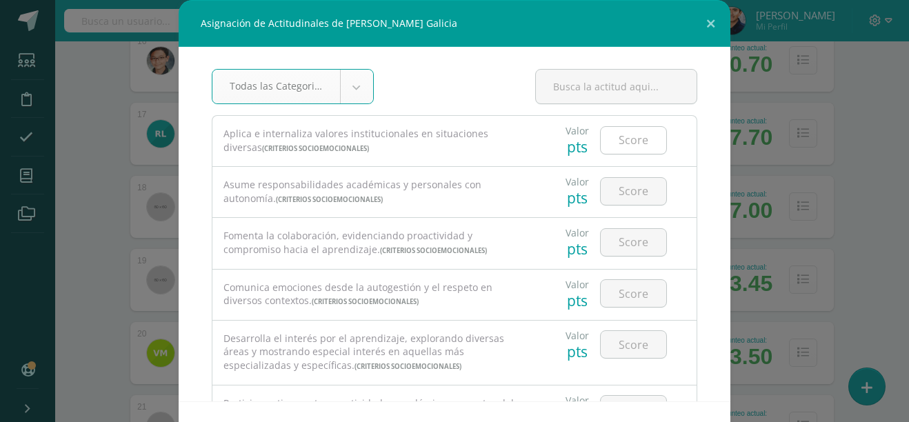
click at [605, 140] on input "number" at bounding box center [634, 140] width 66 height 27
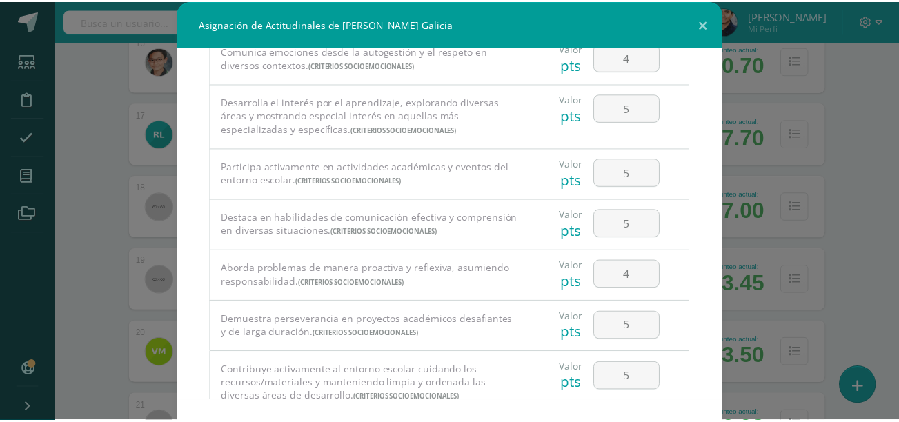
scroll to position [51, 0]
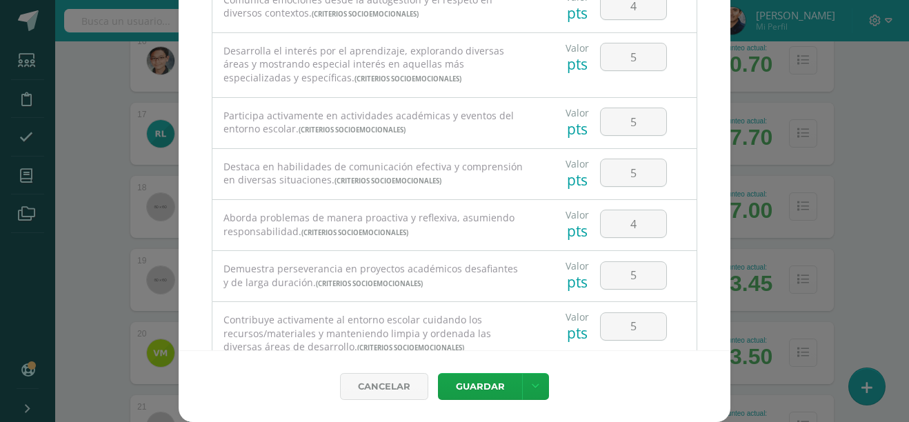
click at [533, 401] on div "Cancelar [GEOGRAPHIC_DATA] Guardar y poblar en todos mis cursos" at bounding box center [455, 386] width 552 height 72
click at [532, 381] on icon at bounding box center [536, 387] width 8 height 12
click at [488, 339] on link "Guardar y poblar en todos mis cursos" at bounding box center [502, 334] width 152 height 33
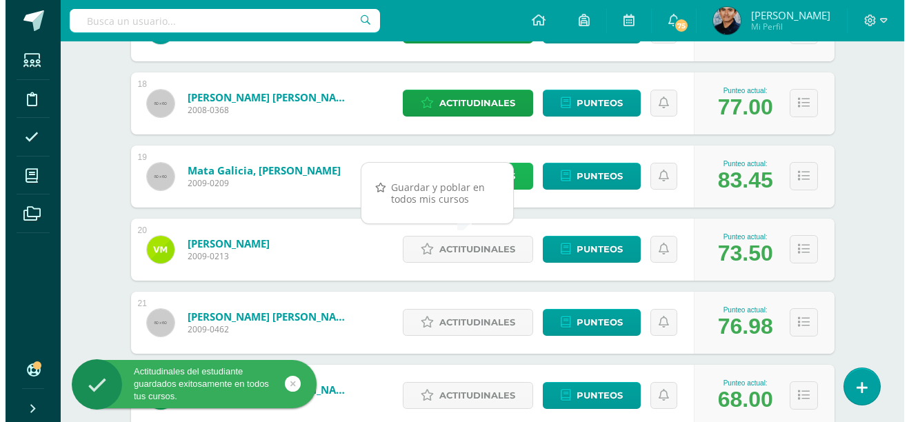
scroll to position [1472, 0]
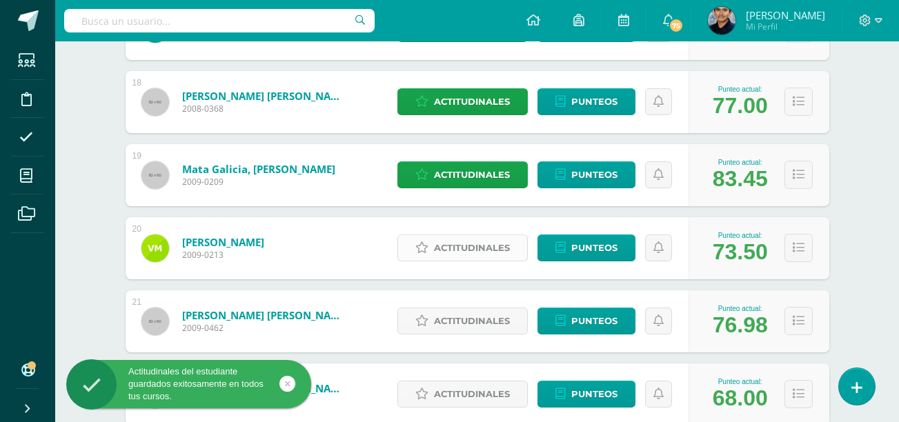
click at [417, 245] on icon at bounding box center [421, 248] width 13 height 12
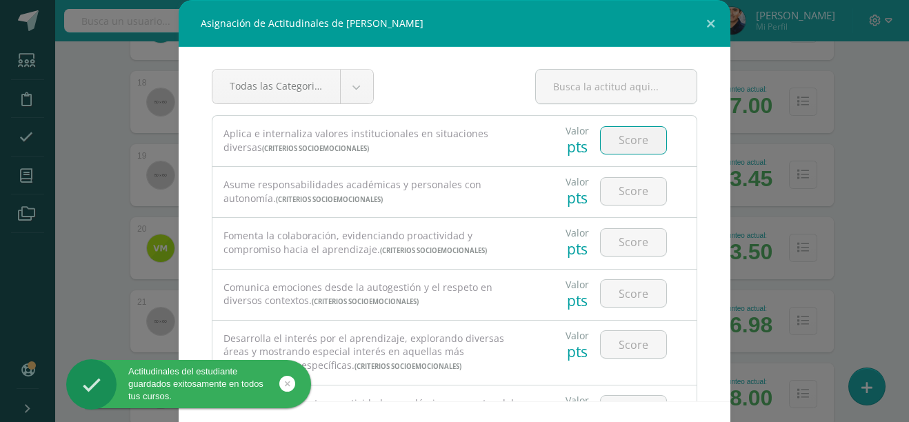
click at [628, 132] on input "number" at bounding box center [634, 140] width 66 height 27
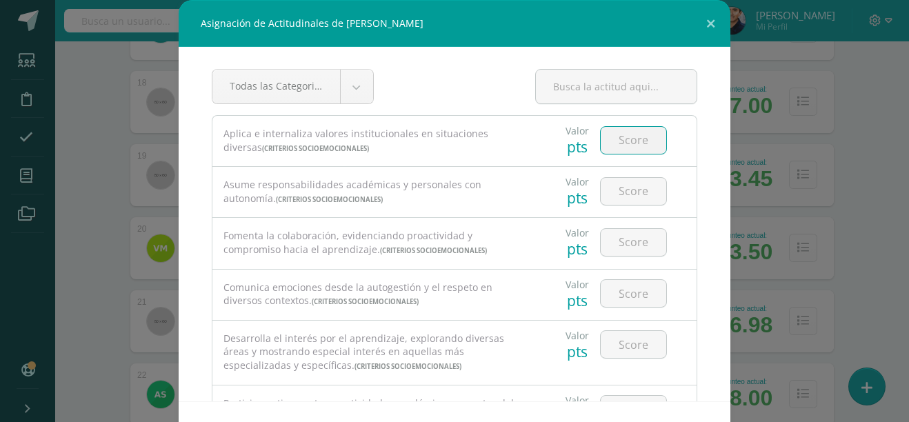
click at [605, 137] on input "number" at bounding box center [634, 140] width 66 height 27
click at [605, 137] on input "4" at bounding box center [634, 140] width 66 height 27
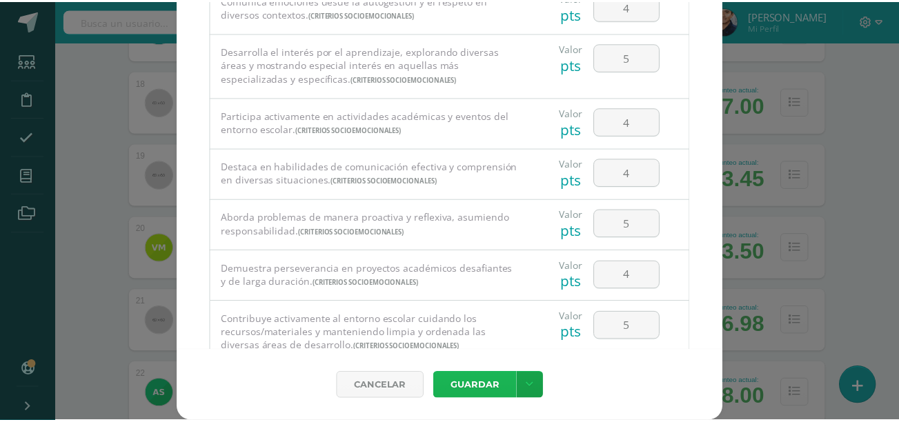
scroll to position [288, 0]
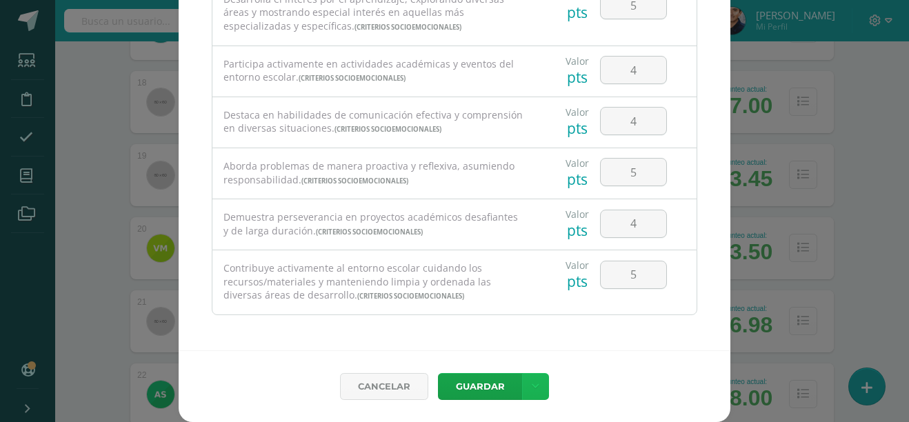
click at [540, 378] on link at bounding box center [535, 386] width 27 height 27
click at [516, 335] on link "Guardar y poblar en todos mis cursos" at bounding box center [502, 334] width 152 height 33
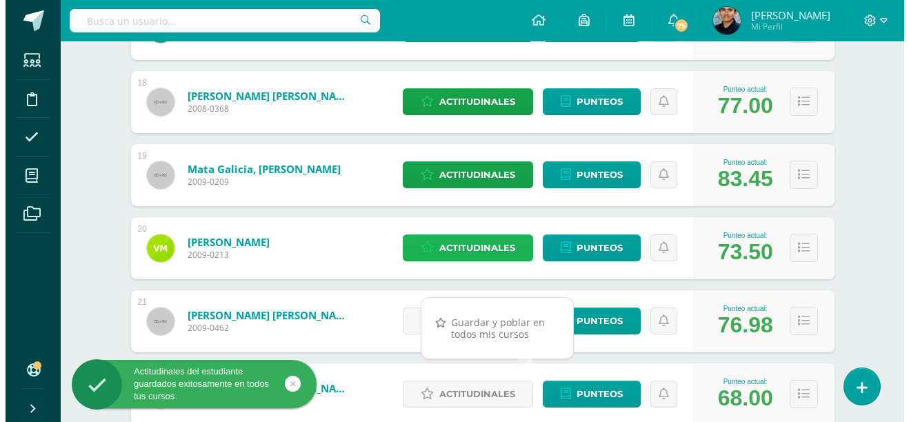
scroll to position [1629, 0]
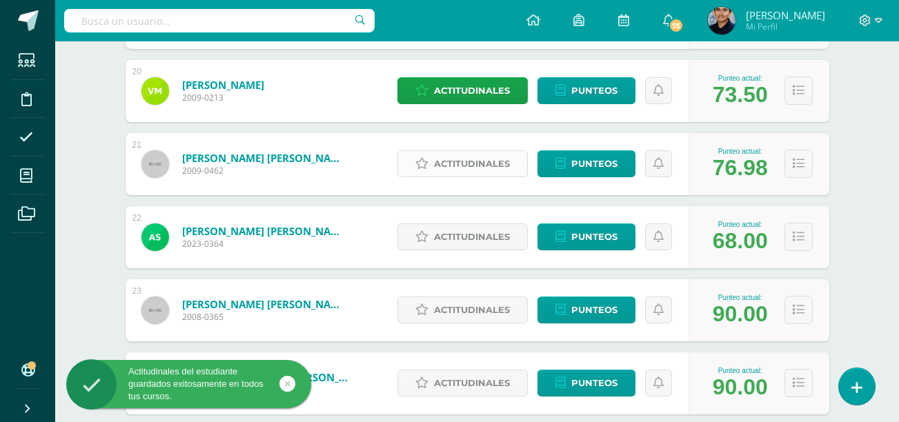
click at [473, 168] on span "Actitudinales" at bounding box center [472, 164] width 76 height 26
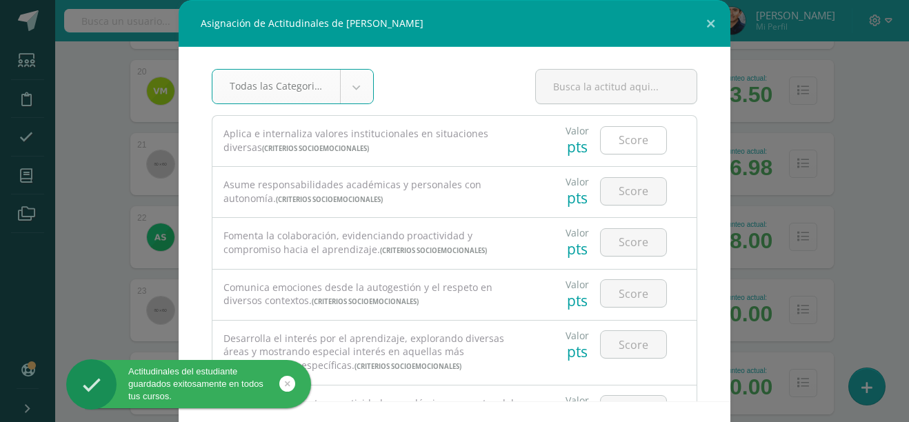
click at [609, 144] on input "number" at bounding box center [634, 140] width 66 height 27
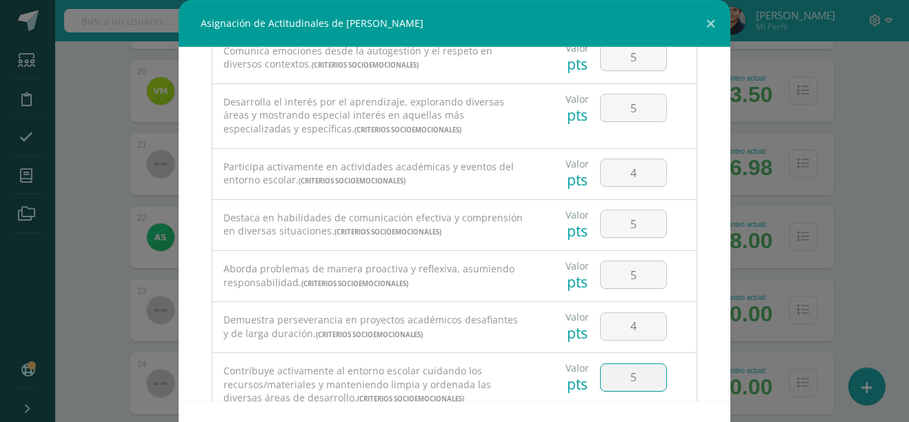
scroll to position [51, 0]
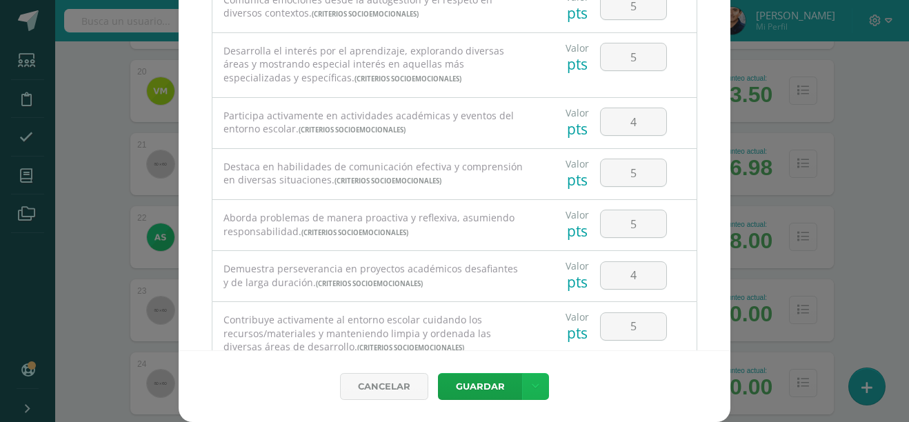
click at [535, 378] on link at bounding box center [535, 386] width 27 height 27
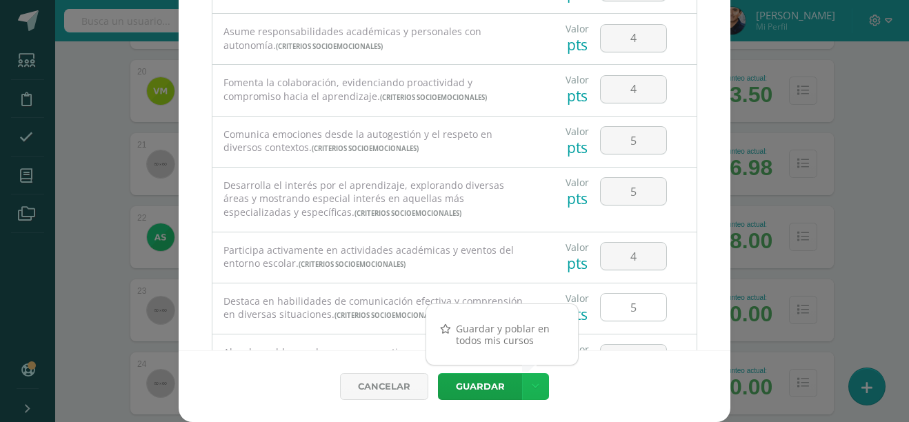
scroll to position [0, 0]
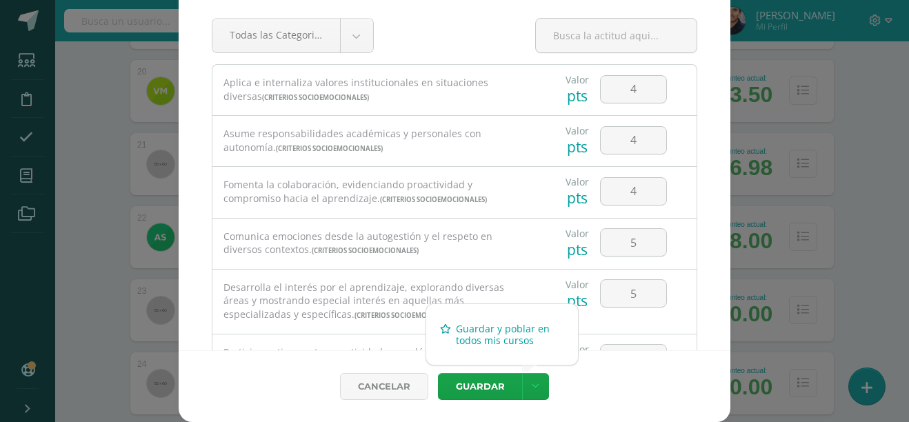
click at [516, 337] on link "Guardar y poblar en todos mis cursos" at bounding box center [502, 334] width 152 height 33
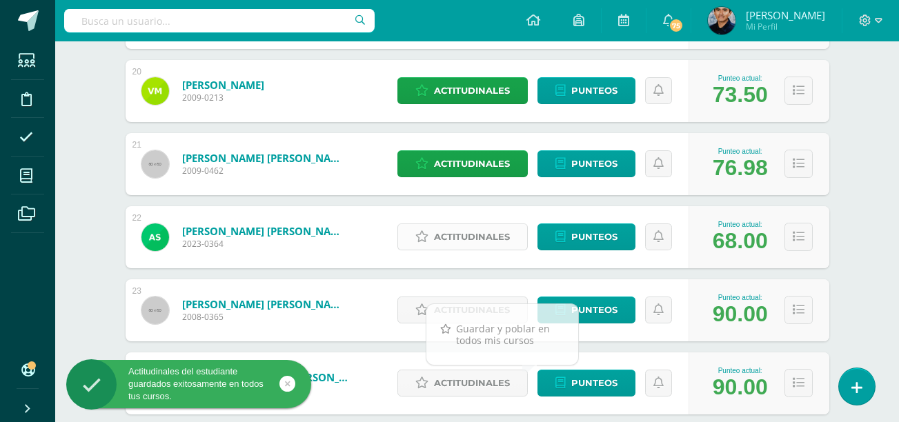
click at [486, 237] on span "Actitudinales" at bounding box center [472, 237] width 76 height 26
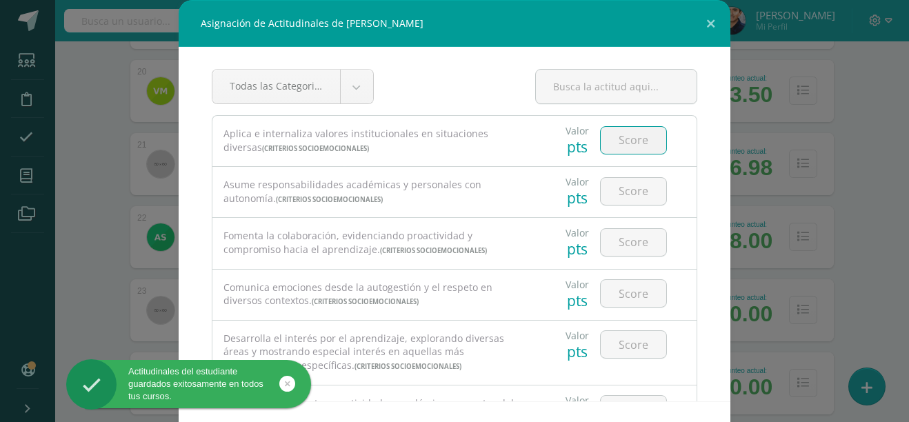
click at [623, 138] on input "number" at bounding box center [634, 140] width 66 height 27
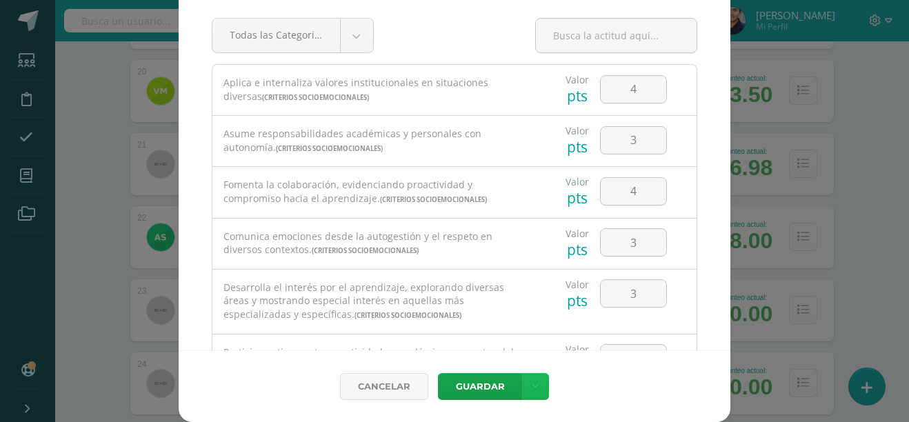
click at [532, 389] on icon at bounding box center [536, 387] width 8 height 12
click at [497, 335] on link "Guardar y poblar en todos mis cursos" at bounding box center [502, 334] width 152 height 33
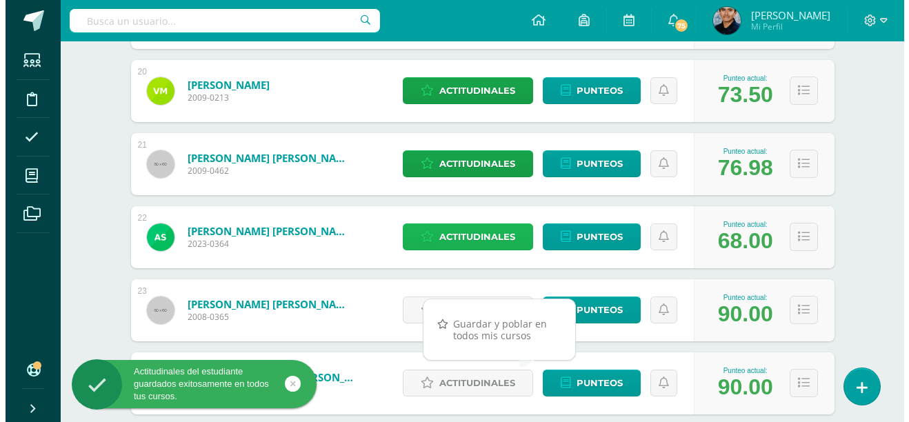
scroll to position [1714, 0]
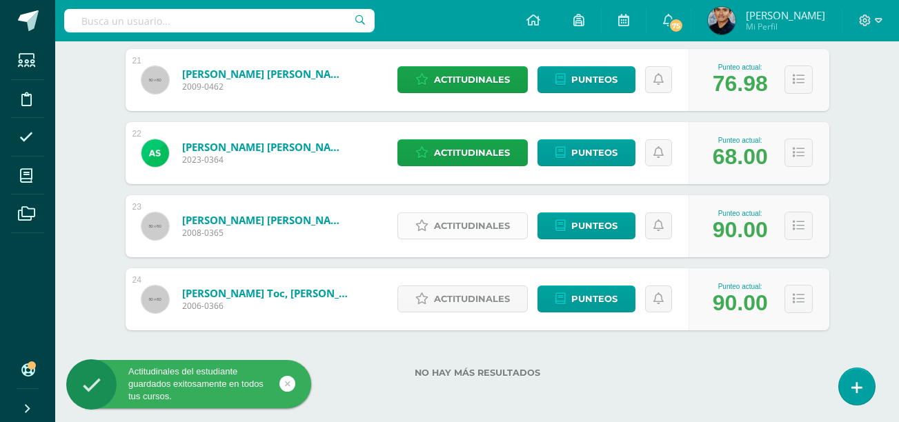
click at [455, 223] on span "Actitudinales" at bounding box center [472, 226] width 76 height 26
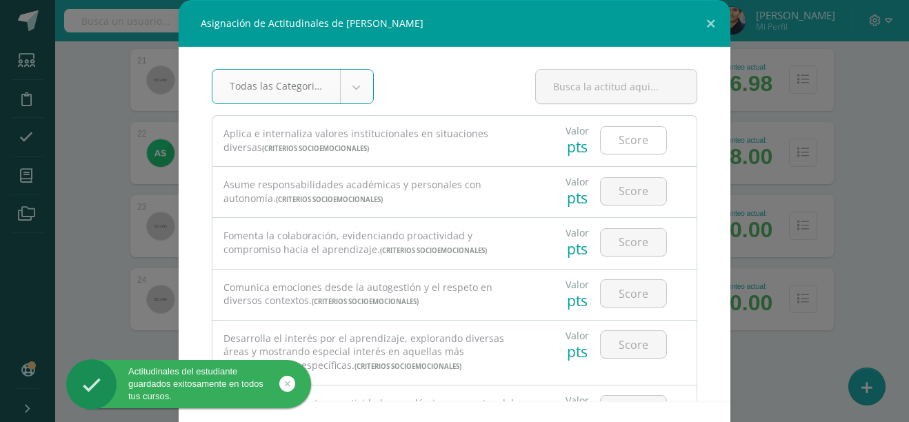
click at [622, 143] on input "number" at bounding box center [634, 140] width 66 height 27
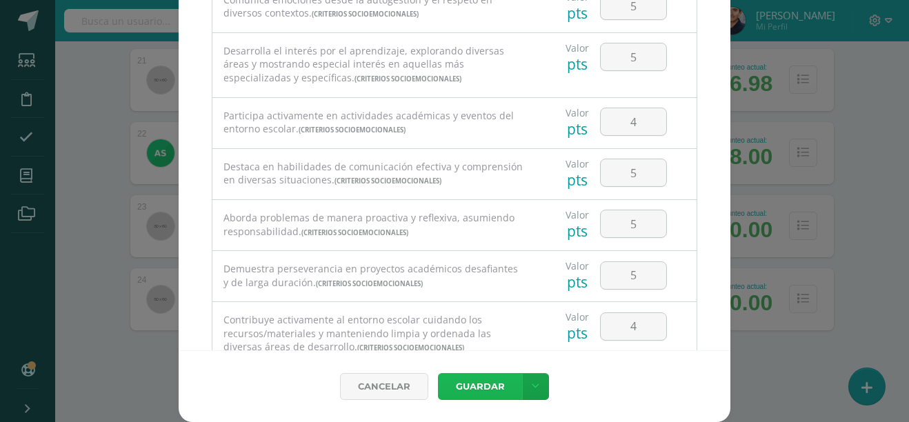
scroll to position [288, 0]
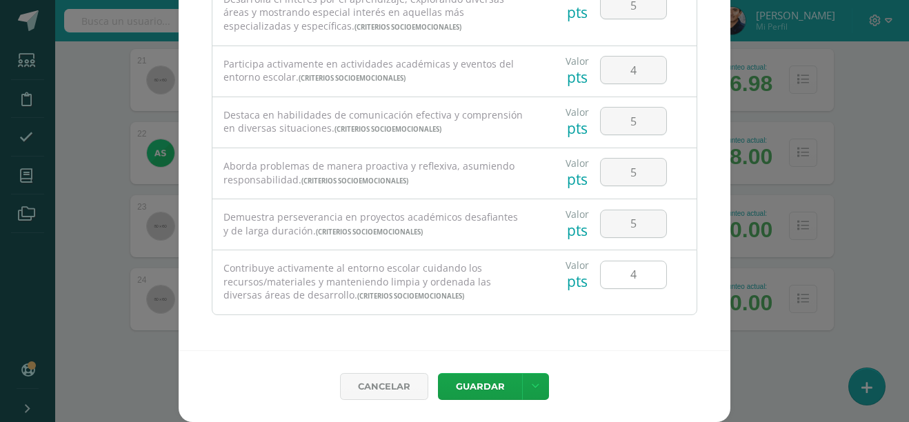
click at [624, 278] on input "4" at bounding box center [634, 274] width 66 height 27
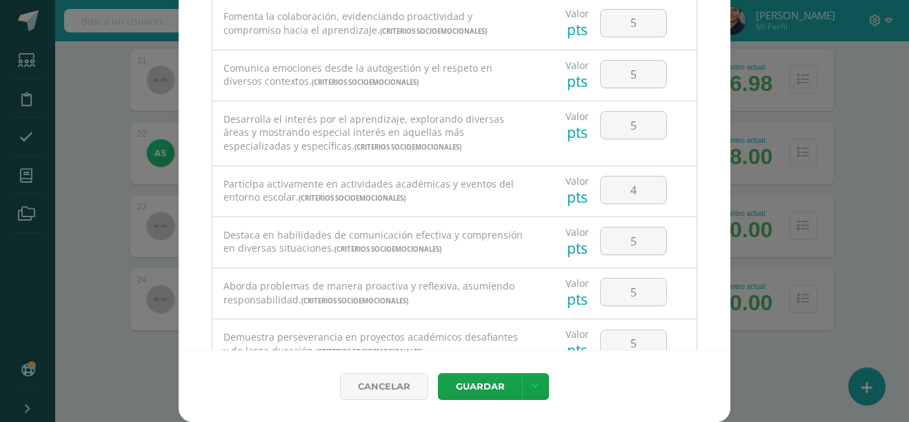
scroll to position [168, 0]
click at [626, 188] on input "4" at bounding box center [634, 190] width 66 height 27
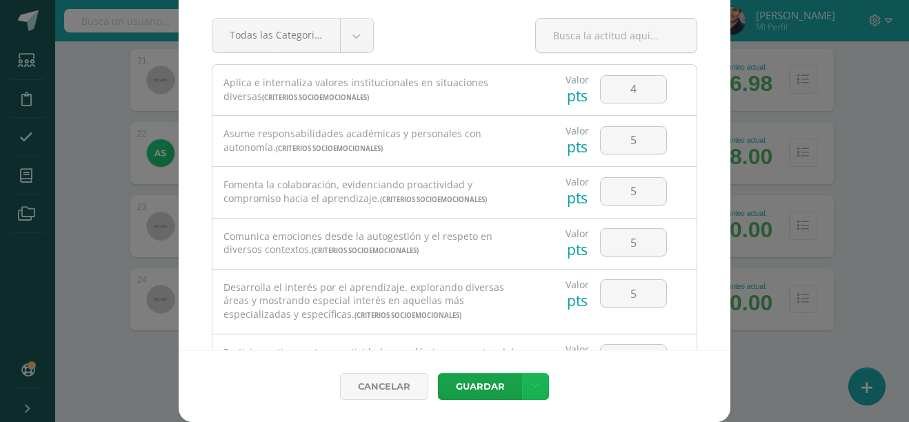
click at [522, 392] on link at bounding box center [535, 386] width 27 height 27
click at [516, 339] on link "Guardar y poblar en todos mis cursos" at bounding box center [502, 334] width 152 height 33
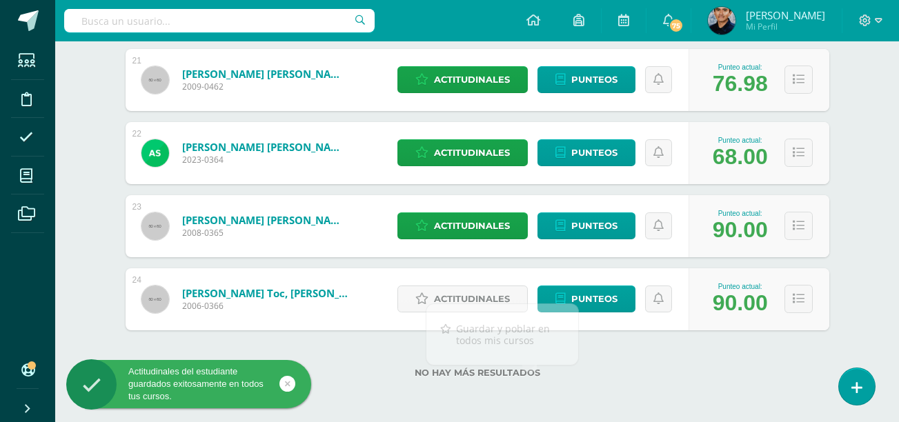
click at [397, 297] on div "Actitudinales Punteos" at bounding box center [539, 299] width 298 height 62
click at [433, 295] on link "Actitudinales" at bounding box center [462, 299] width 130 height 27
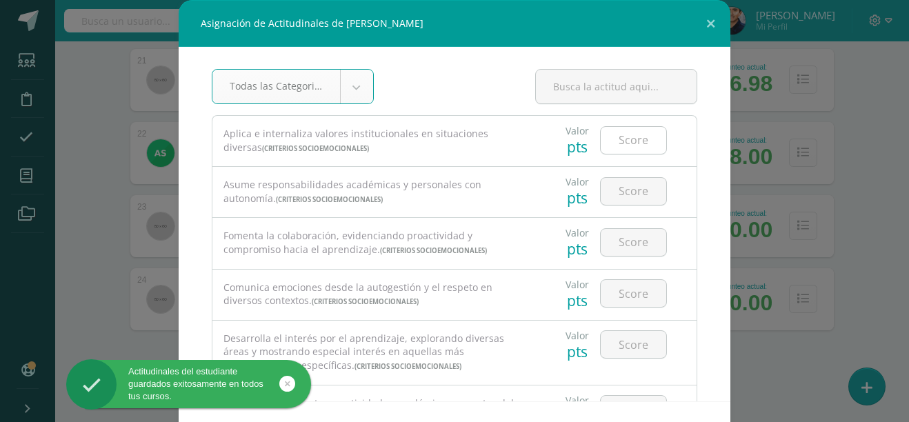
click at [622, 130] on input "number" at bounding box center [634, 140] width 66 height 27
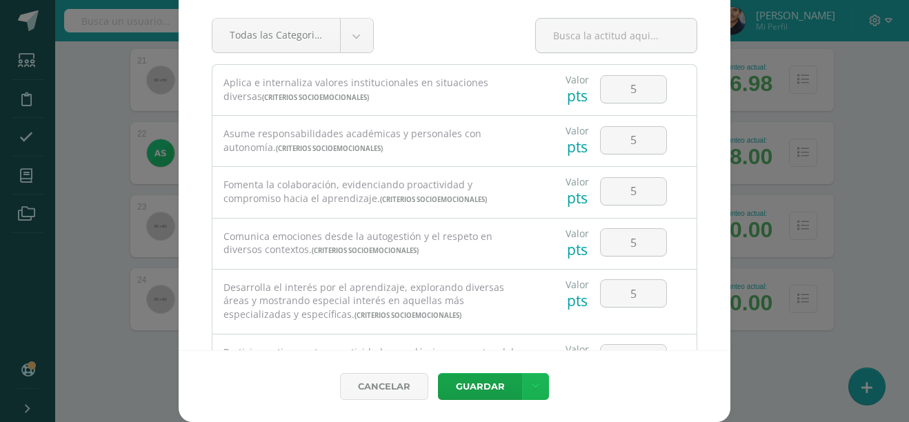
click at [530, 393] on link at bounding box center [535, 386] width 27 height 27
click at [490, 340] on link "Guardar y poblar en todos mis cursos" at bounding box center [502, 334] width 152 height 33
